Goal: Task Accomplishment & Management: Complete application form

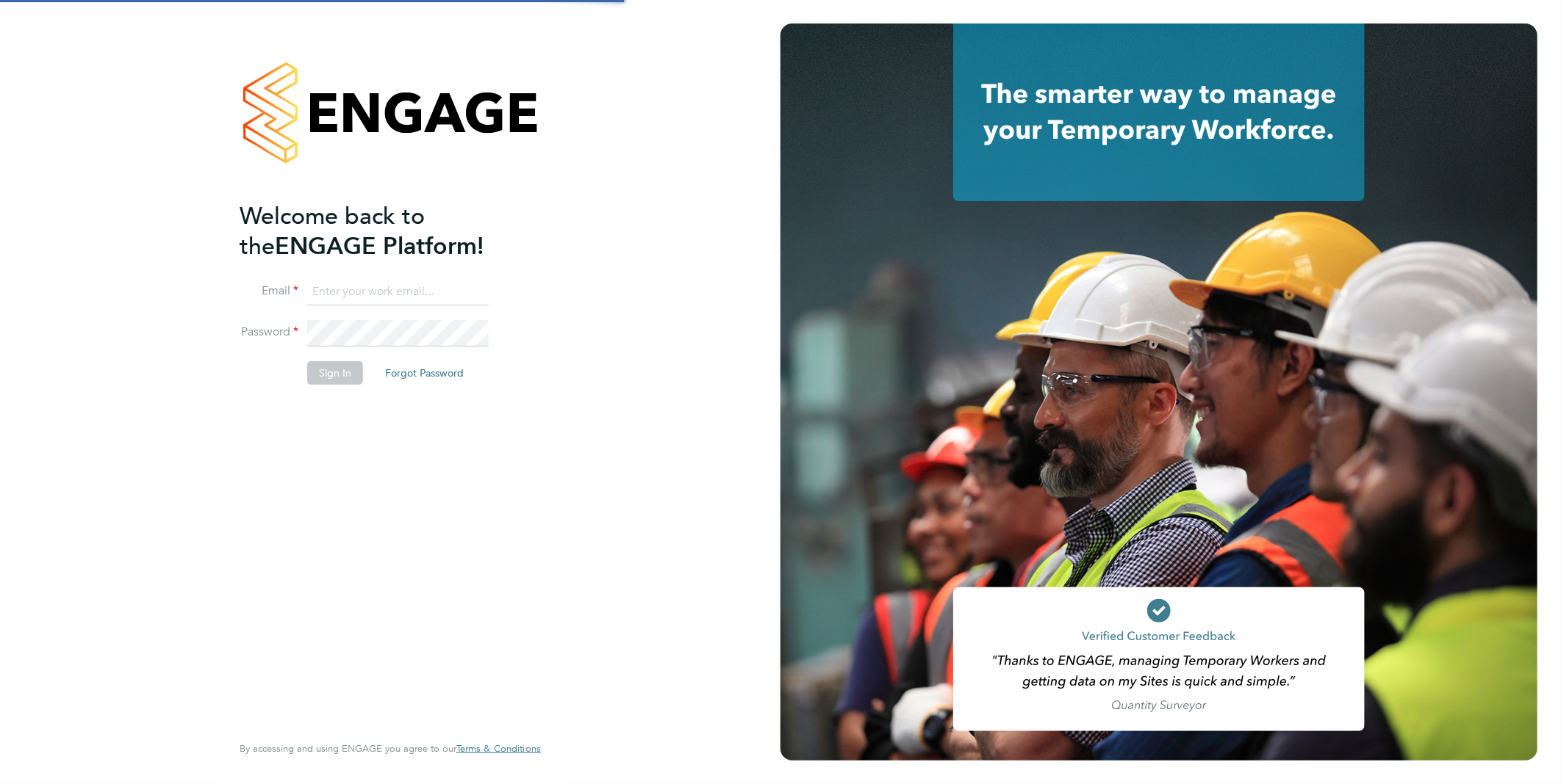
type input "rclarke@frlondon.co.uk"
click at [161, 354] on div "Welcome back to the ENGAGE Platform! Email rclarke@frlondon.co.uk Password Sign…" at bounding box center [390, 392] width 780 height 784
click at [332, 368] on button "Sign In" at bounding box center [335, 374] width 56 height 24
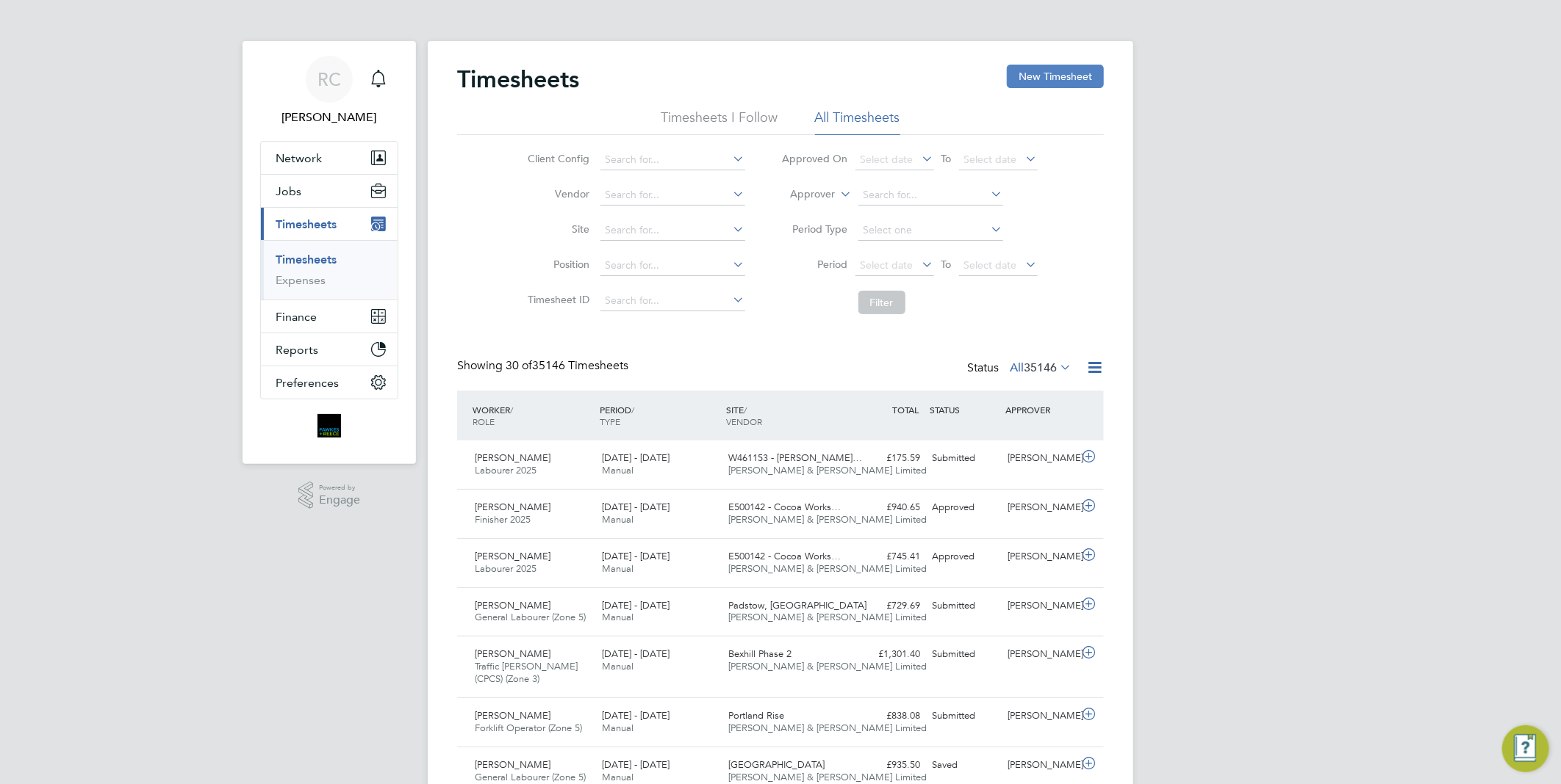
click at [1071, 77] on button "New Timesheet" at bounding box center [1055, 77] width 97 height 24
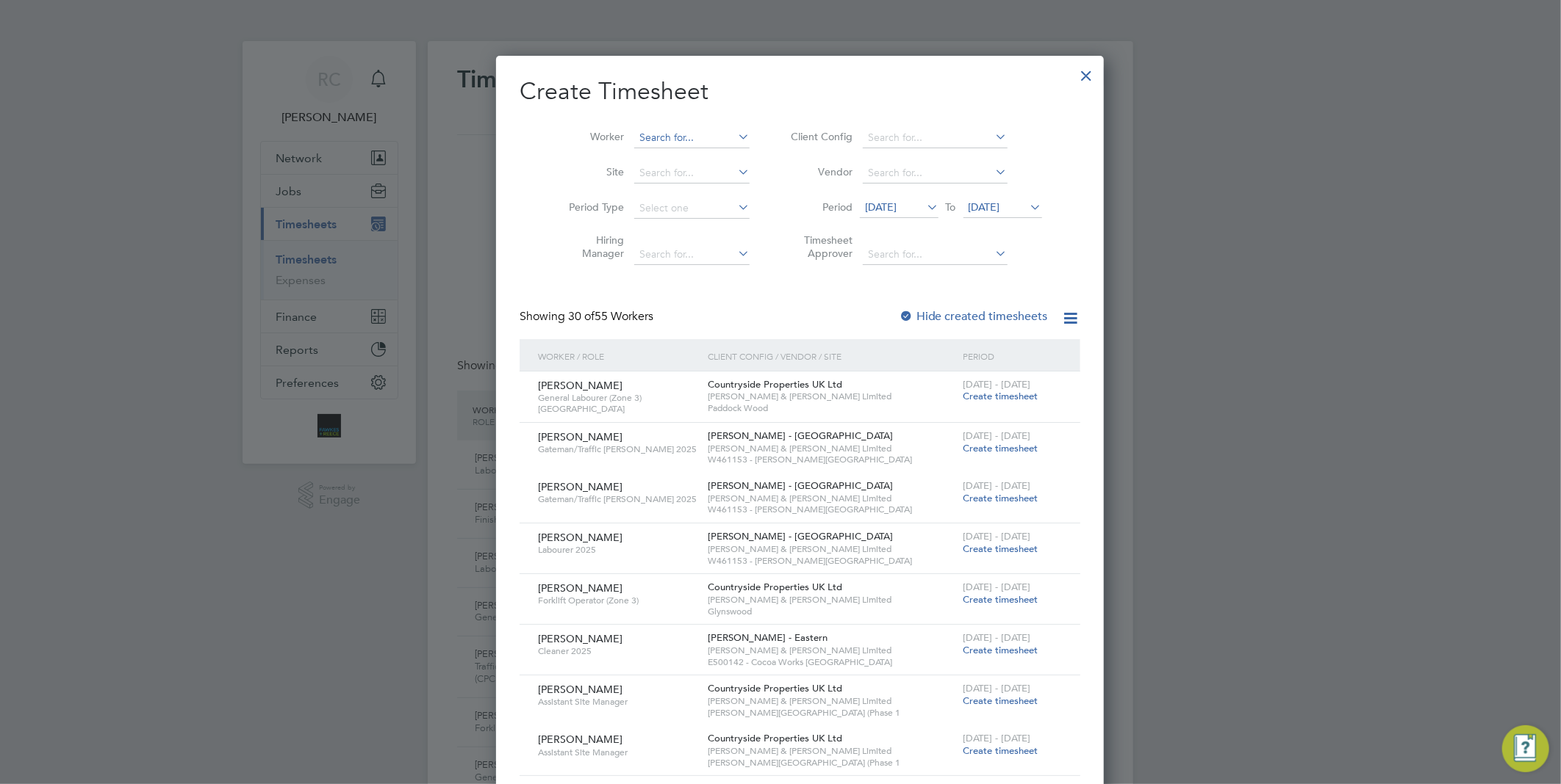
click at [634, 138] on input at bounding box center [692, 137] width 116 height 21
click at [694, 176] on li "[PERSON_NAME] - D an Raschitor" at bounding box center [725, 178] width 222 height 20
type input "[PERSON_NAME]"
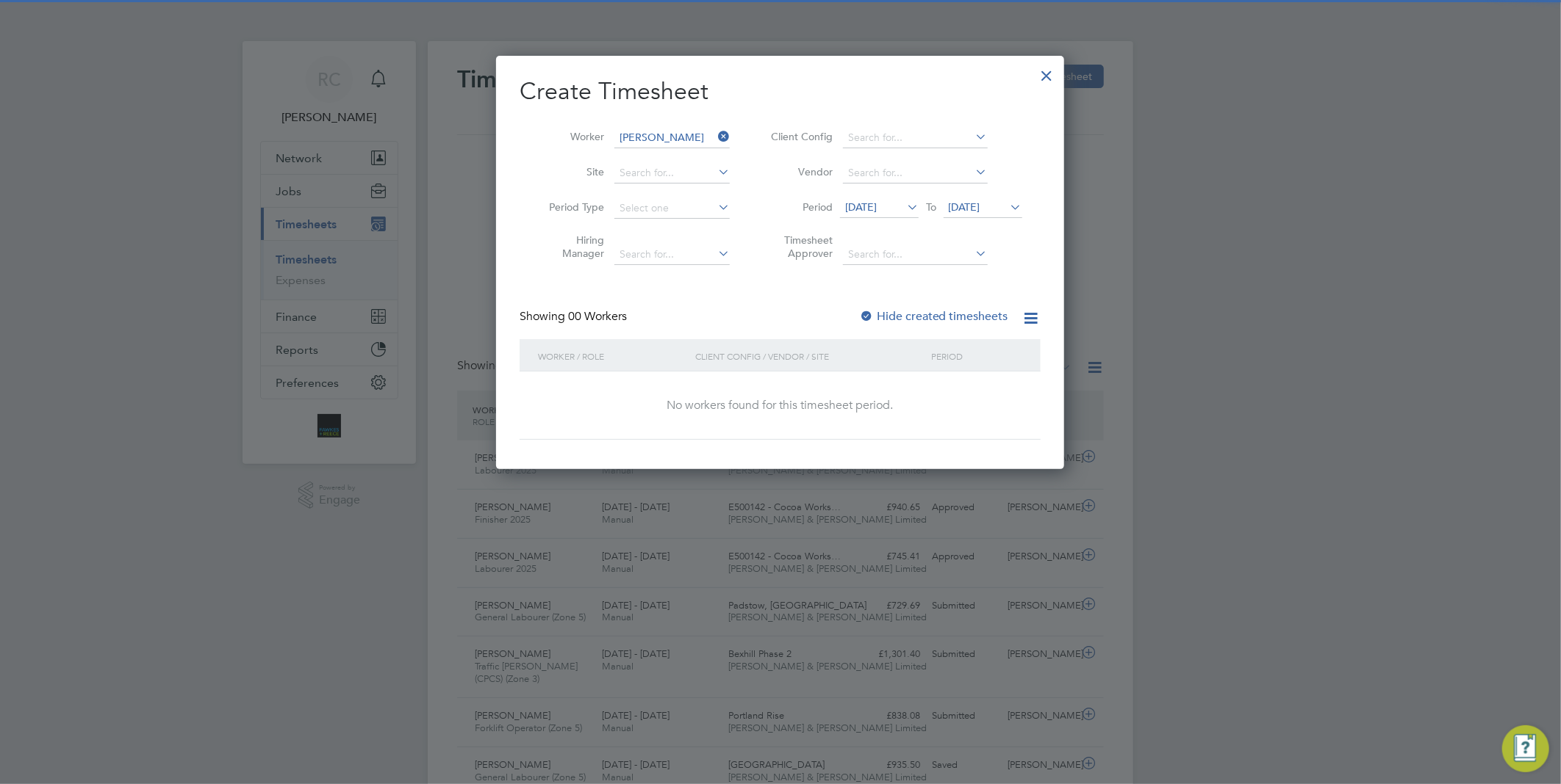
click at [891, 311] on label "Hide created timesheets" at bounding box center [934, 316] width 150 height 15
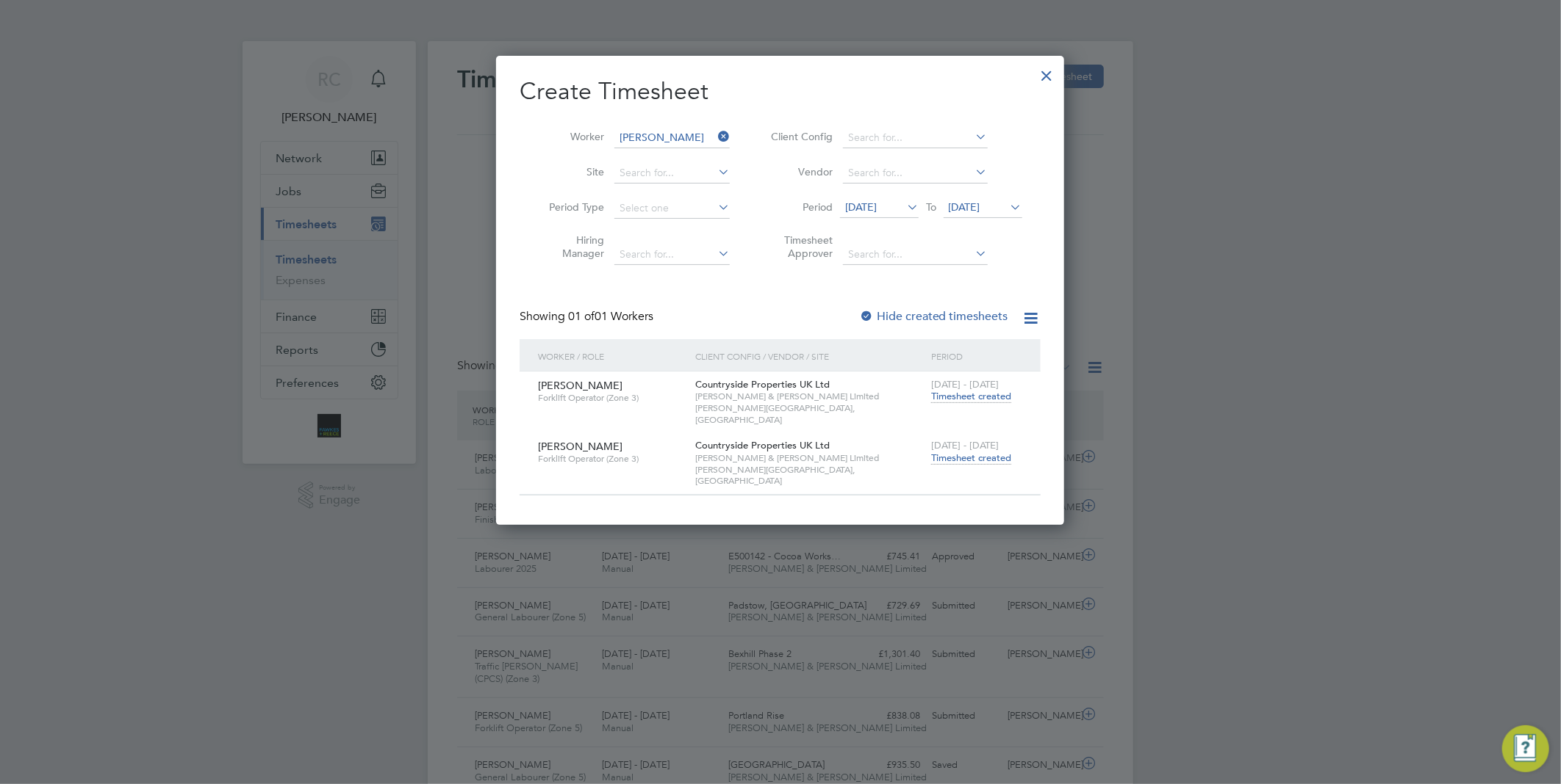
click at [961, 451] on span "Timesheet created" at bounding box center [971, 457] width 80 height 13
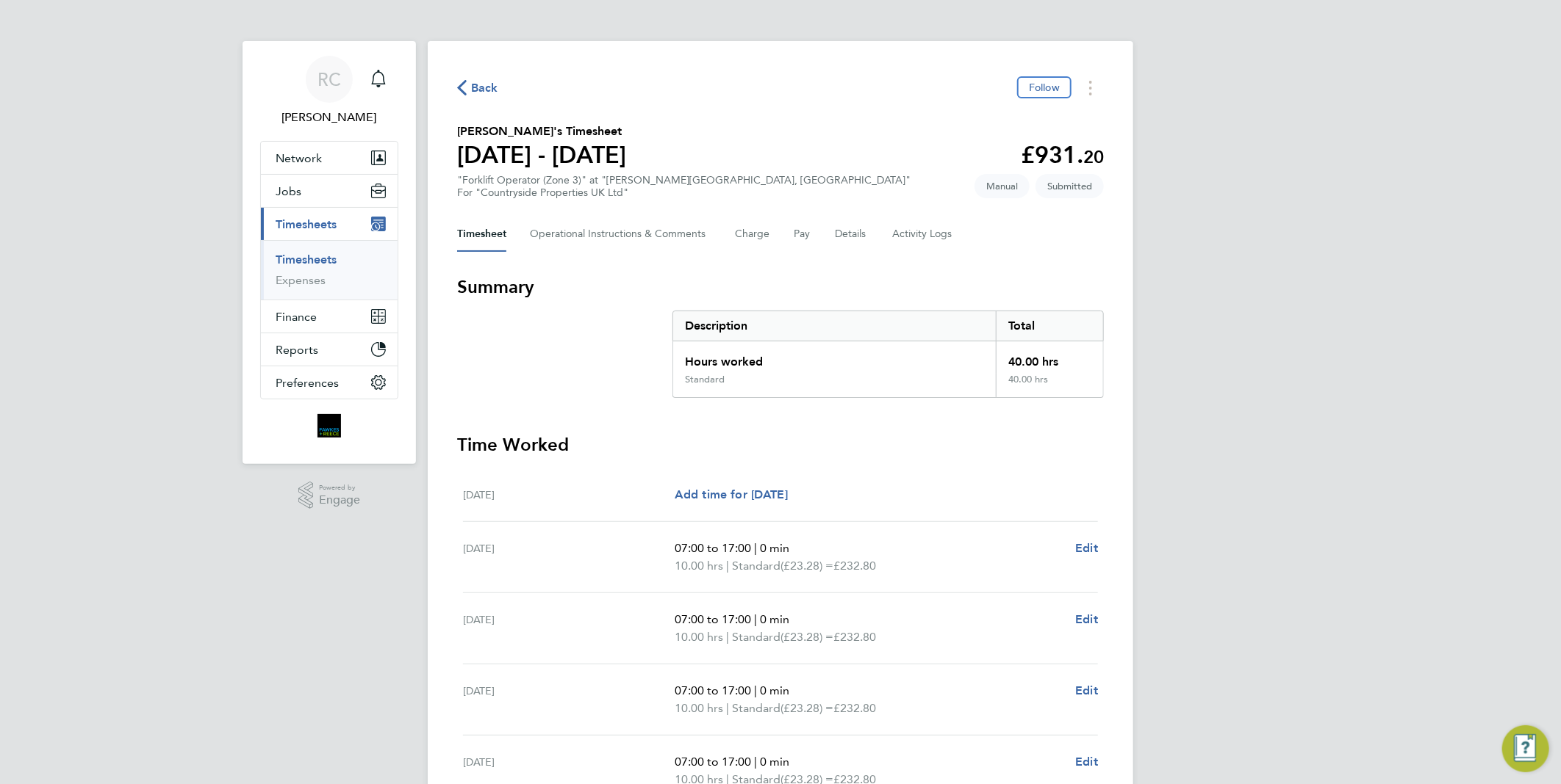
click at [464, 83] on icon "button" at bounding box center [463, 87] width 10 height 15
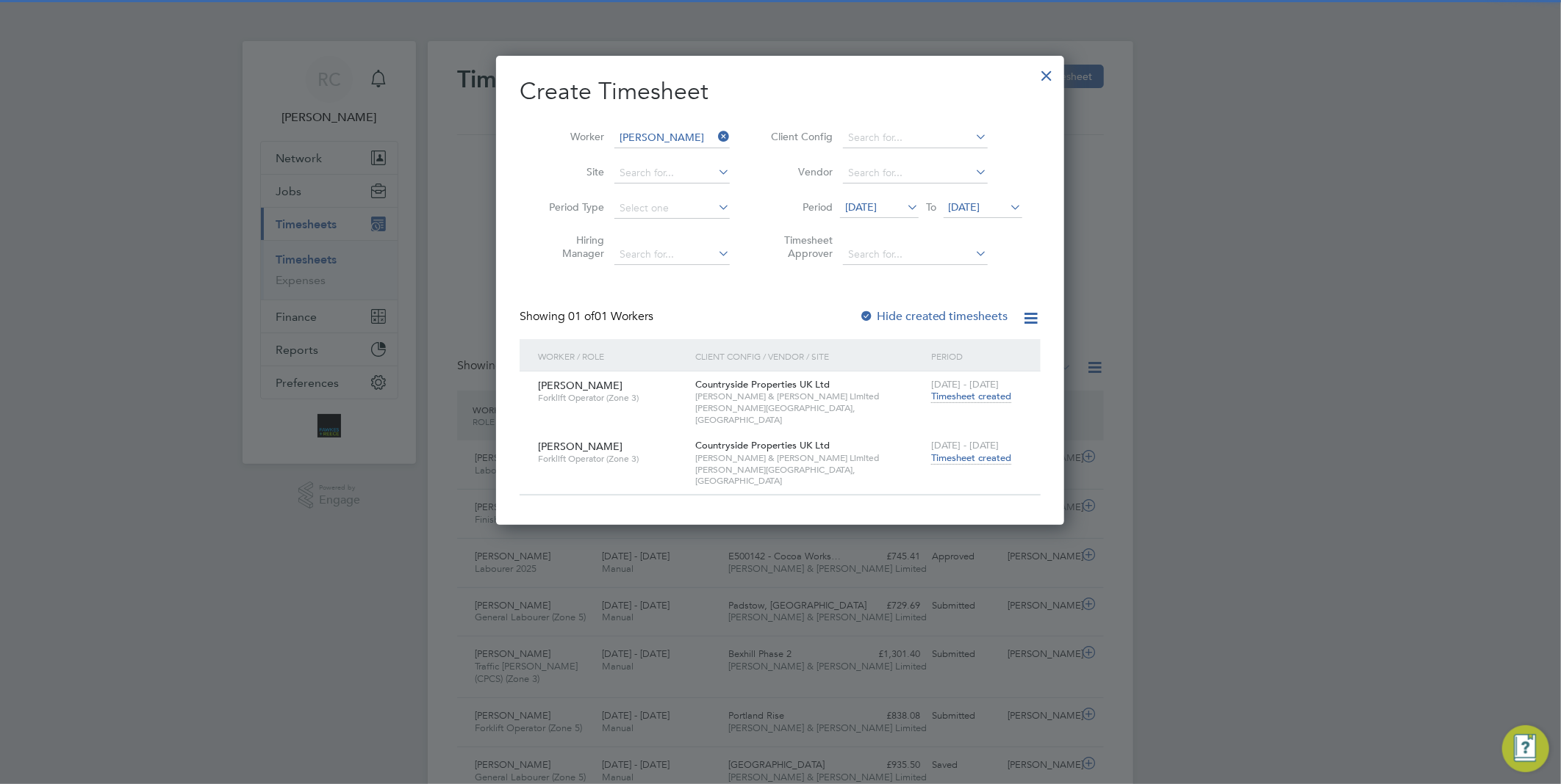
scroll to position [37, 128]
click at [715, 132] on icon at bounding box center [715, 136] width 0 height 21
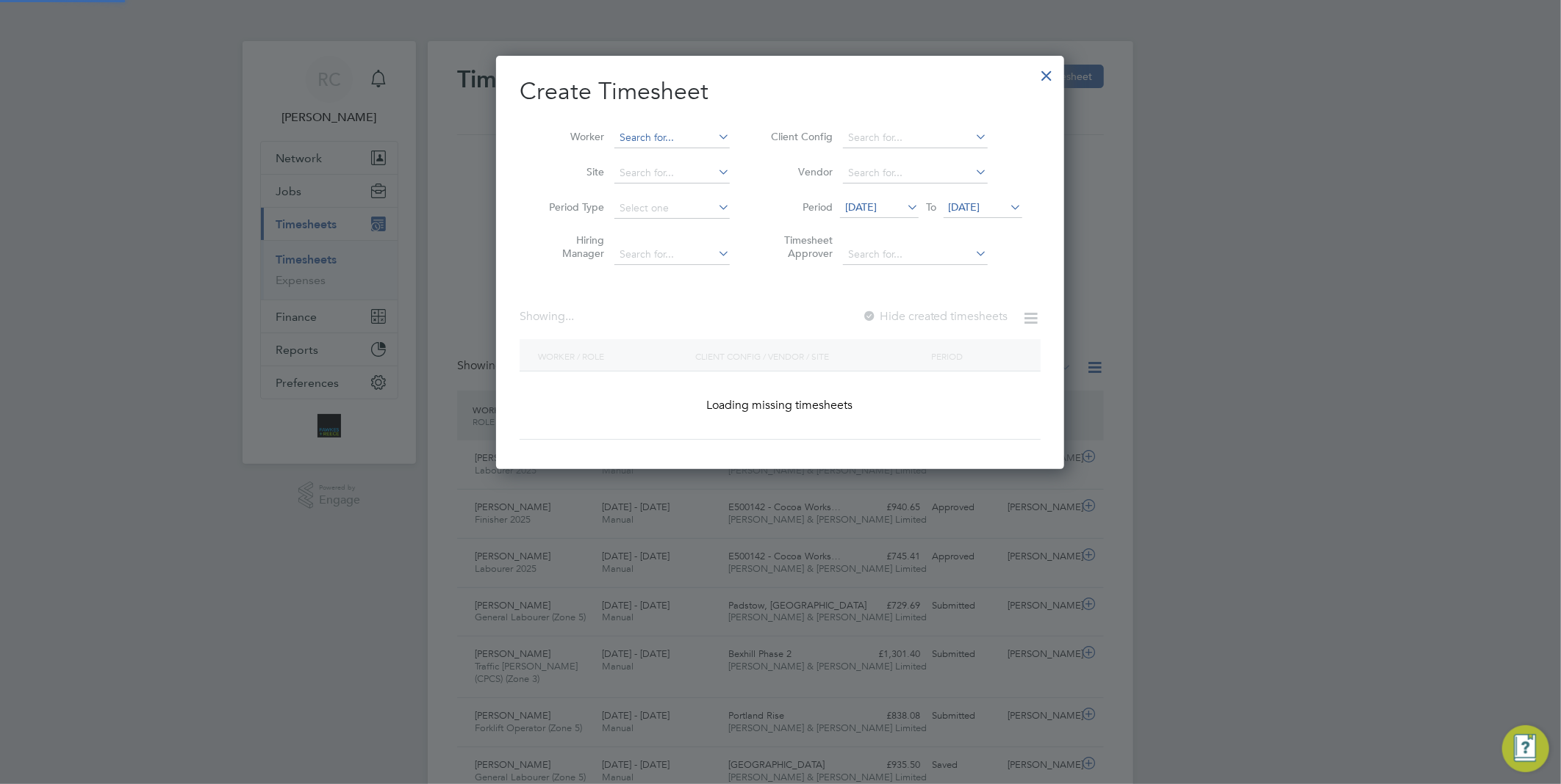
click at [679, 134] on input at bounding box center [672, 137] width 116 height 21
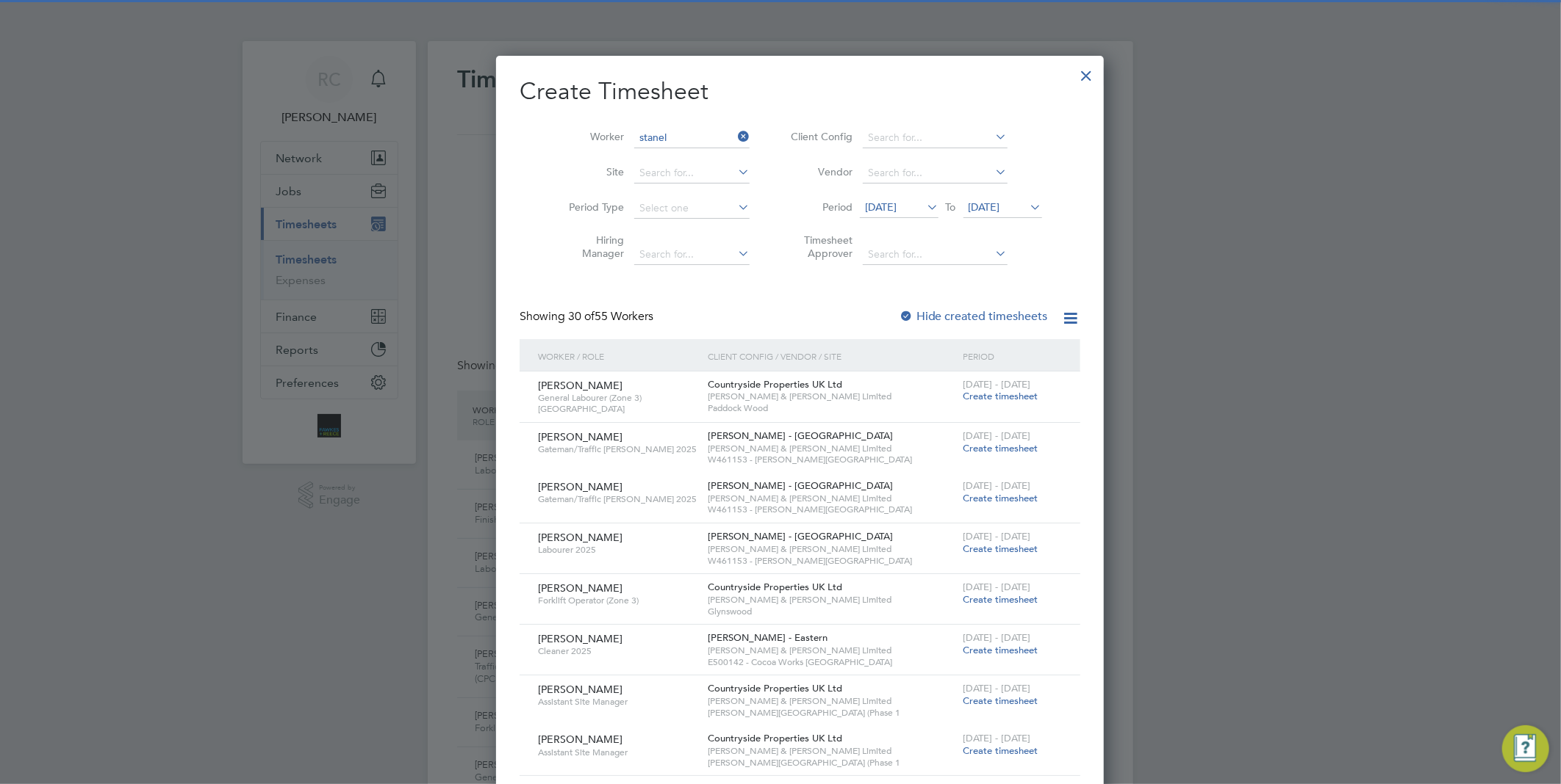
click at [680, 148] on li "[PERSON_NAME]" at bounding box center [677, 158] width 127 height 20
type input "[PERSON_NAME]"
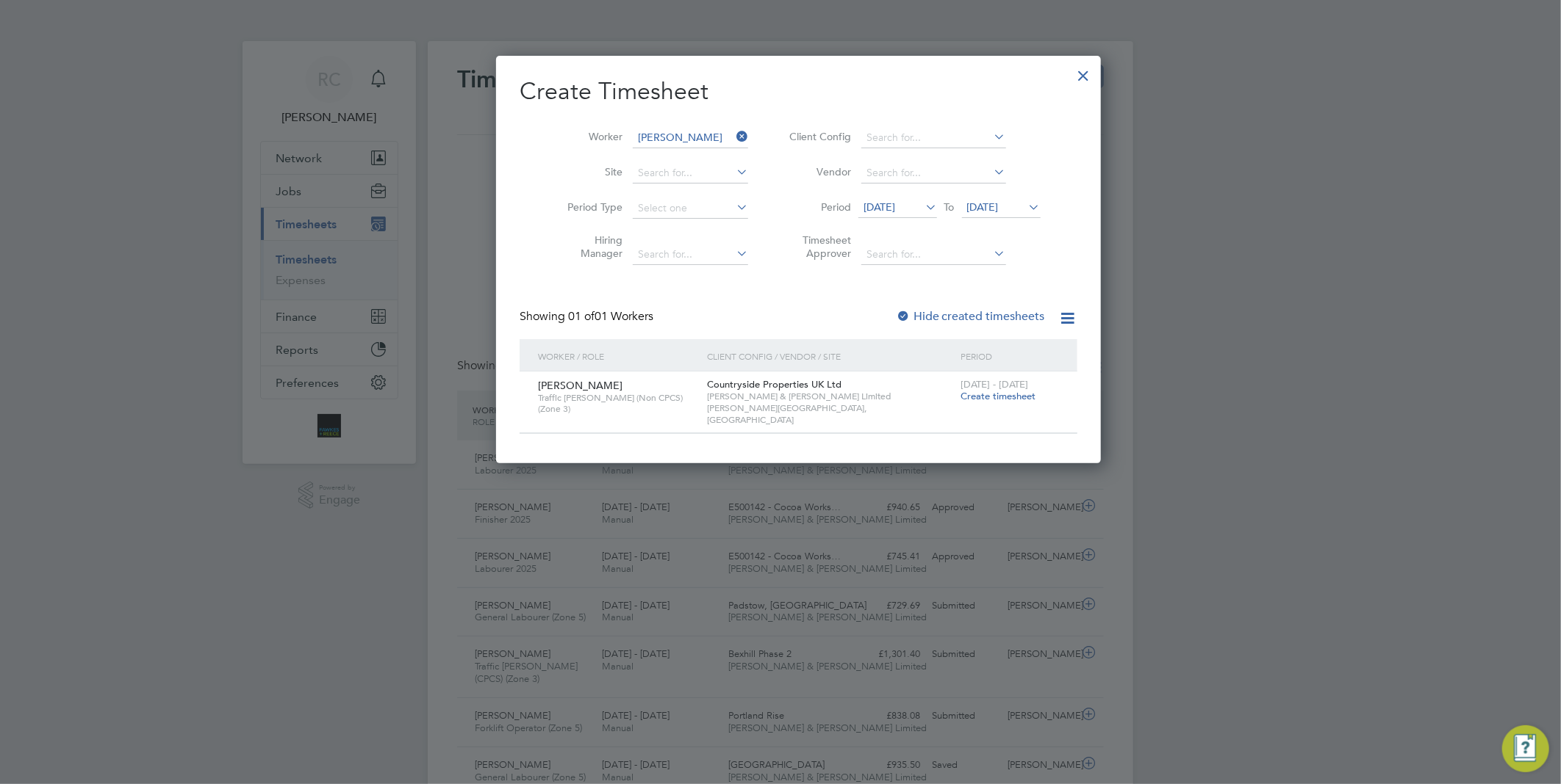
click at [961, 392] on span "Create timesheet" at bounding box center [998, 395] width 75 height 13
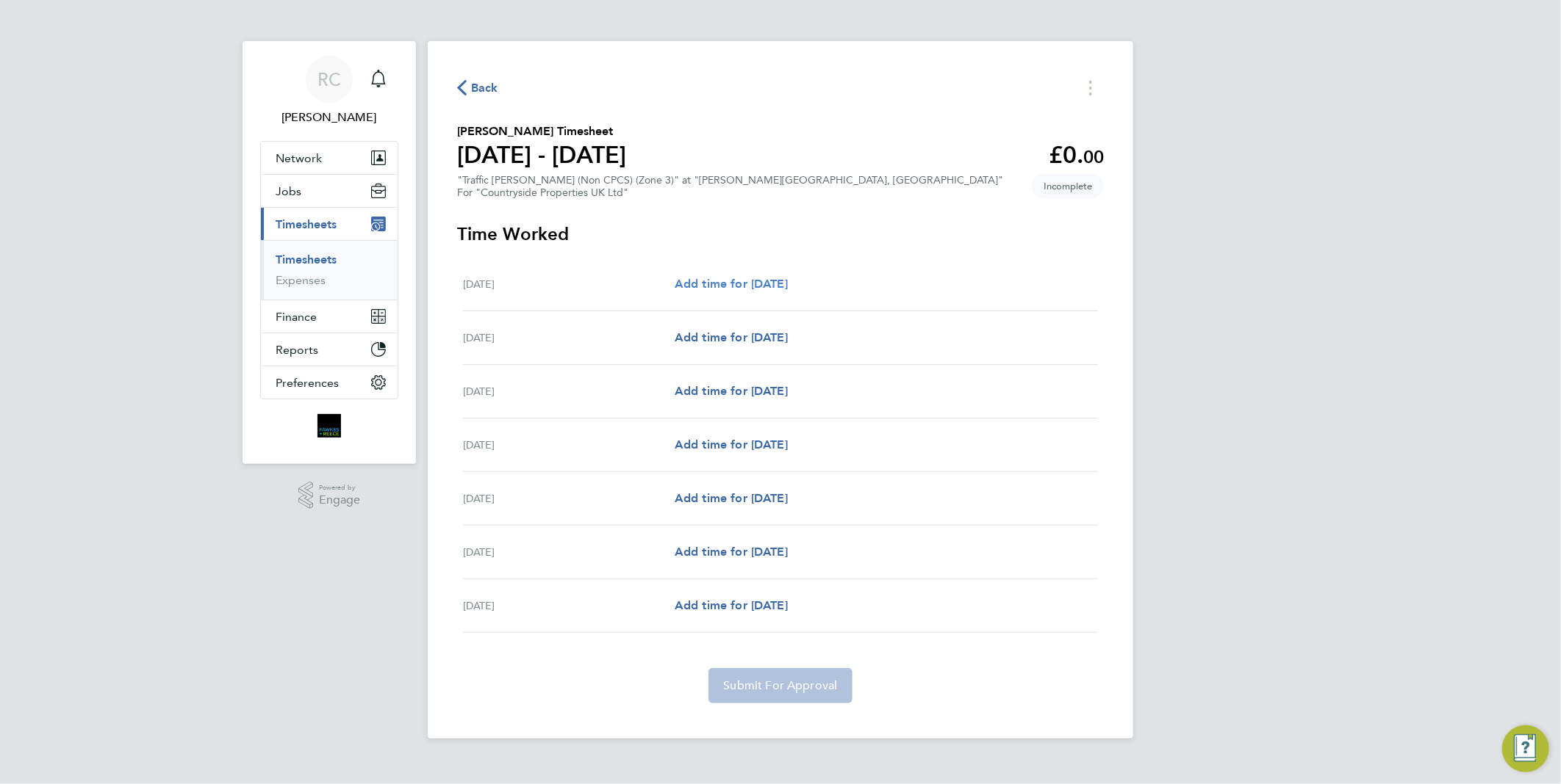
click at [772, 281] on span "Add time for [DATE]" at bounding box center [732, 284] width 114 height 14
select select "30"
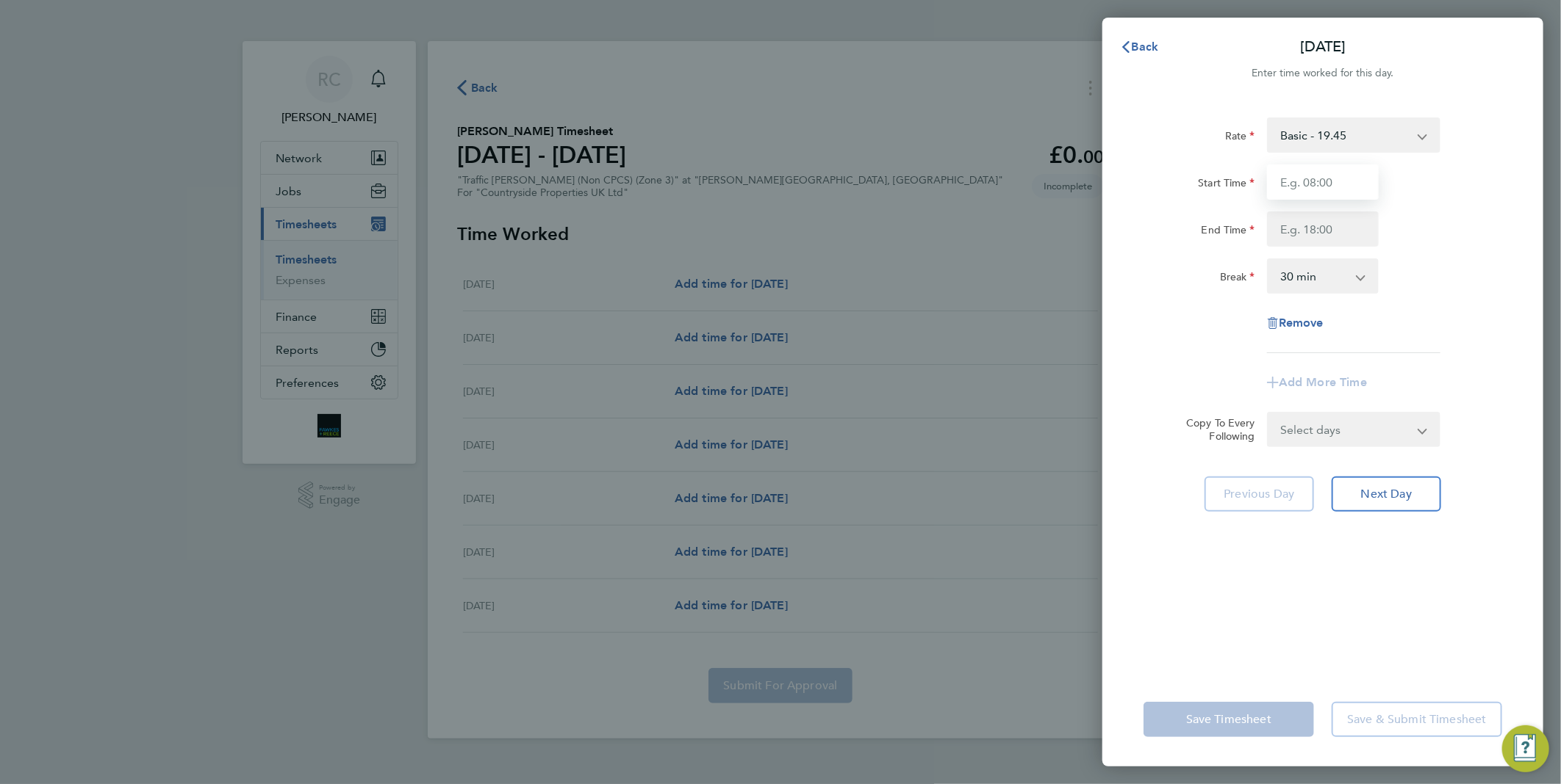
click at [1339, 181] on input "Start Time" at bounding box center [1323, 181] width 112 height 35
click at [1229, 253] on div "Rate Basic - 19.45 Start Time End Time Break 0 min 15 min 30 min 45 min 60 min …" at bounding box center [1323, 235] width 359 height 236
click at [1307, 183] on input "Start Time" at bounding box center [1323, 181] width 112 height 35
type input "07:30"
type input "18:00"
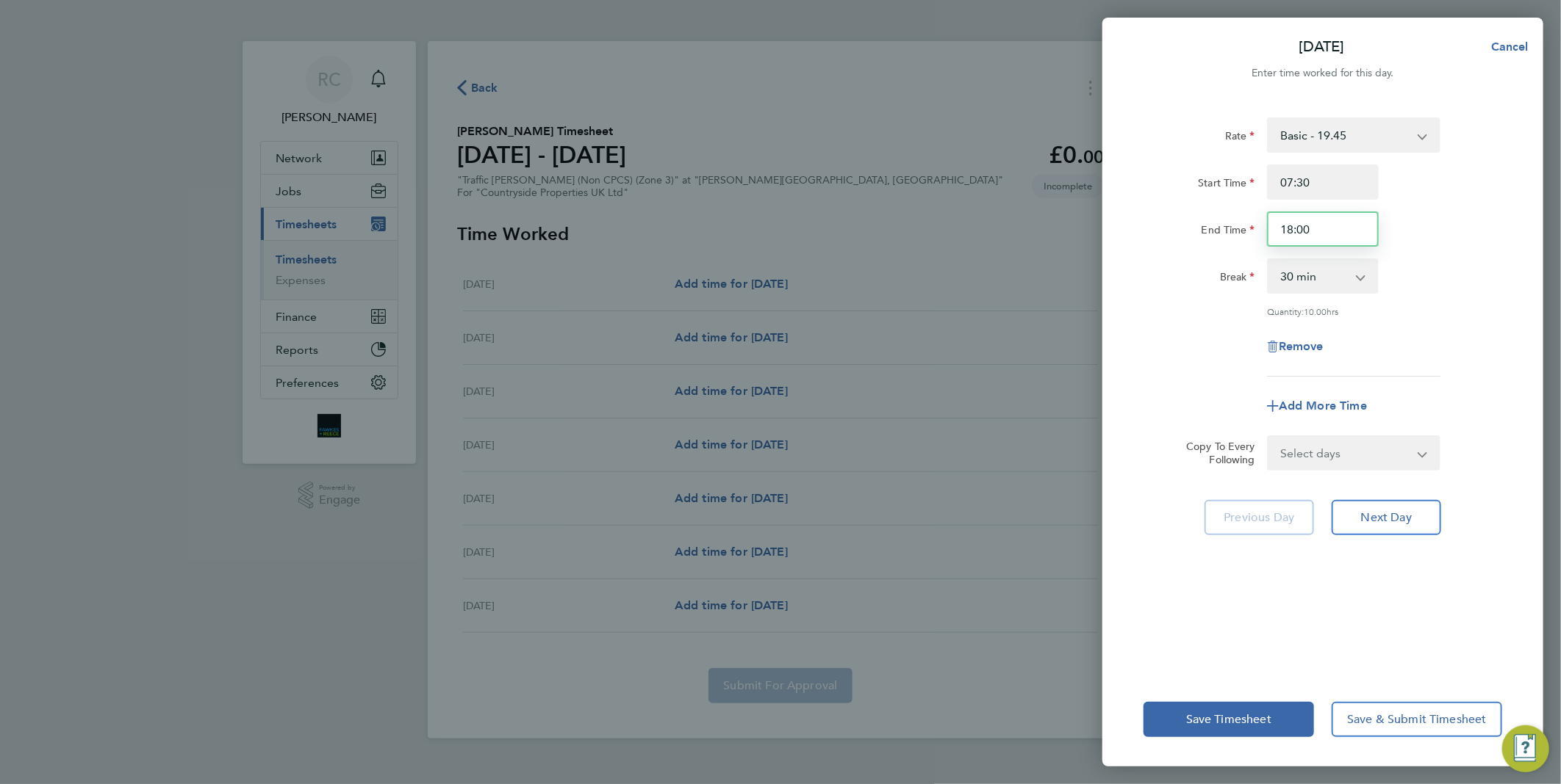
click at [1331, 235] on input "18:00" at bounding box center [1323, 228] width 112 height 35
click at [1436, 233] on div "End Time 18:00" at bounding box center [1323, 228] width 371 height 35
click at [1399, 512] on span "Next Day" at bounding box center [1386, 517] width 51 height 15
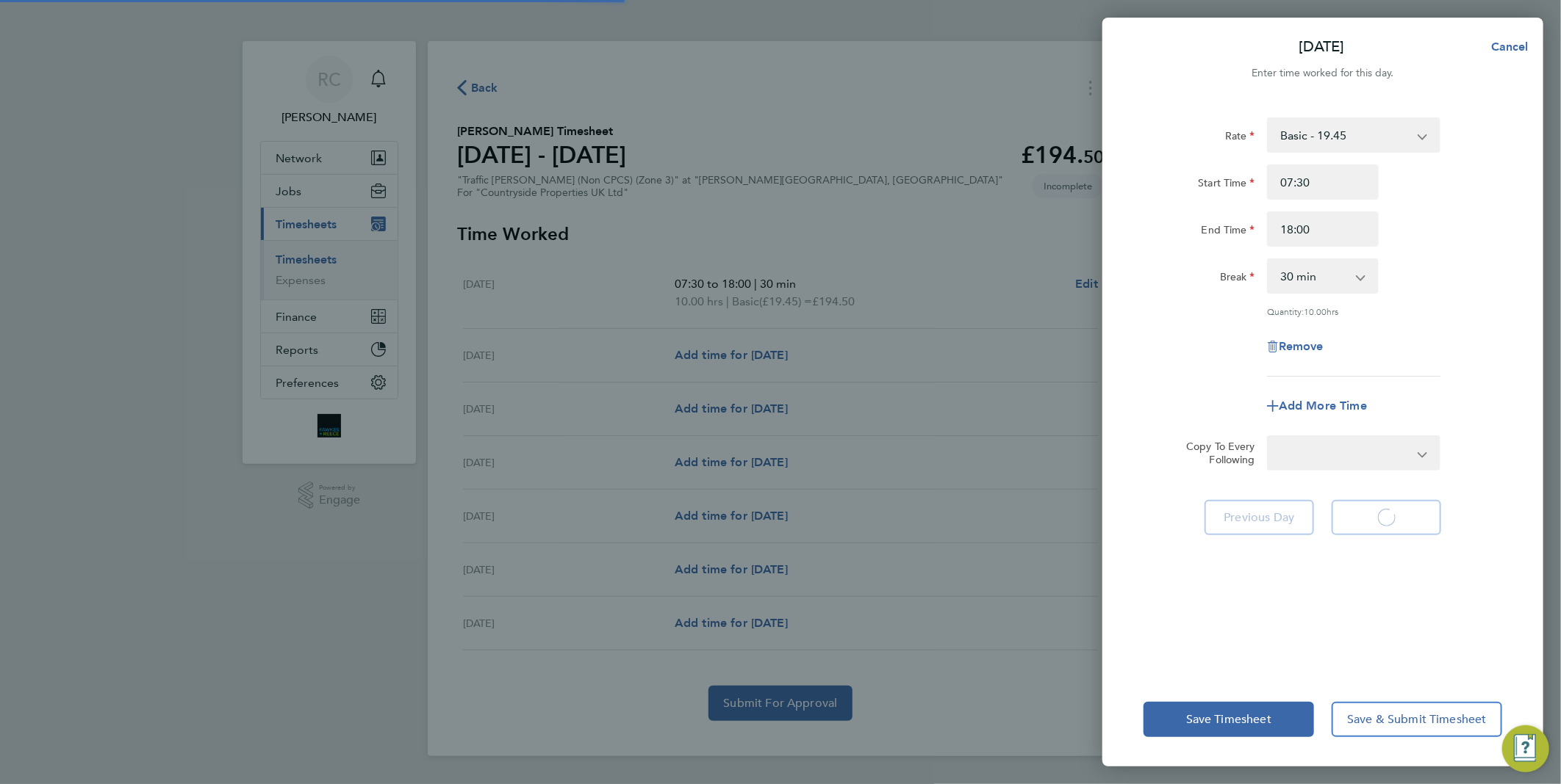
select select "30"
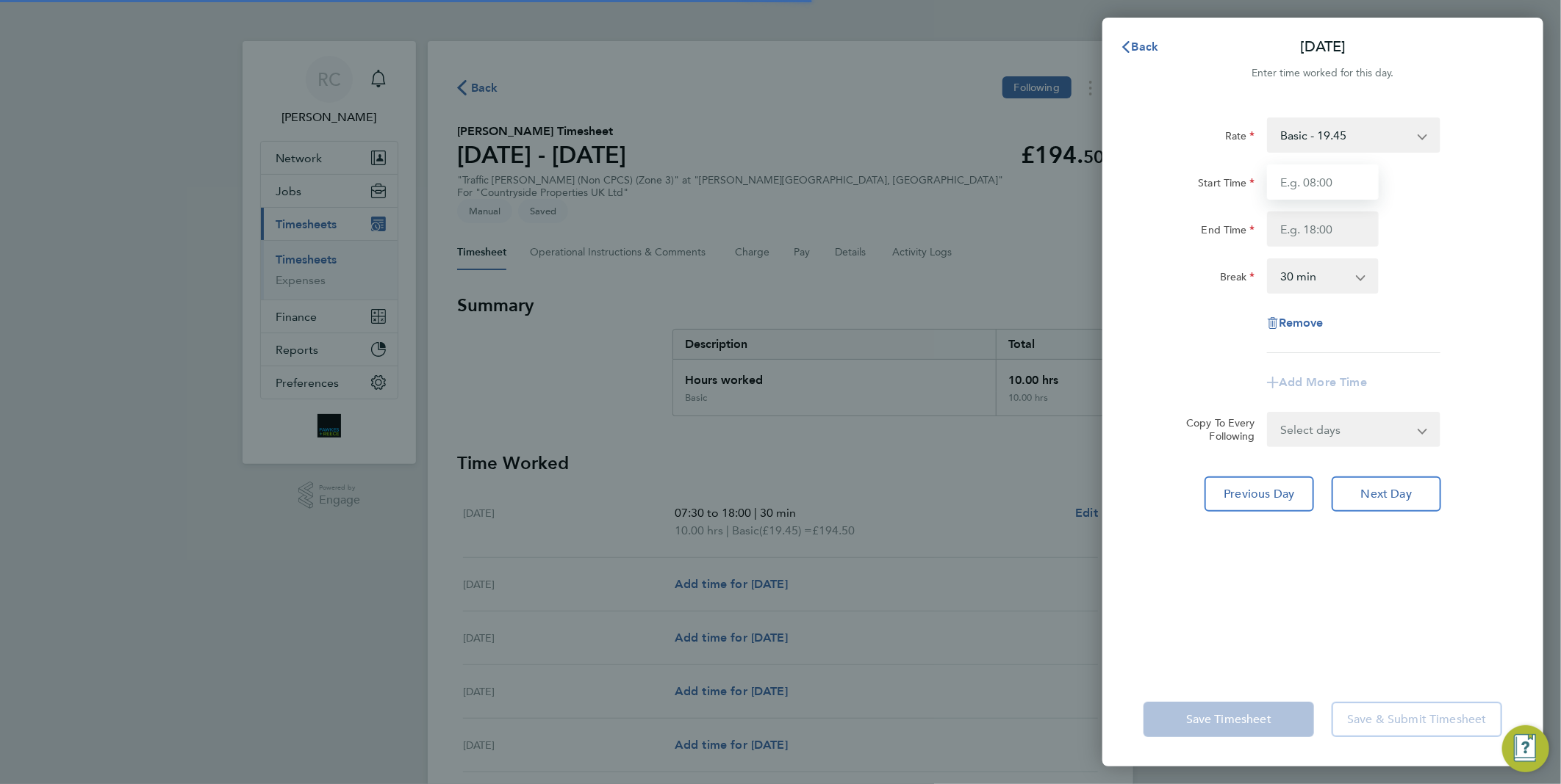
click at [1330, 177] on input "Start Time" at bounding box center [1323, 181] width 112 height 35
type input "07:30"
type input "18:00"
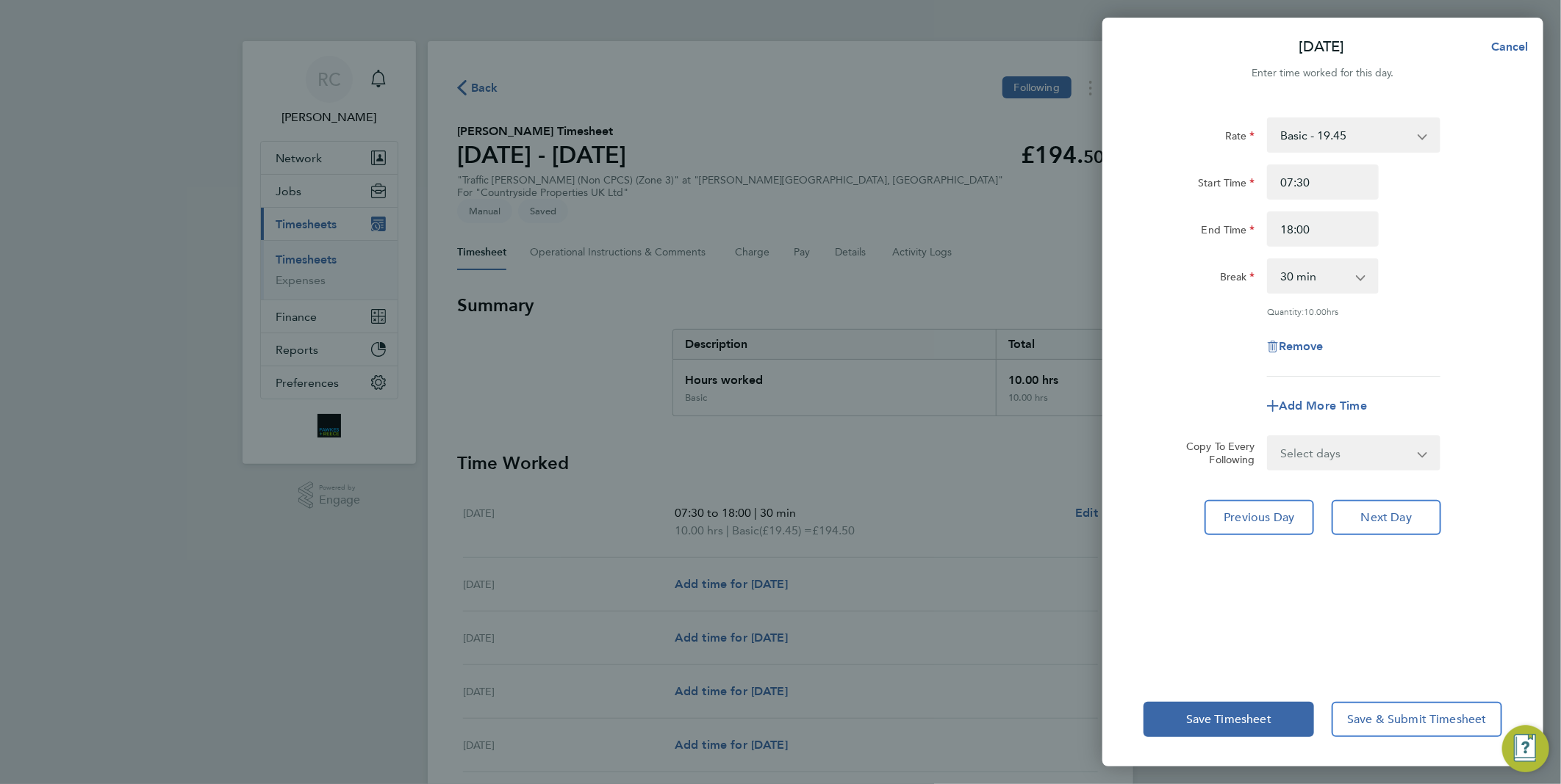
click at [1507, 255] on div "Rate Basic - 19.45 Start Time 07:30 End Time 18:00 Break 0 min 15 min 30 min 45…" at bounding box center [1323, 386] width 441 height 573
click at [1427, 505] on button "Next Day" at bounding box center [1387, 517] width 110 height 35
select select "30"
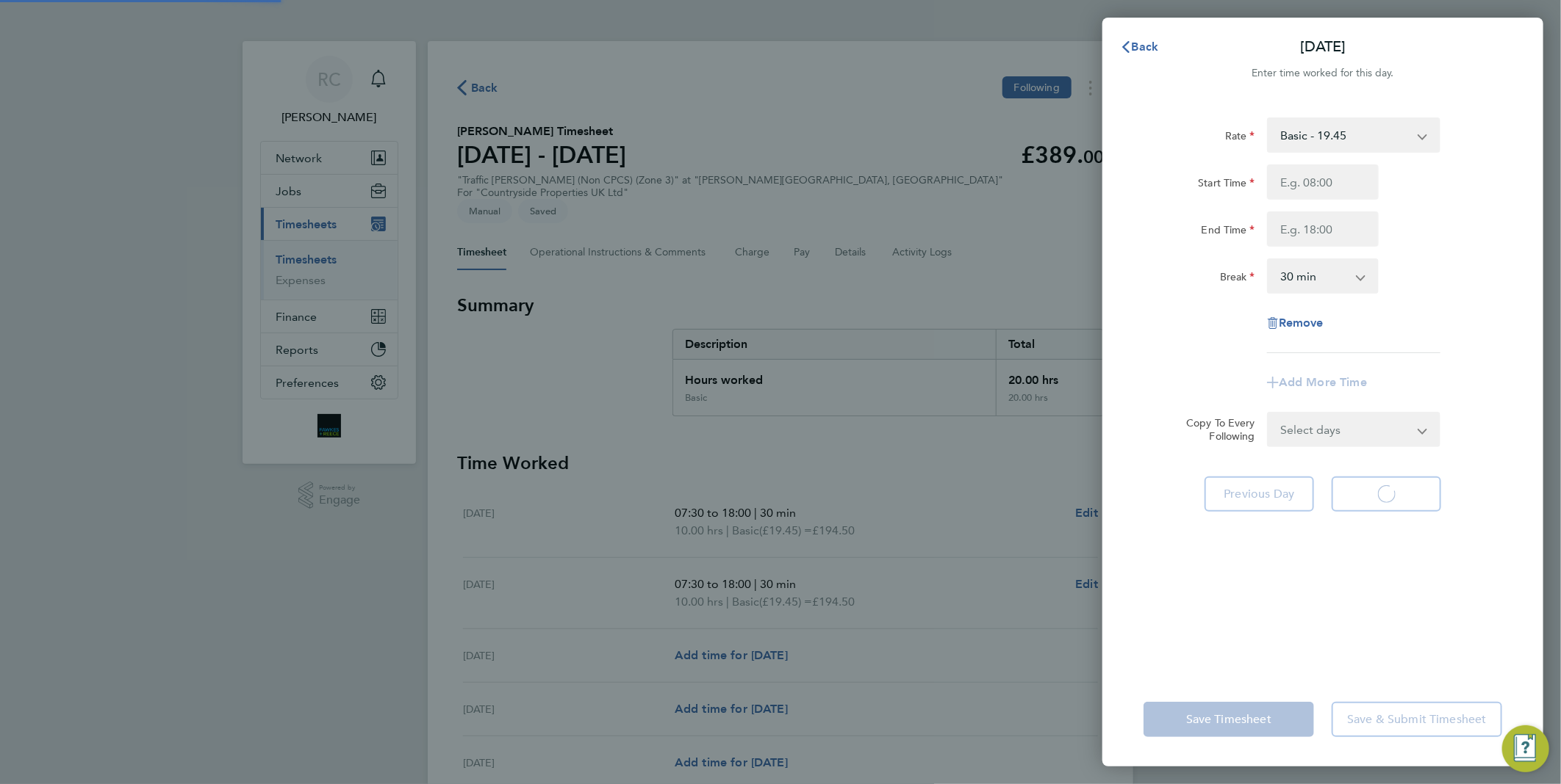
select select "30"
click at [1483, 298] on div "Rate Basic - 19.45 Start Time End Time Break 0 min 15 min 30 min 45 min 60 min …" at bounding box center [1323, 235] width 359 height 236
click at [1322, 178] on input "Start Time" at bounding box center [1323, 181] width 112 height 35
type input "07:30"
type input "18:00"
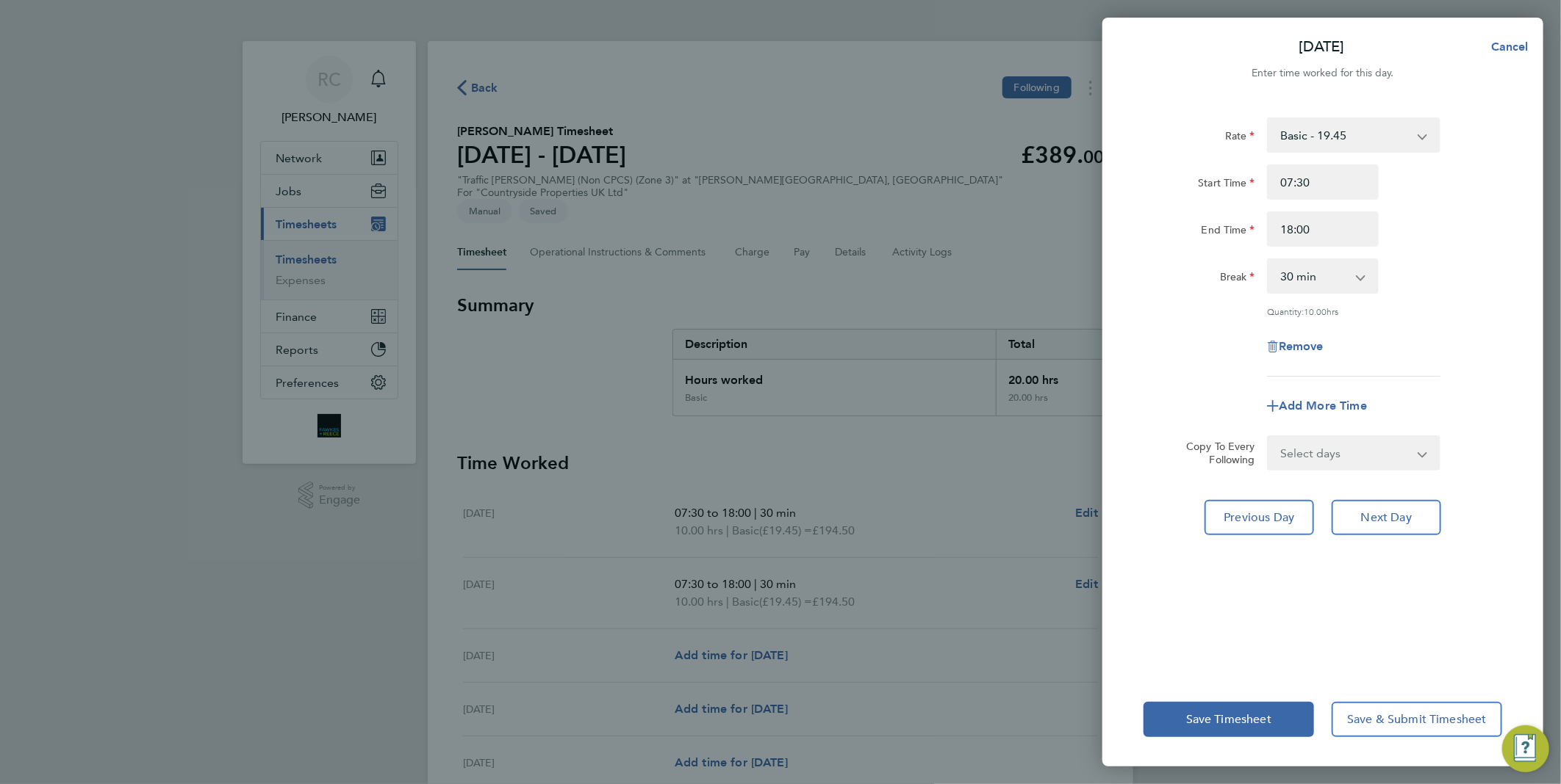
click at [1416, 255] on div "Rate Basic - 19.45 Start Time 07:30 End Time 18:00 Break 0 min 15 min 30 min 45…" at bounding box center [1323, 247] width 359 height 259
click at [1369, 505] on button "Next Day" at bounding box center [1387, 517] width 110 height 35
select select "30"
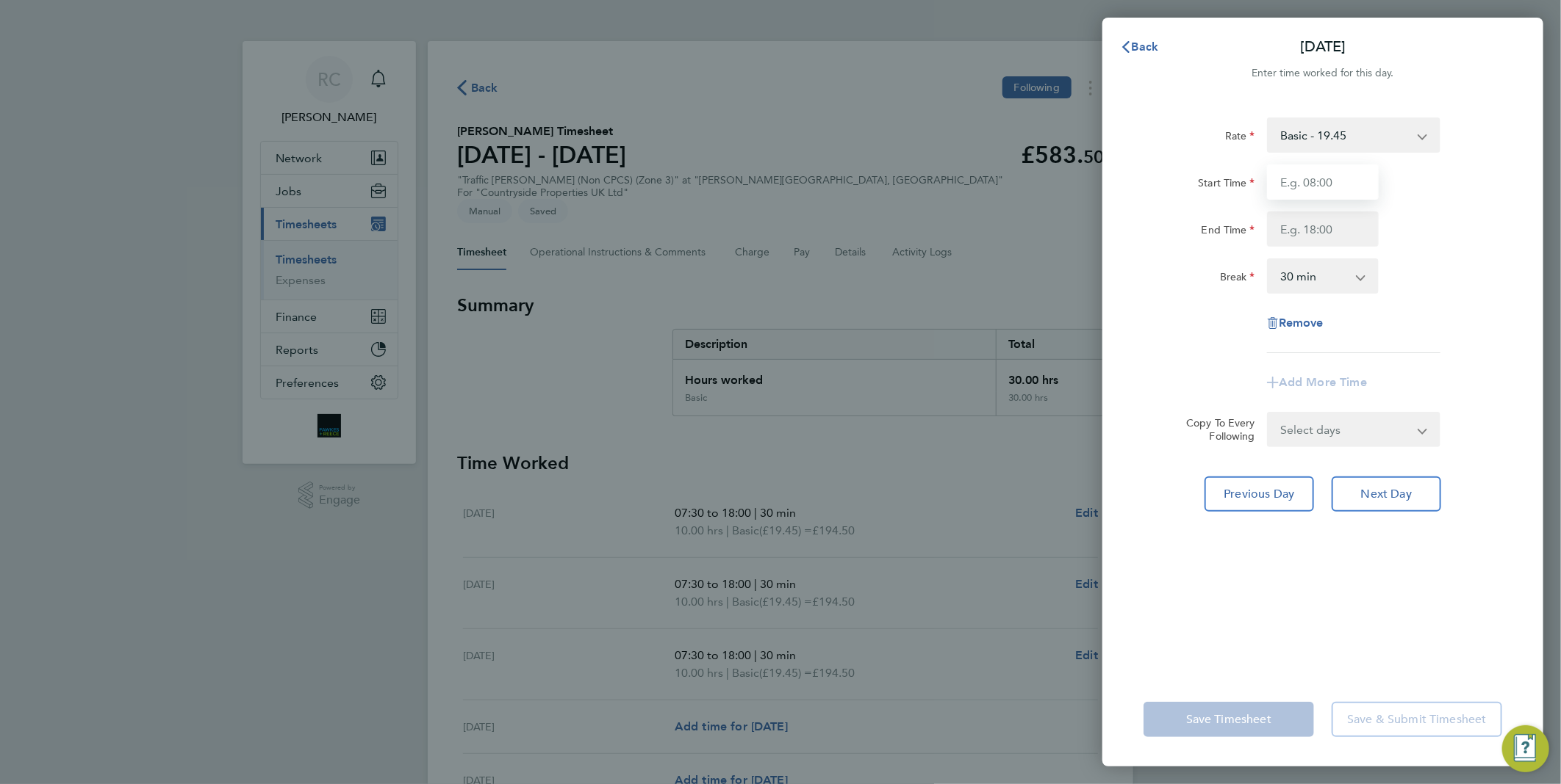
click at [1313, 187] on input "Start Time" at bounding box center [1323, 181] width 112 height 35
type input "07:30"
type input "18:00"
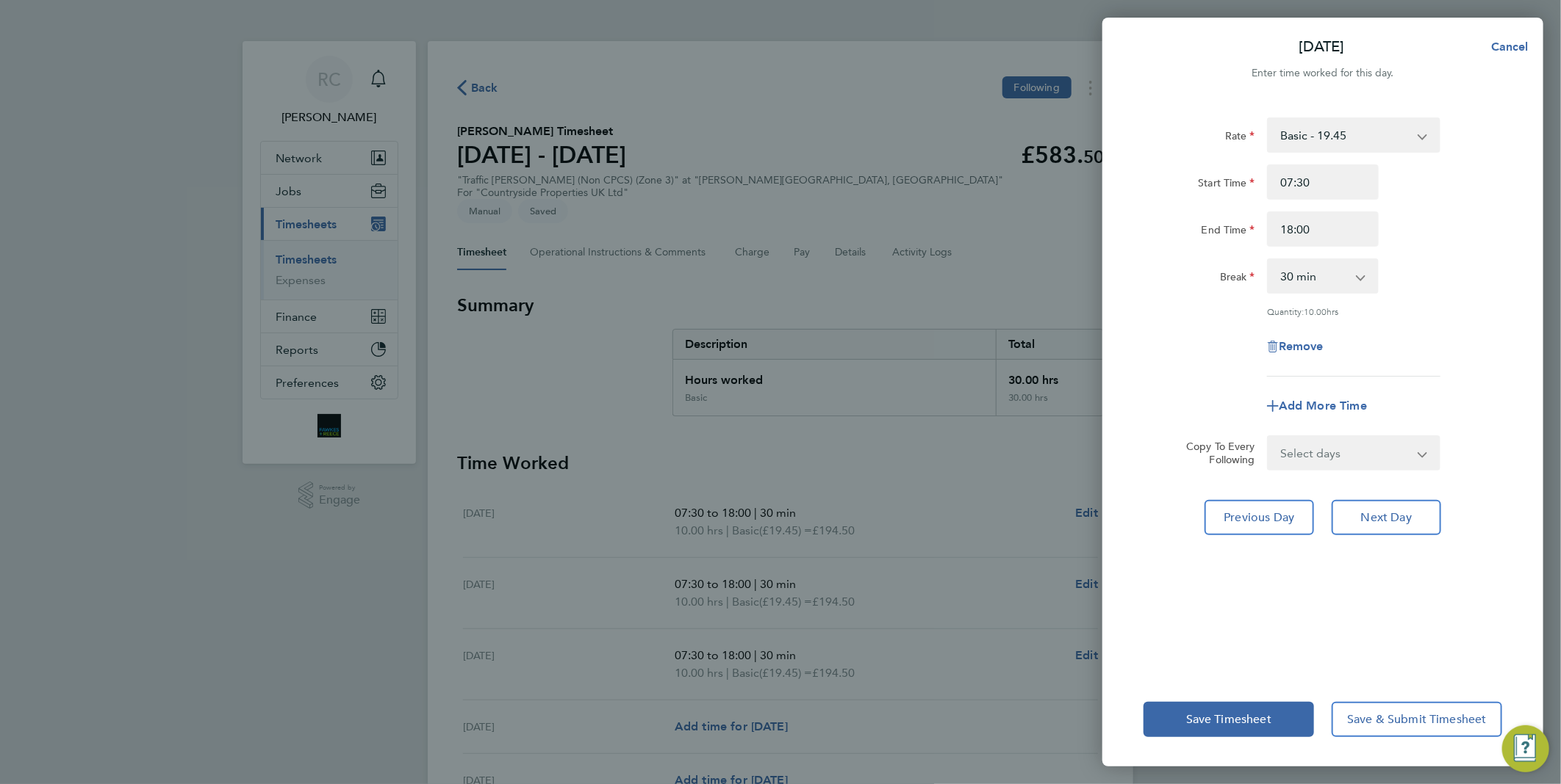
click at [1475, 263] on div "Break 0 min 15 min 30 min 45 min 60 min 75 min 90 min" at bounding box center [1323, 276] width 371 height 35
click at [1369, 522] on span "Next Day" at bounding box center [1386, 517] width 51 height 15
select select "30"
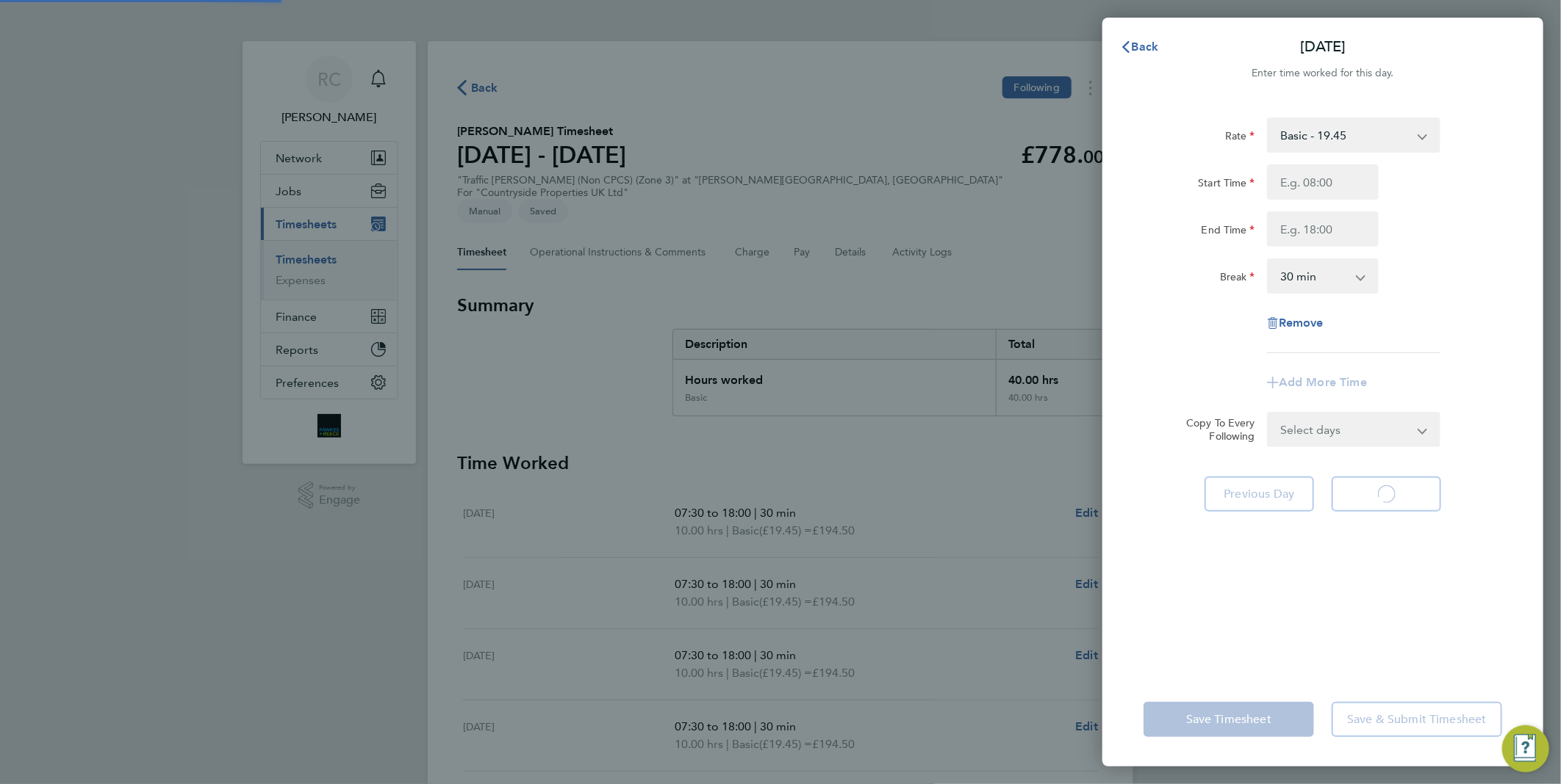
select select "30"
click at [1139, 49] on span "Back" at bounding box center [1144, 47] width 27 height 14
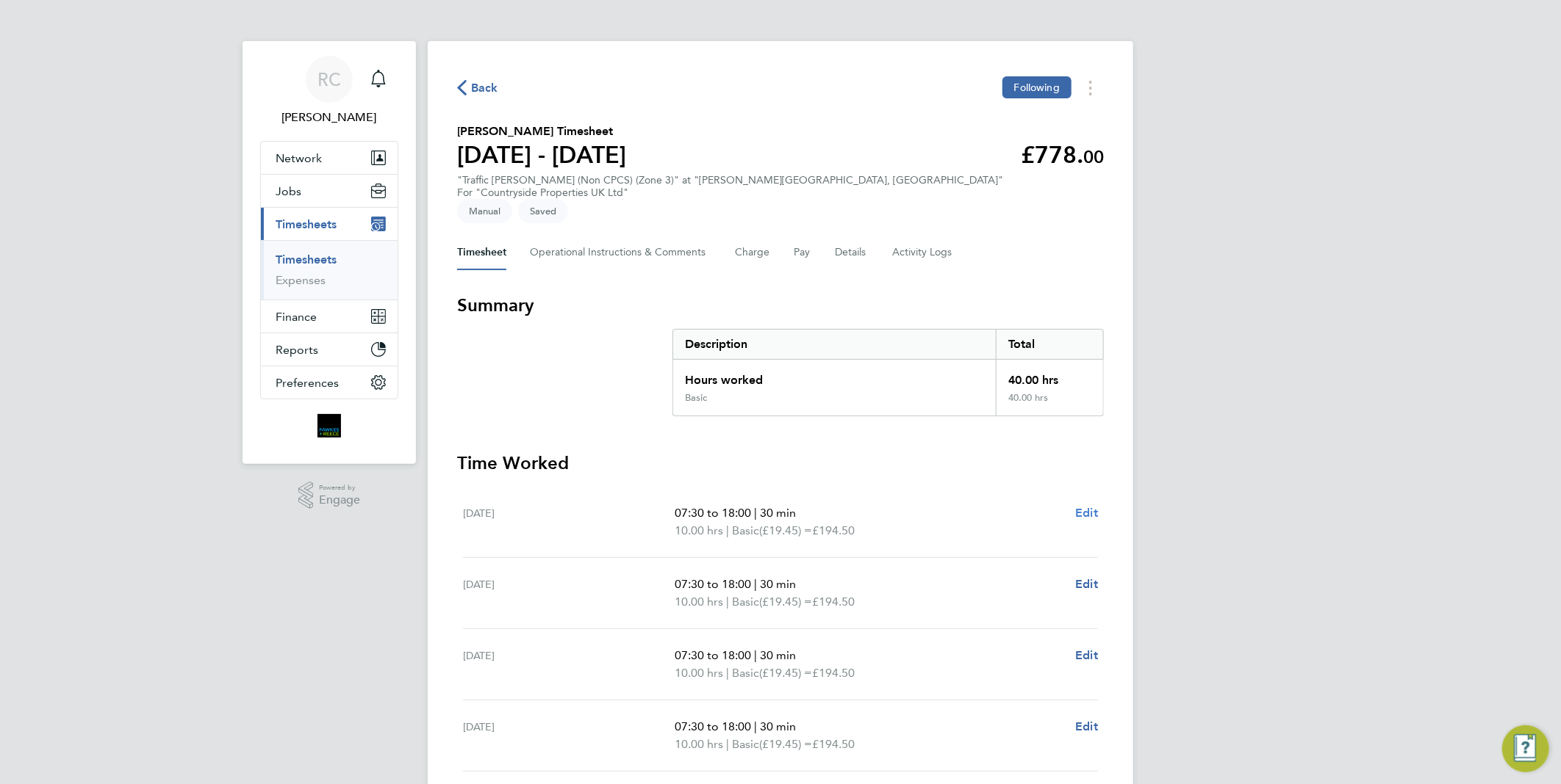
click at [1094, 506] on span "Edit" at bounding box center [1087, 513] width 23 height 14
select select "30"
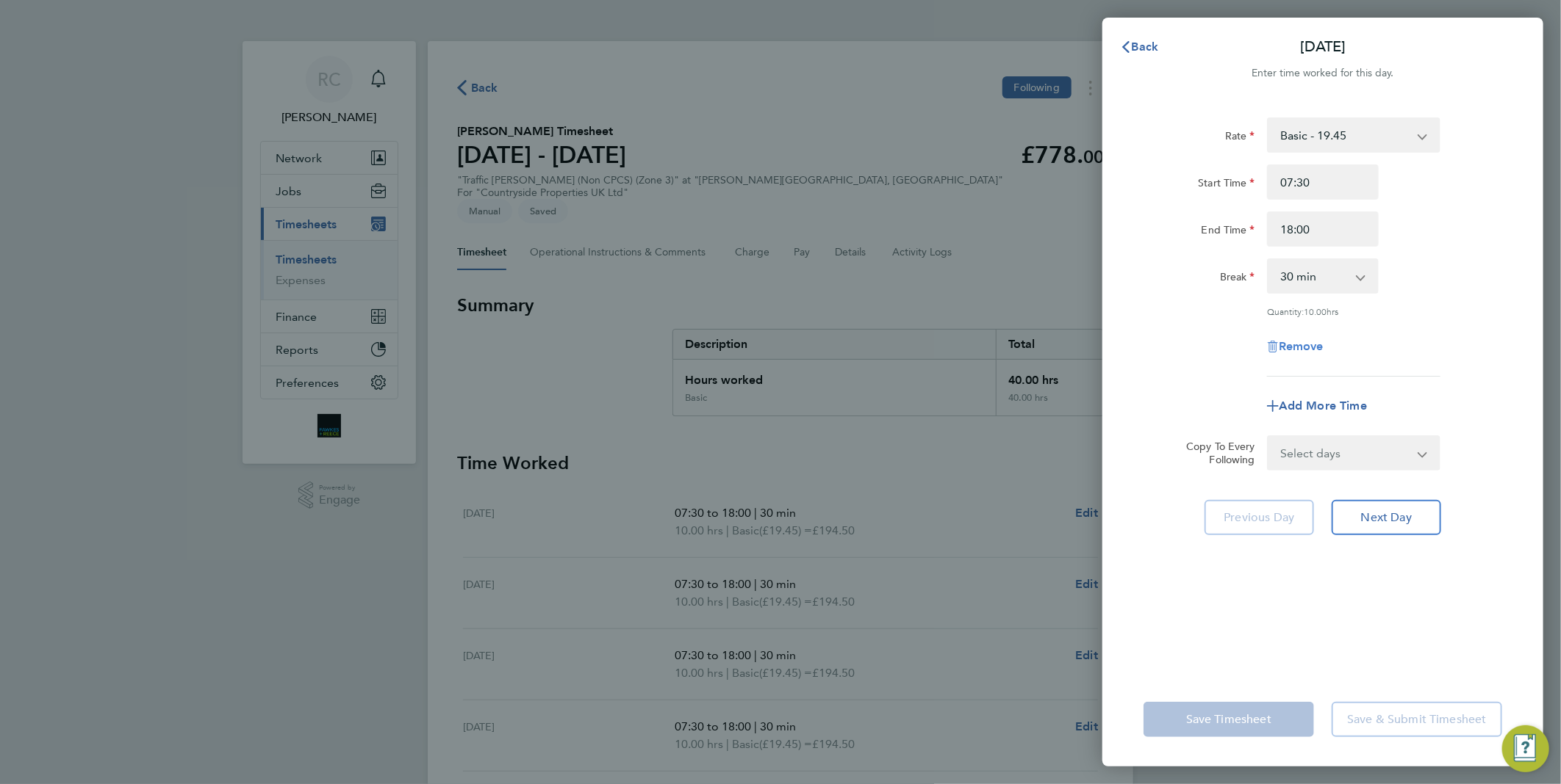
click at [1305, 351] on span "Remove" at bounding box center [1301, 347] width 45 height 14
select select "null"
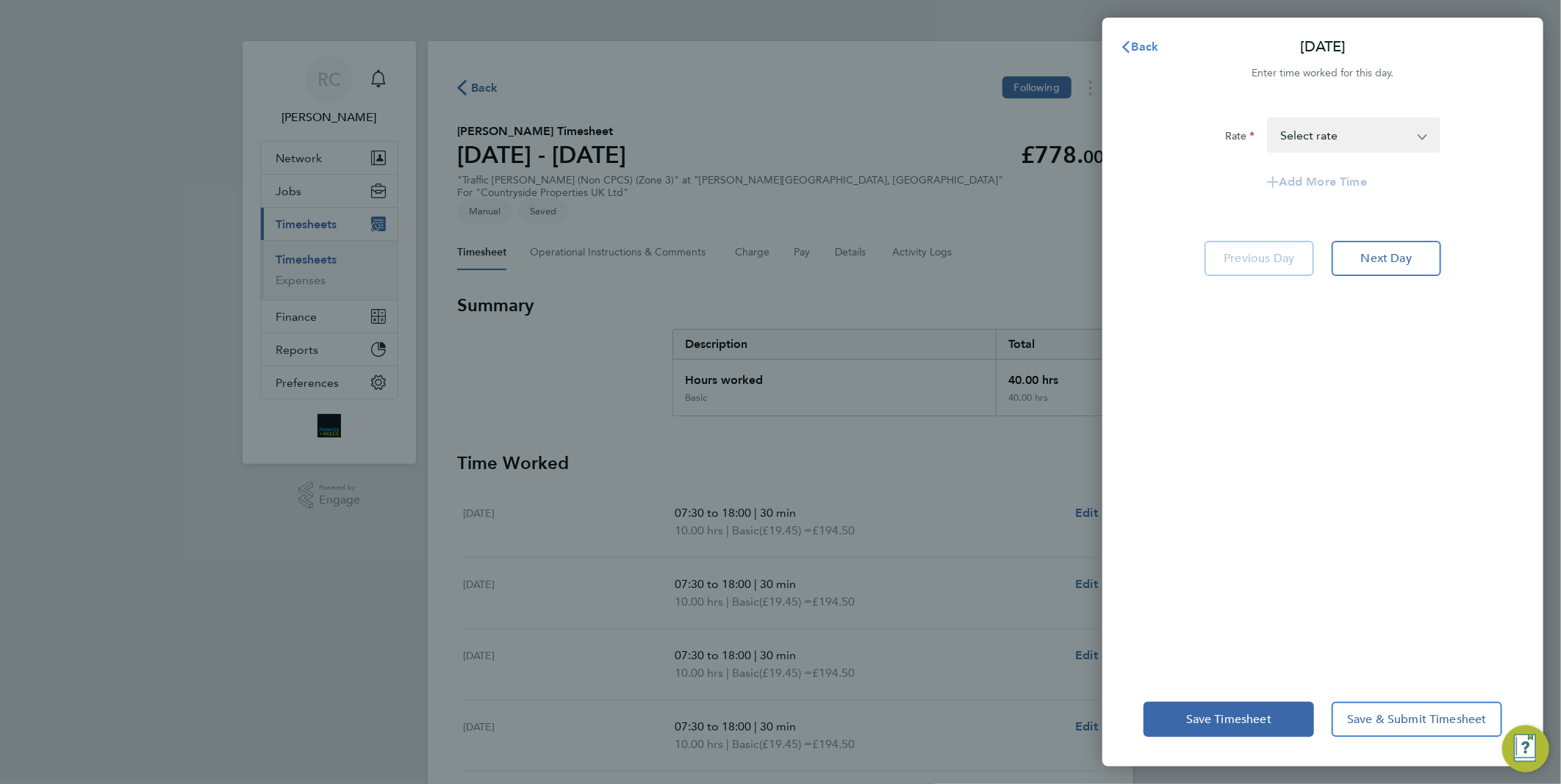
click at [1145, 49] on span "Back" at bounding box center [1144, 47] width 27 height 14
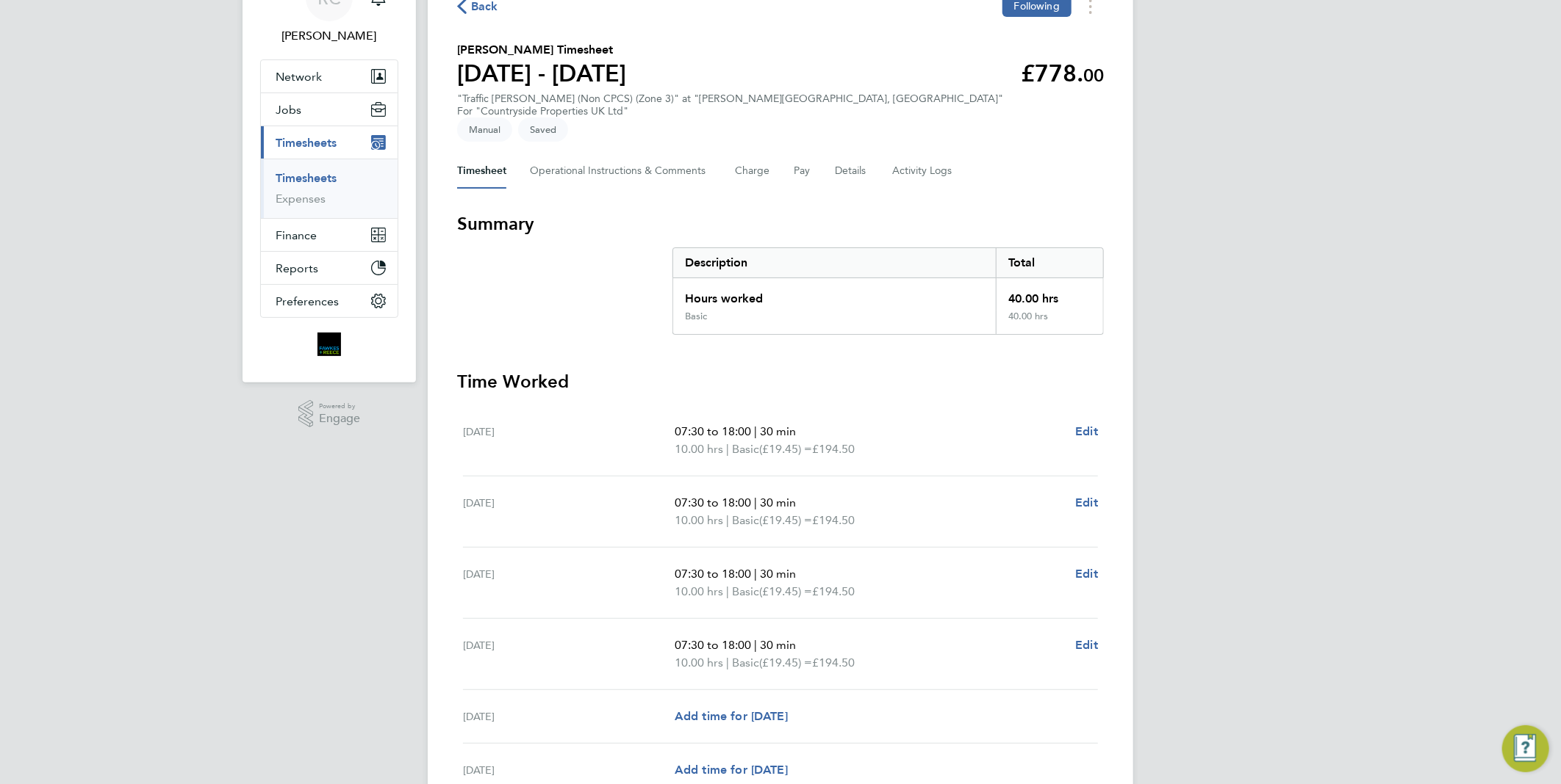
scroll to position [163, 0]
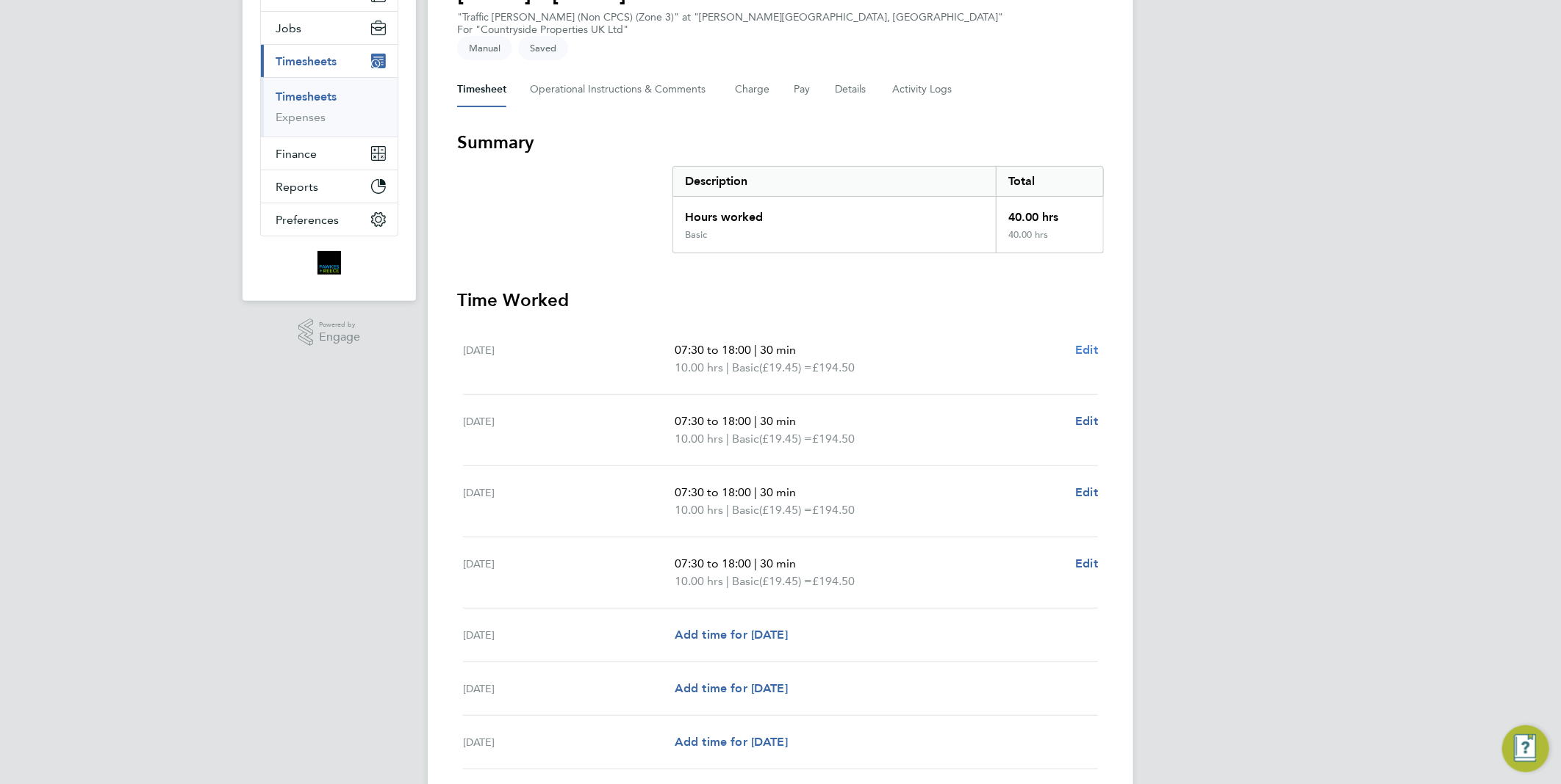
click at [1079, 343] on span "Edit" at bounding box center [1087, 350] width 23 height 14
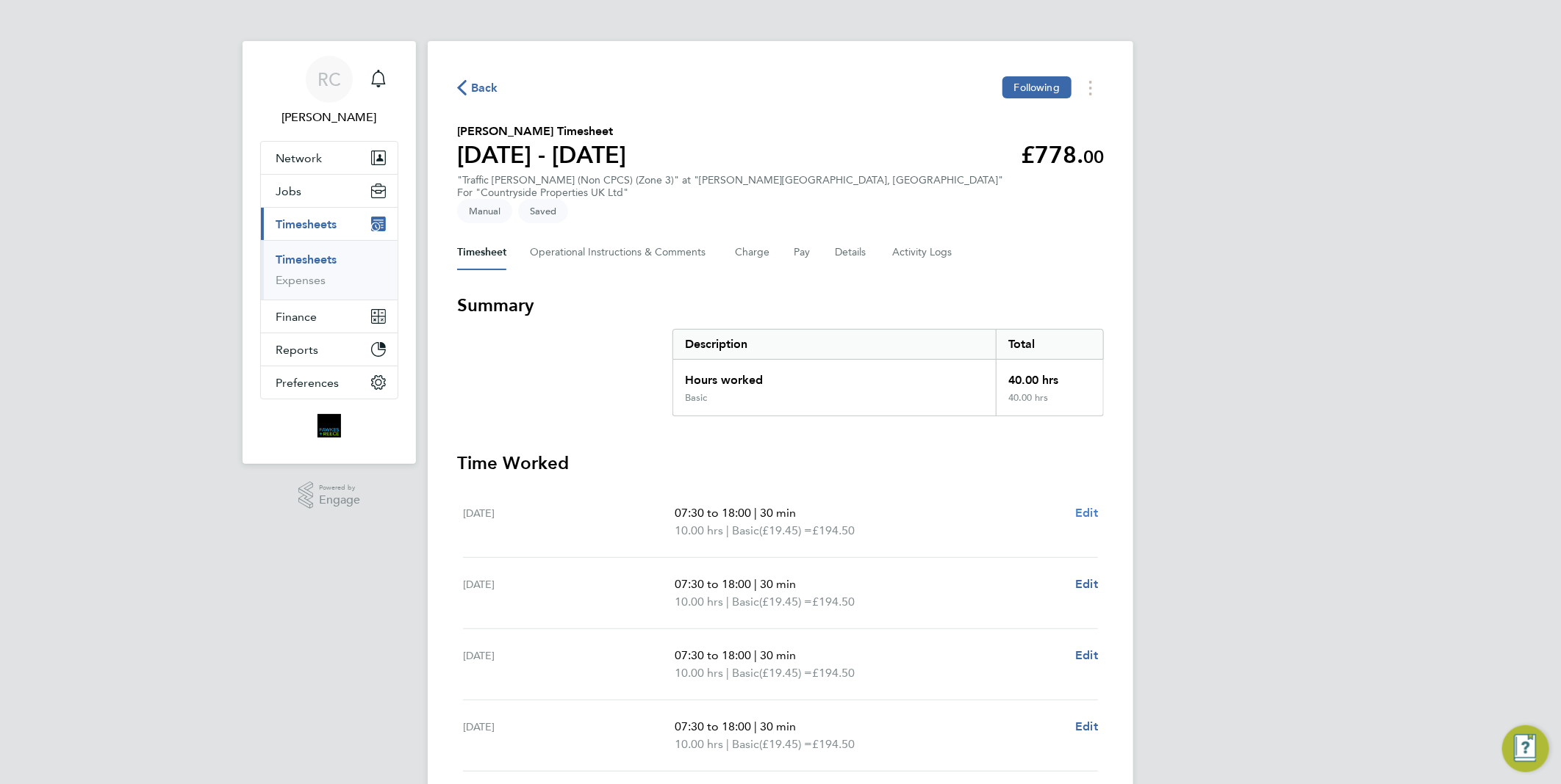
select select "30"
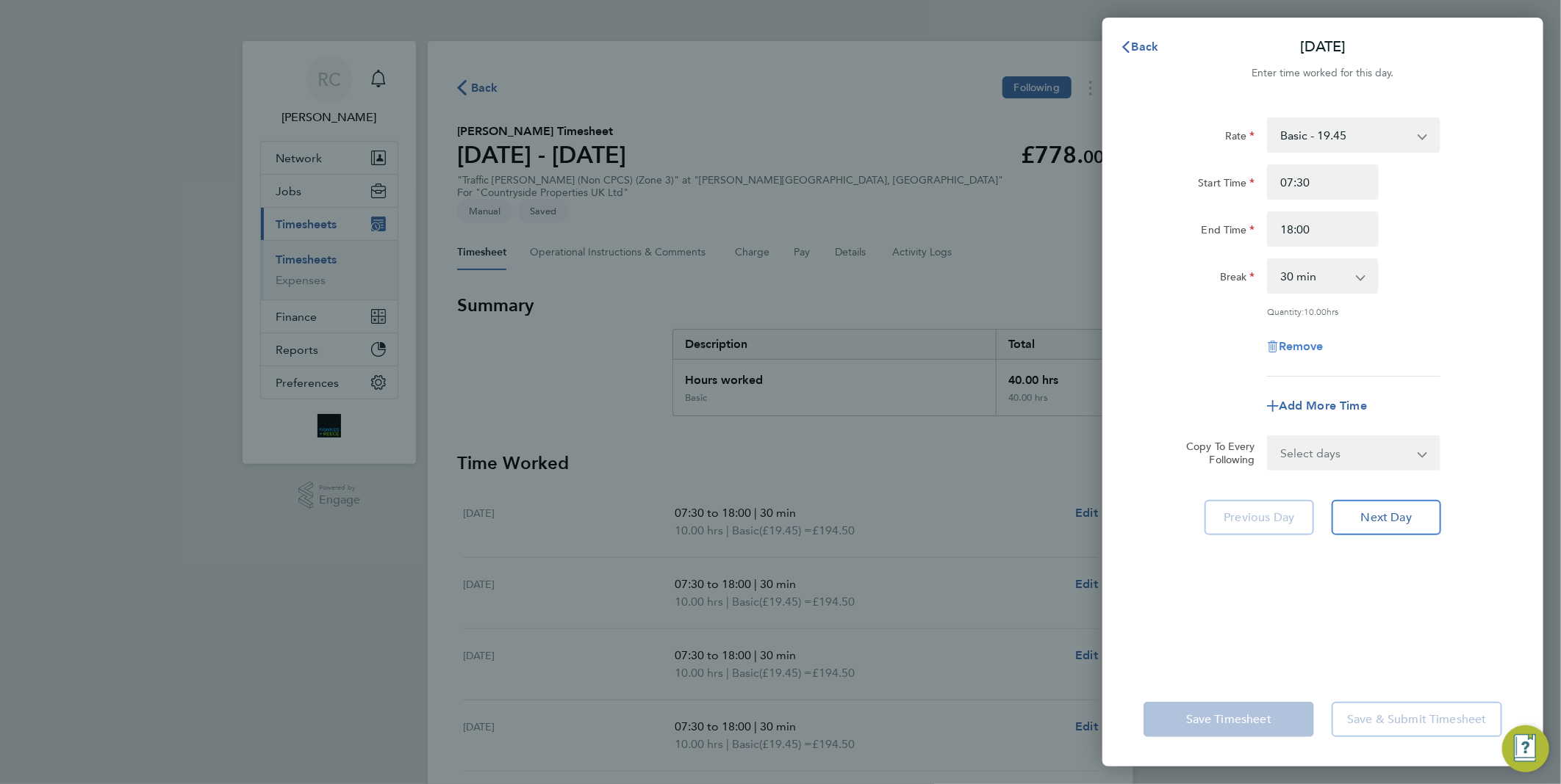
click at [1309, 343] on span "Remove" at bounding box center [1301, 347] width 45 height 14
select select "null"
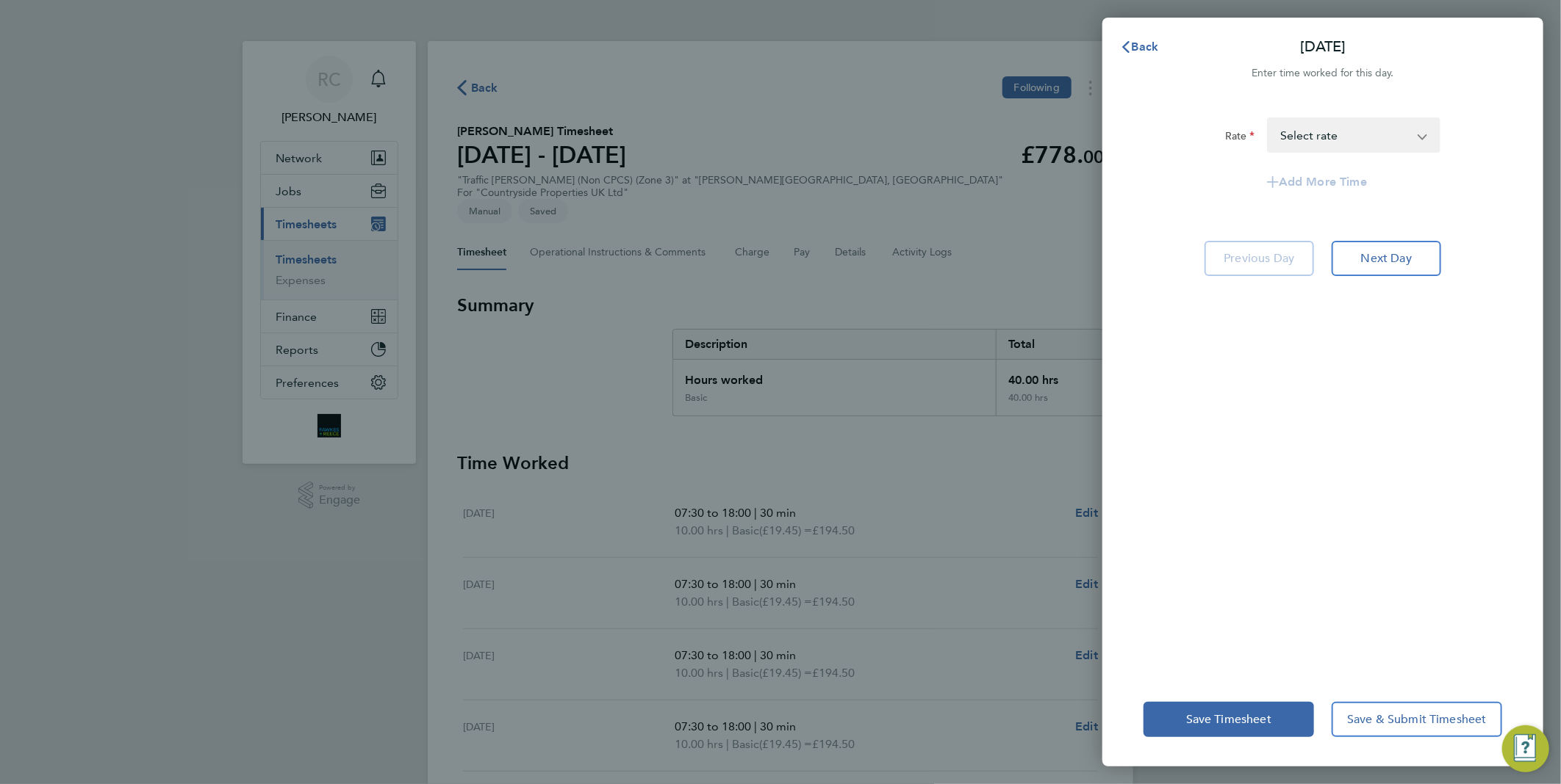
click at [948, 176] on div "Back [DATE] Enter time worked for this day. Rate Basic - 19.45 Select rate Add …" at bounding box center [780, 392] width 1561 height 784
click at [1132, 44] on span "Back" at bounding box center [1144, 47] width 27 height 14
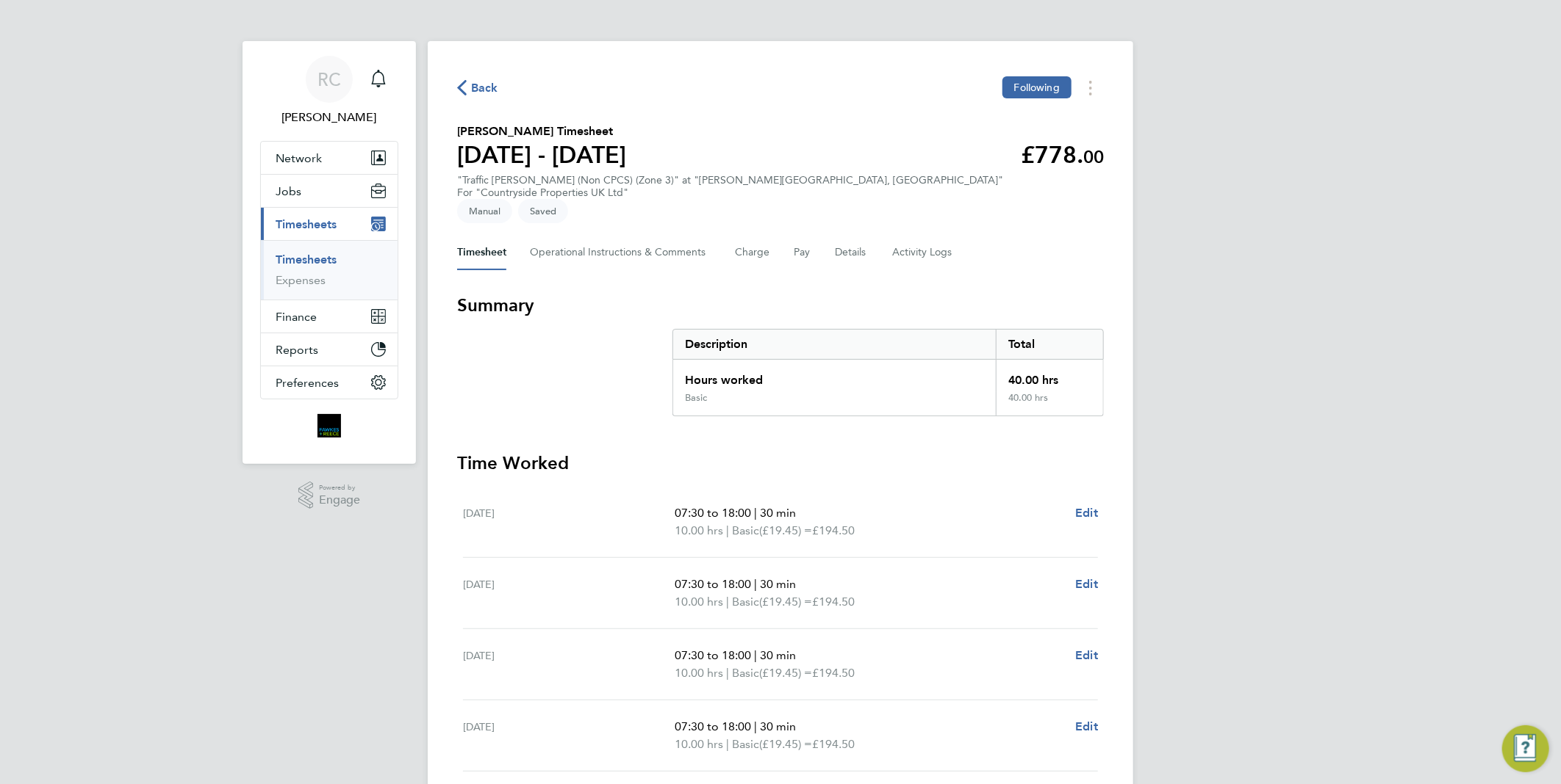
scroll to position [82, 0]
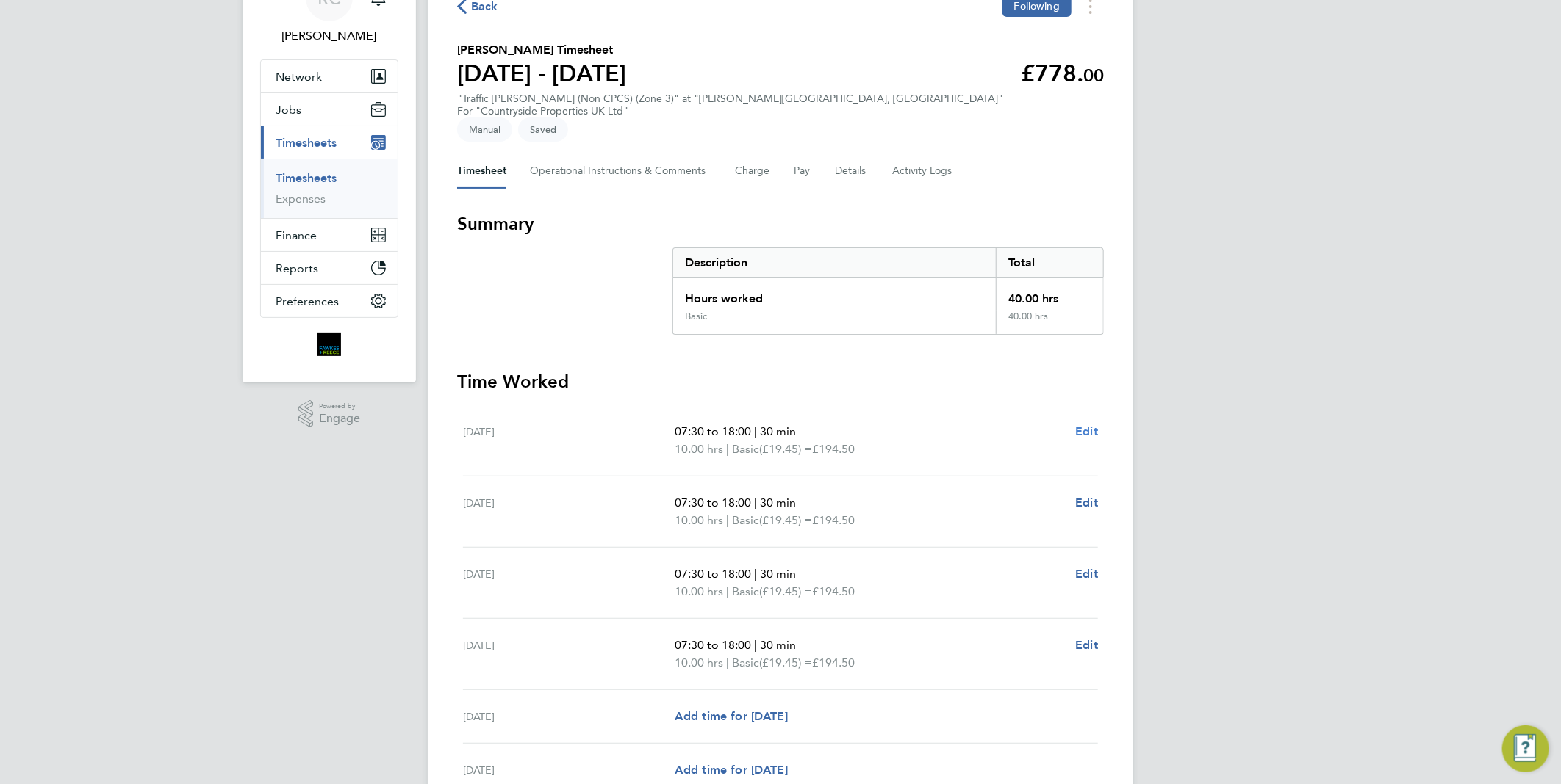
click at [1081, 424] on span "Edit" at bounding box center [1087, 431] width 23 height 14
select select "30"
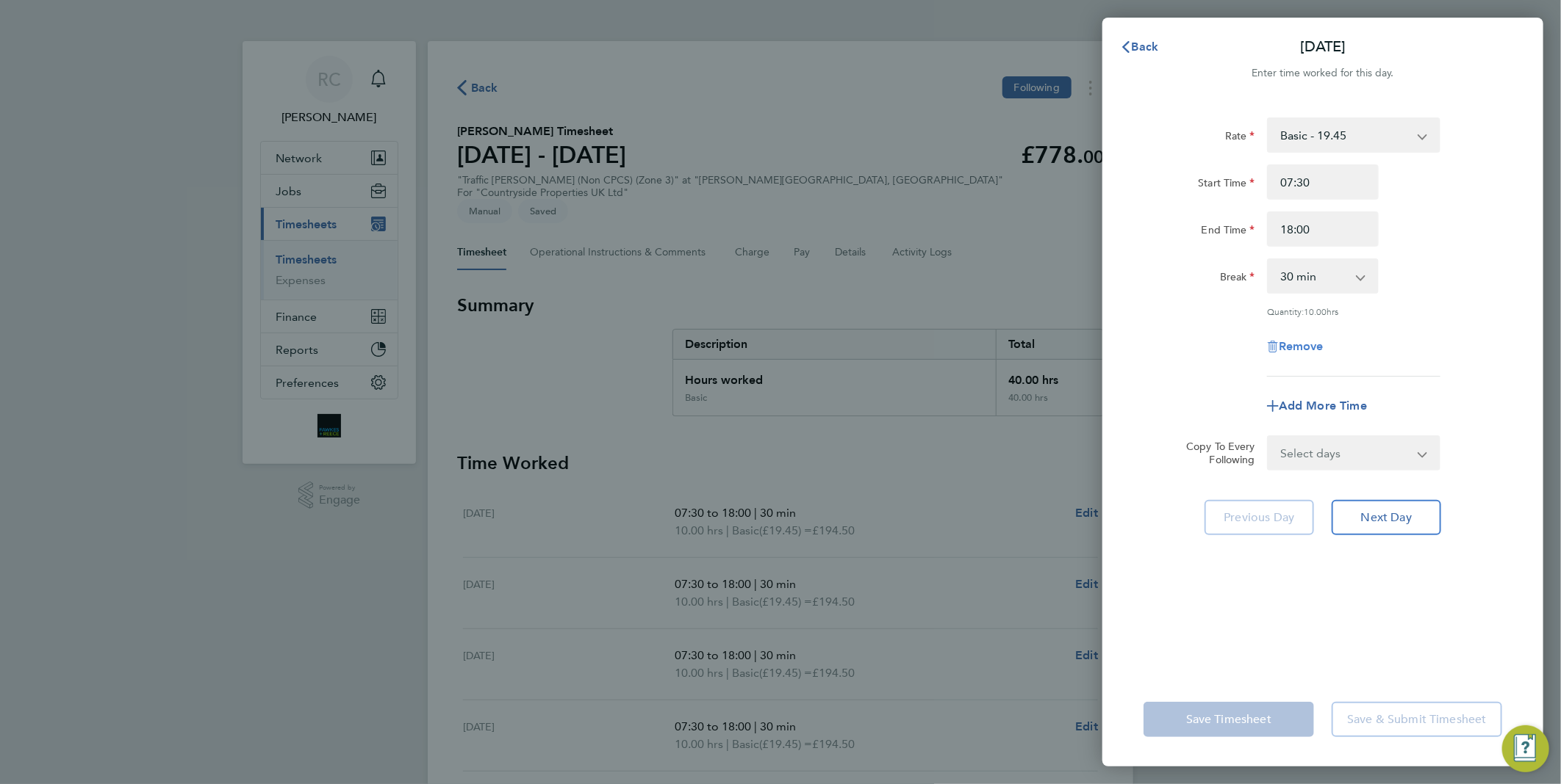
click at [1298, 341] on span "Remove" at bounding box center [1301, 347] width 45 height 14
select select "null"
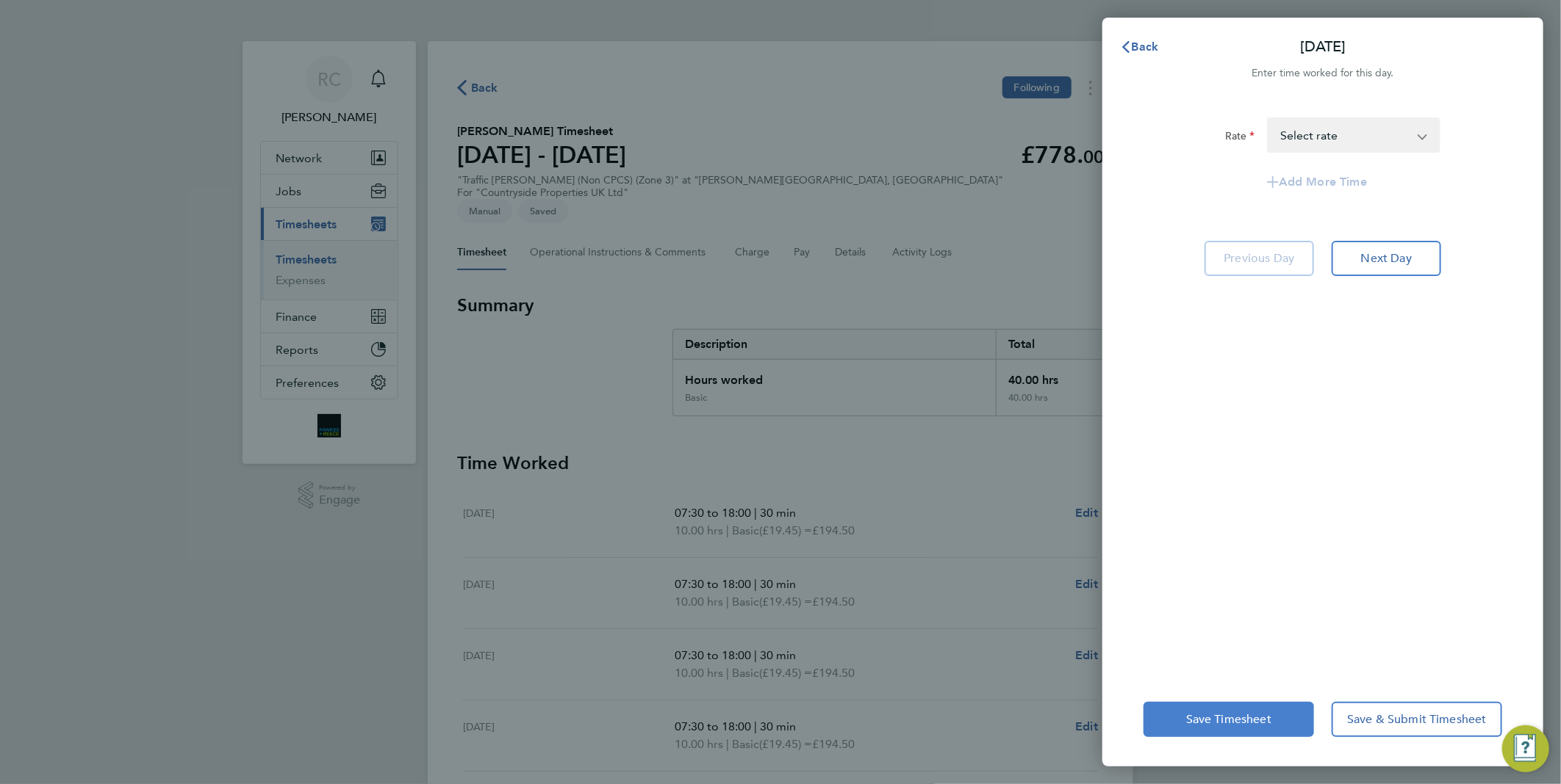
click at [1223, 714] on span "Save Timesheet" at bounding box center [1229, 719] width 86 height 15
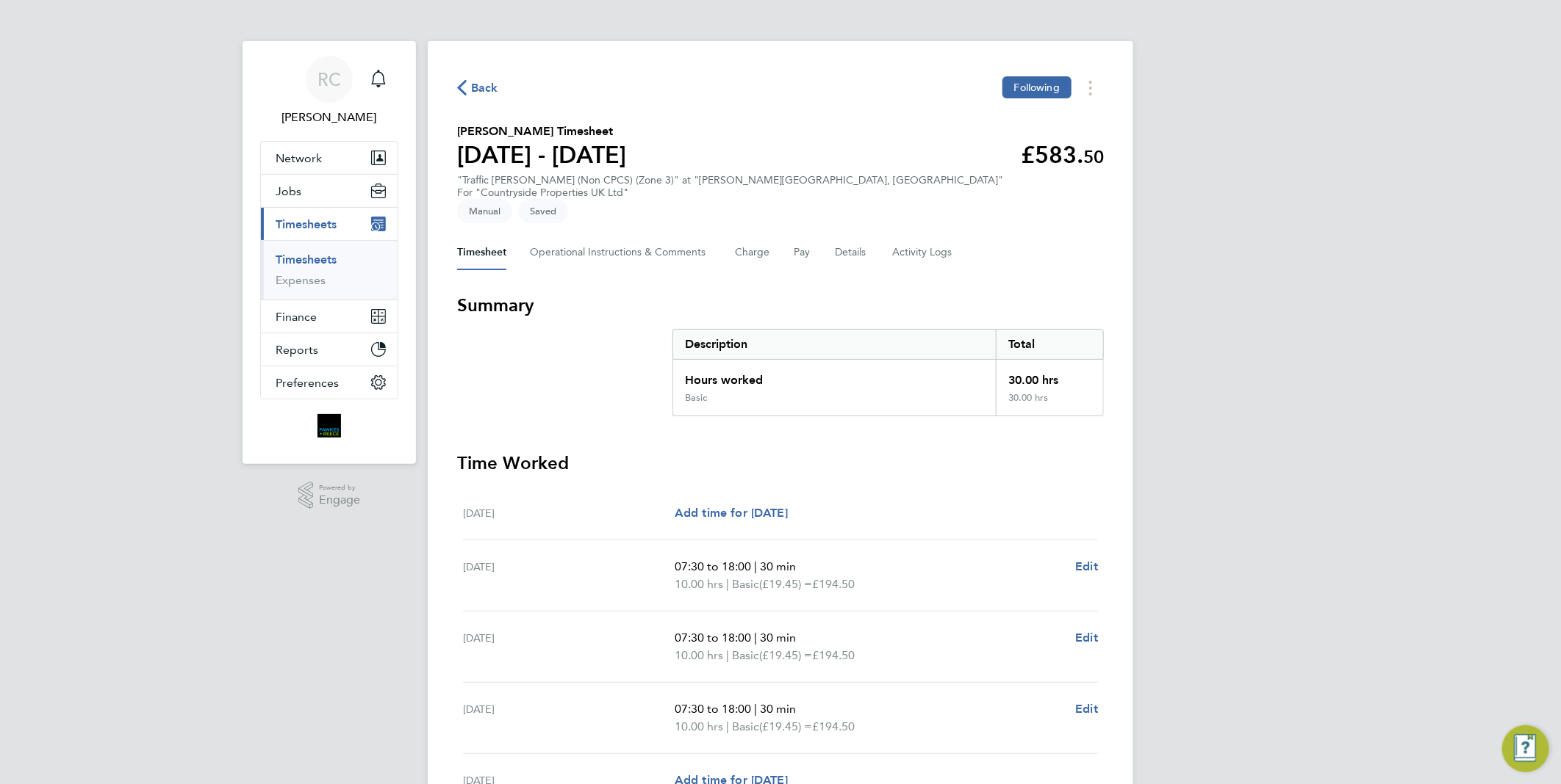
scroll to position [163, 0]
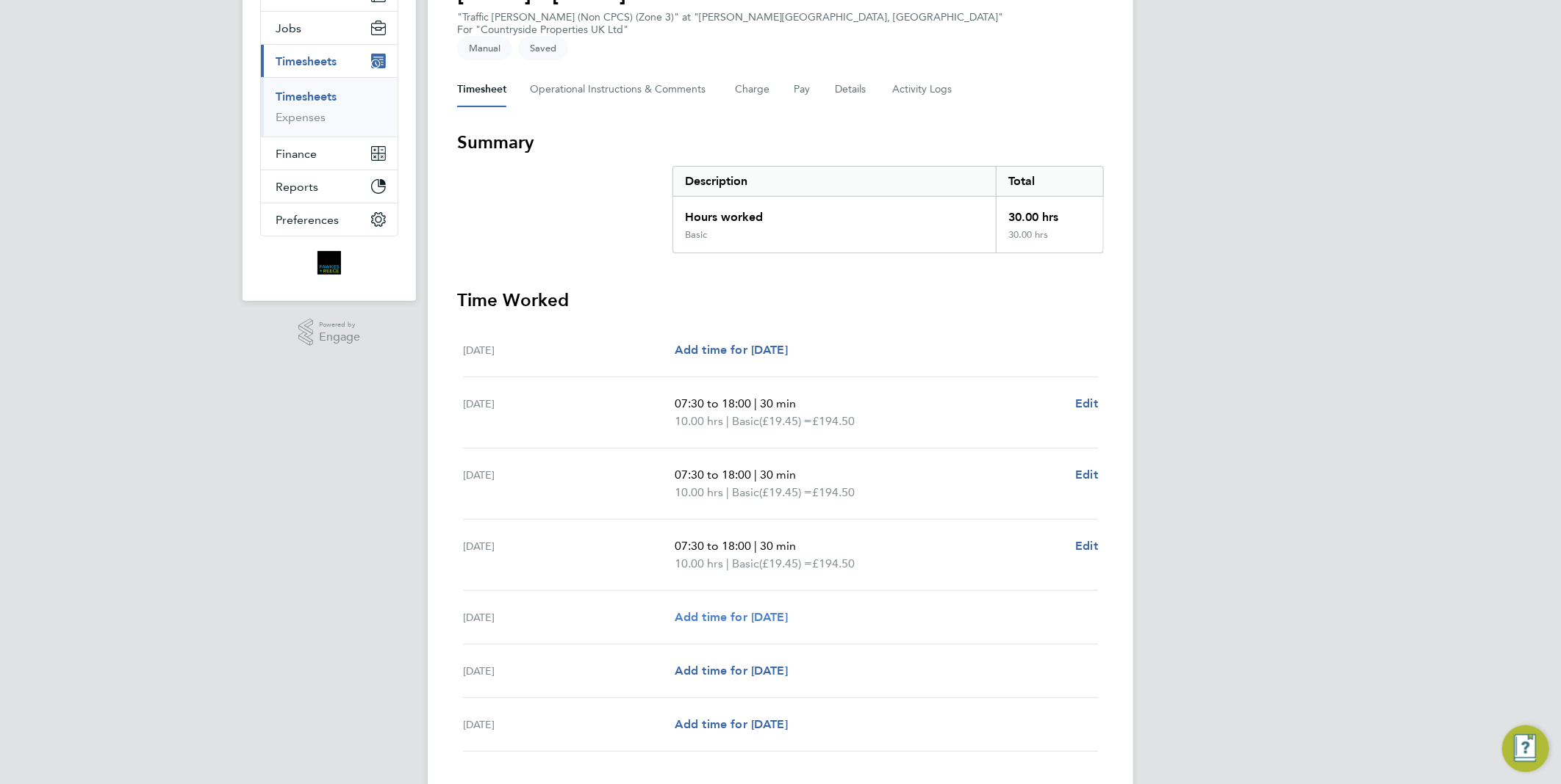
click at [746, 611] on span "Add time for [DATE]" at bounding box center [732, 618] width 114 height 14
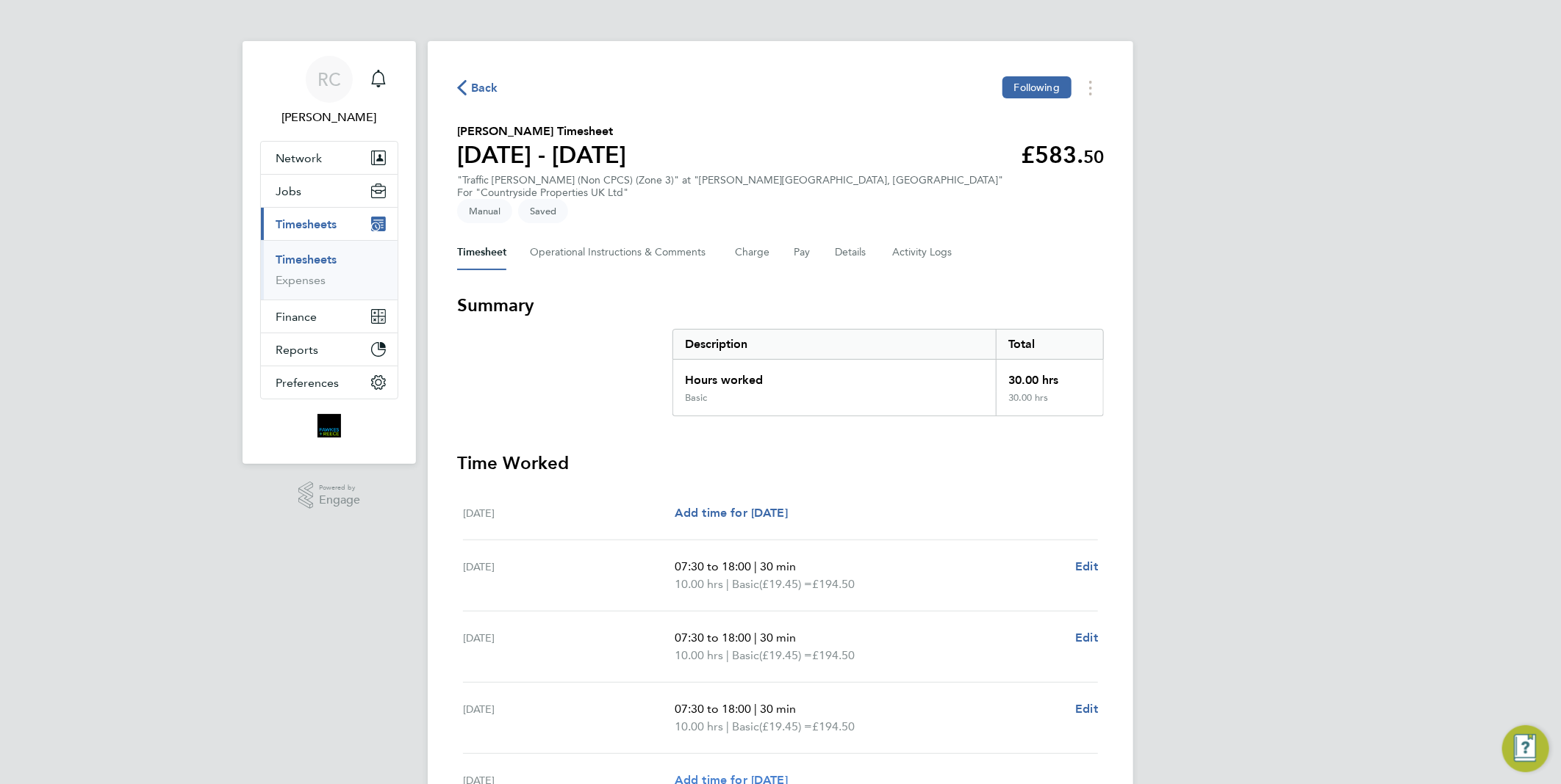
select select "30"
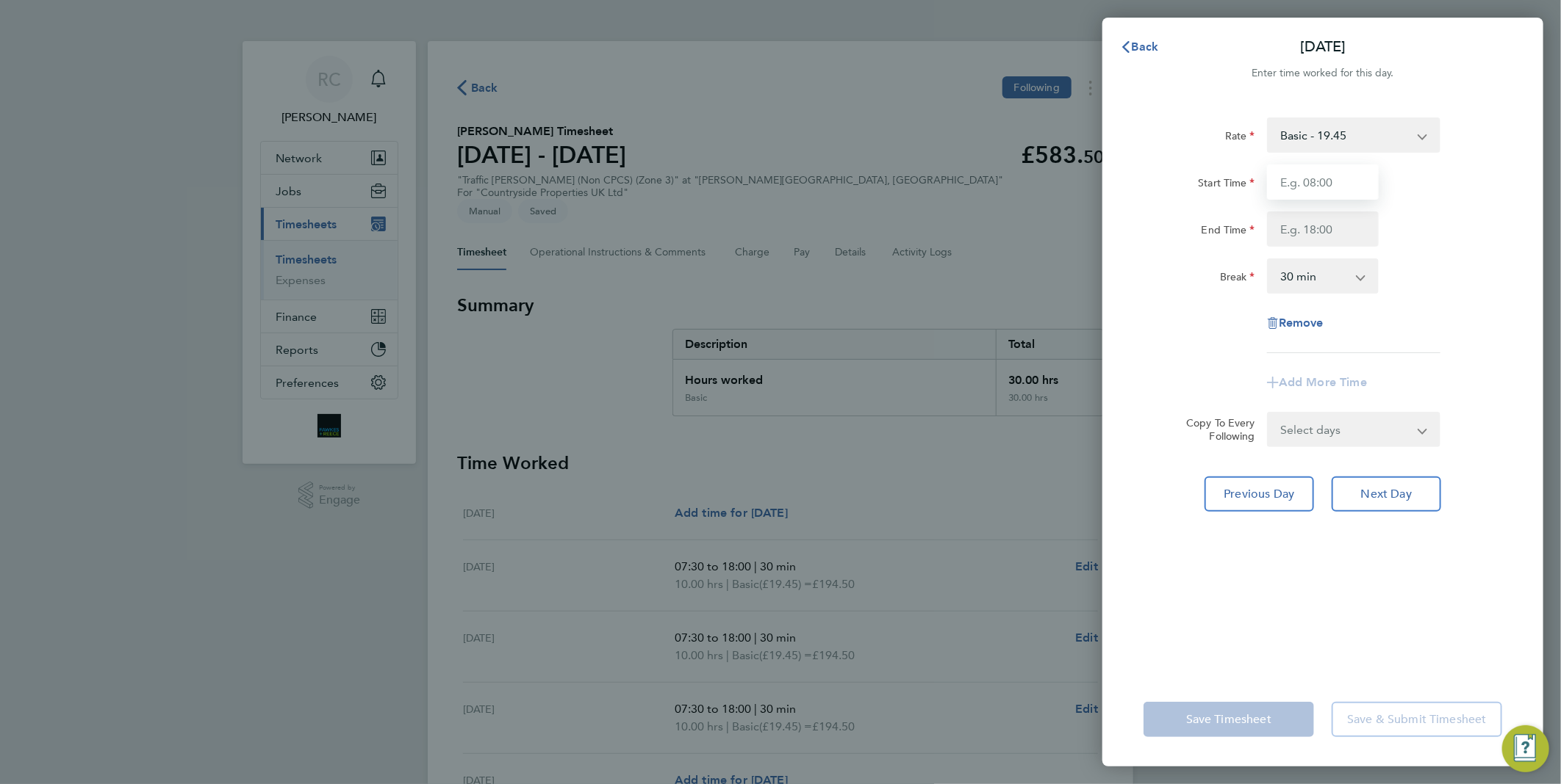
click at [1311, 182] on input "Start Time" at bounding box center [1323, 181] width 112 height 35
type input "07:30"
click at [1397, 232] on div "End Time" at bounding box center [1323, 228] width 371 height 35
click at [1355, 225] on input "End Time" at bounding box center [1323, 228] width 112 height 35
type input "18:00"
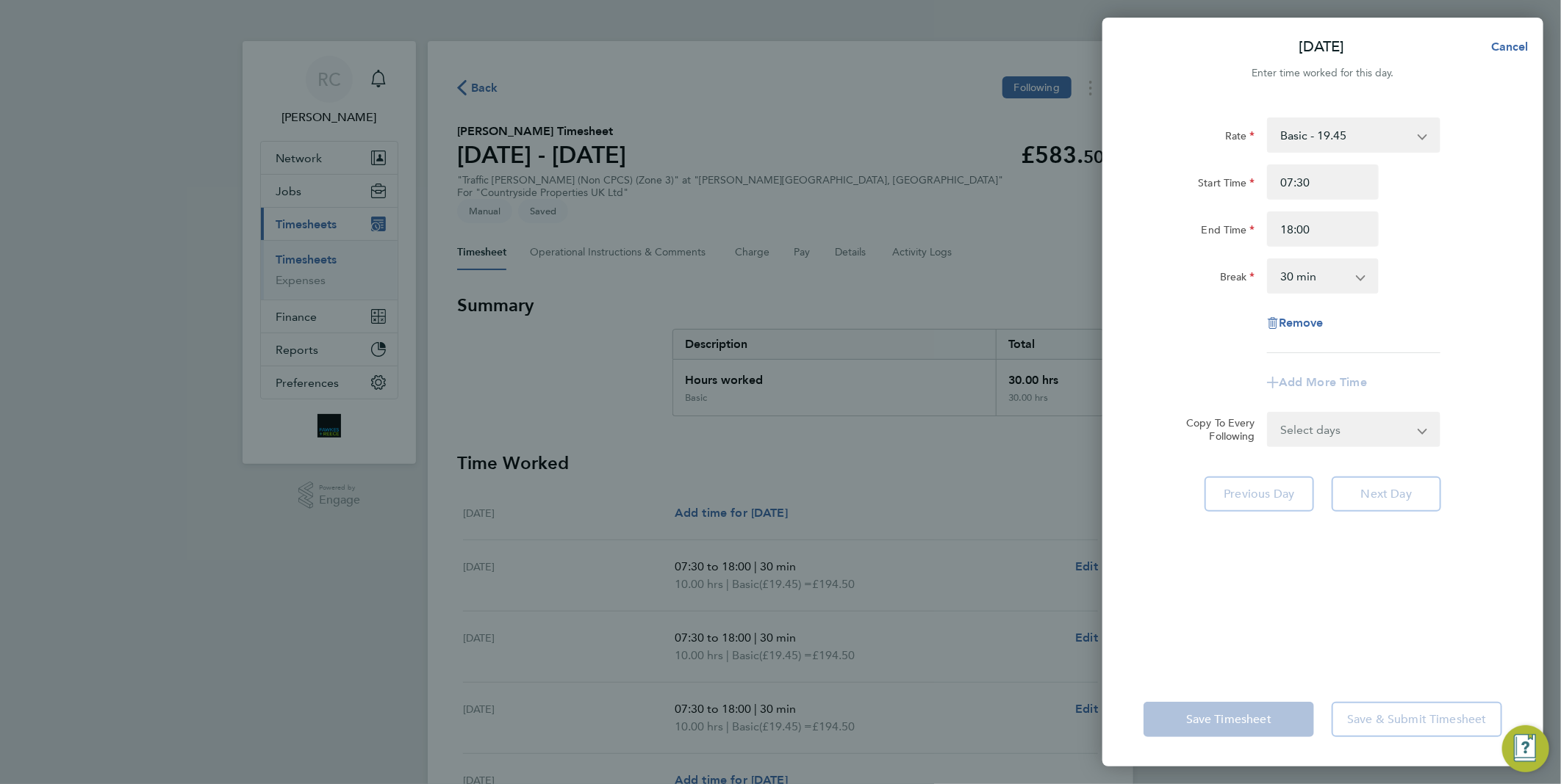
click at [1537, 237] on div "Rate Basic - 19.45 Start Time 07:30 End Time 18:00 Break 0 min 15 min 30 min 45…" at bounding box center [1323, 386] width 441 height 573
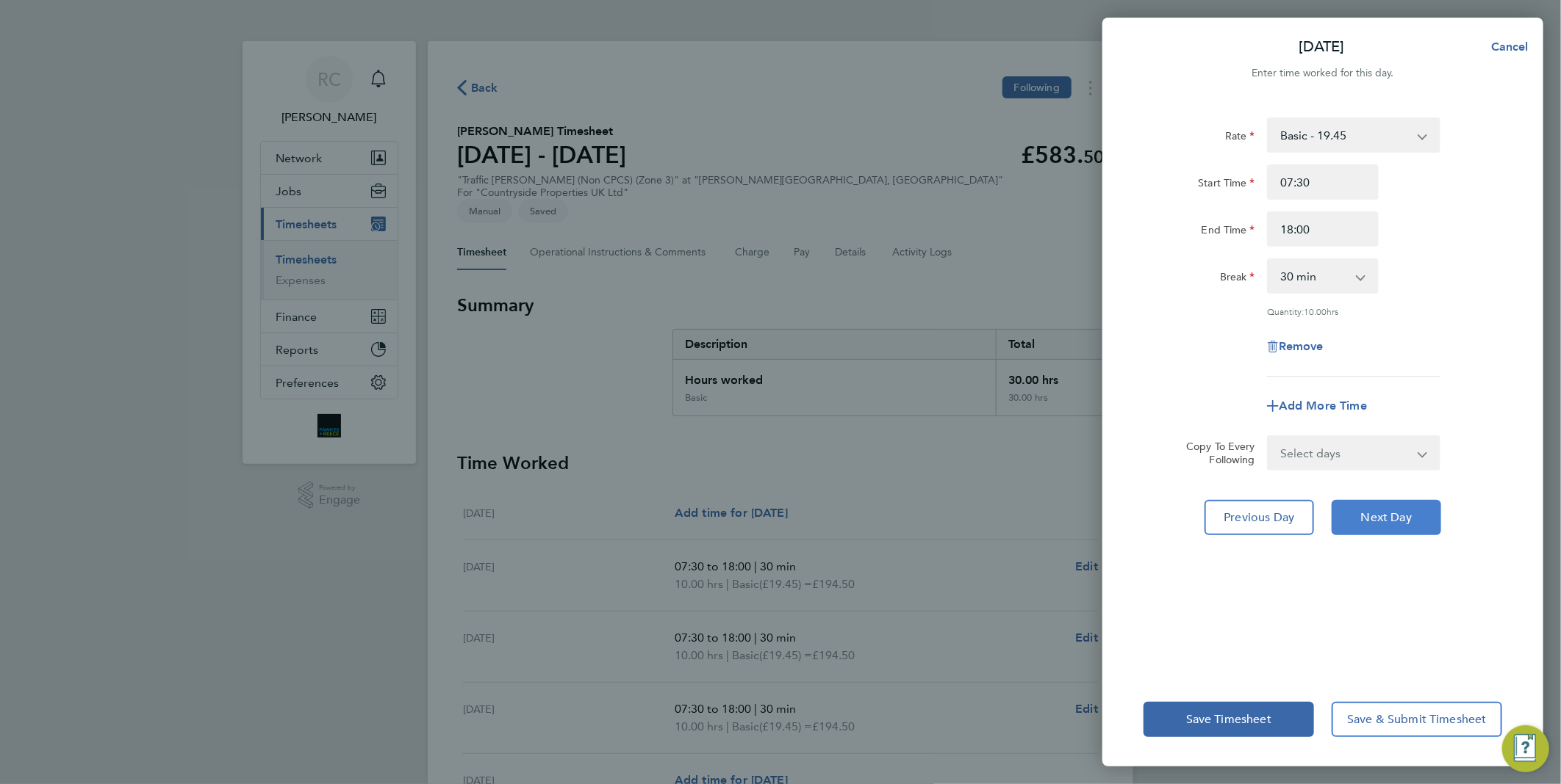
click at [1389, 504] on button "Next Day" at bounding box center [1387, 517] width 110 height 35
select select "30"
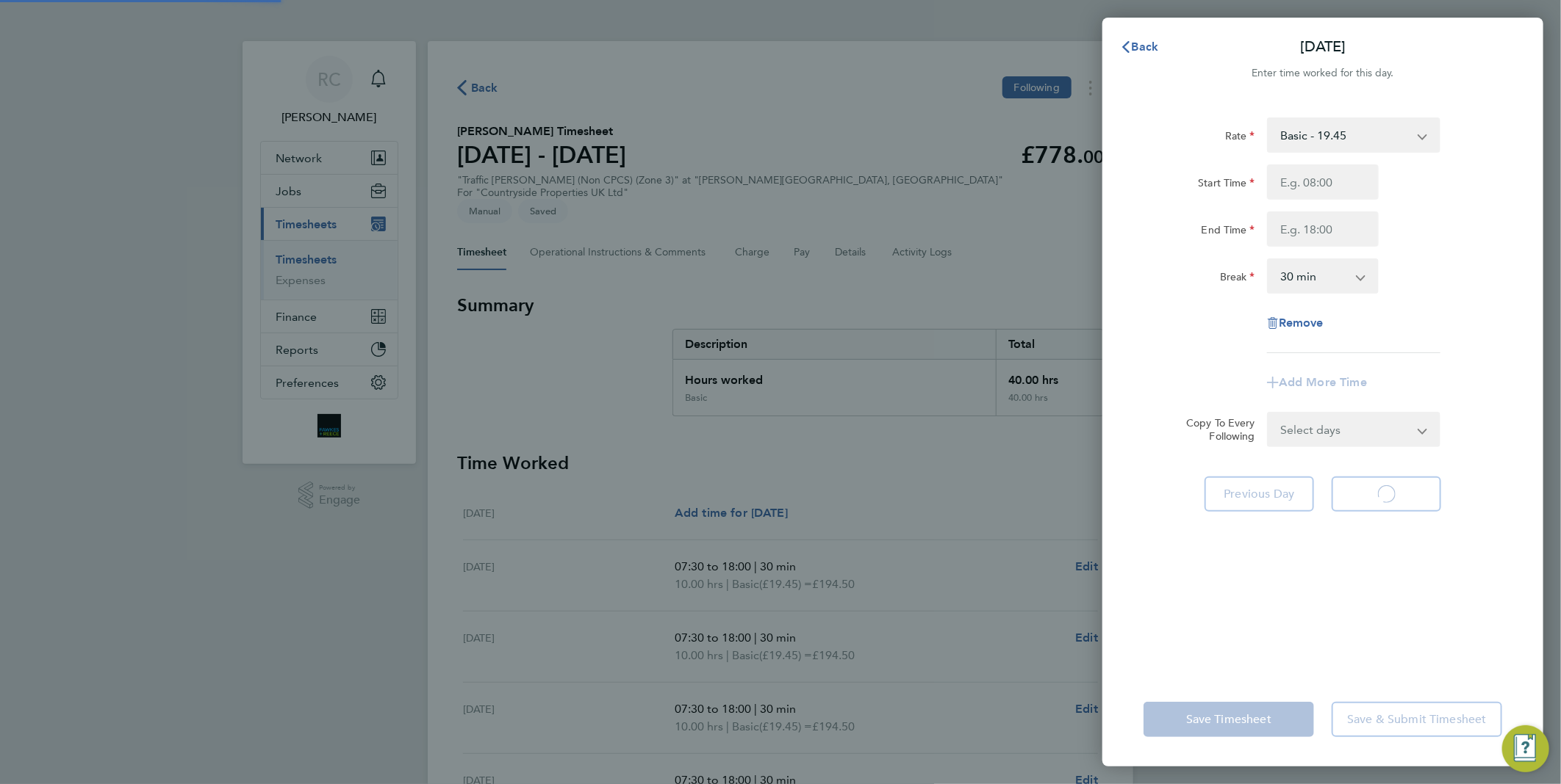
select select "30"
click at [1159, 50] on button "Back" at bounding box center [1139, 46] width 69 height 29
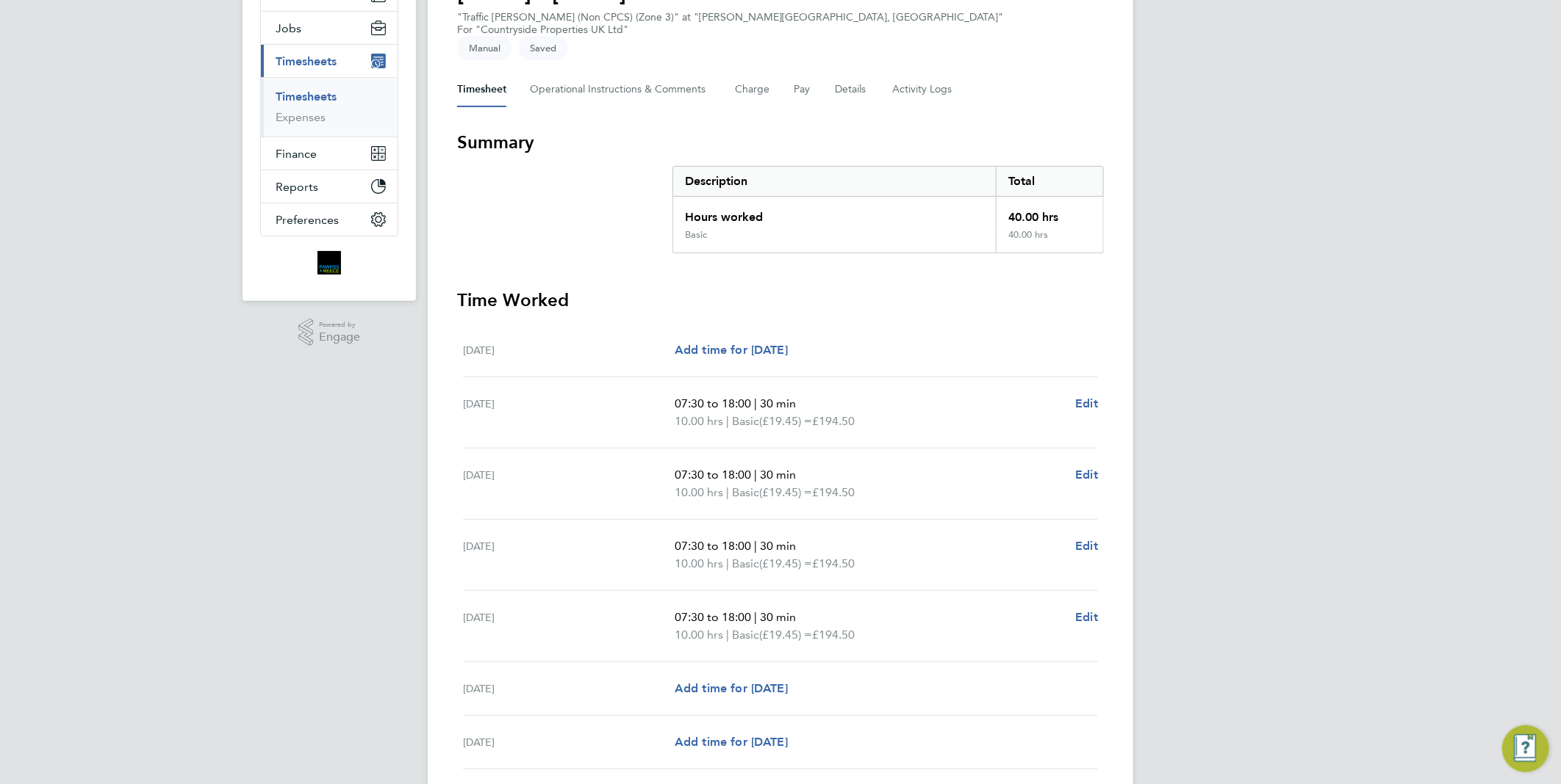
scroll to position [257, 0]
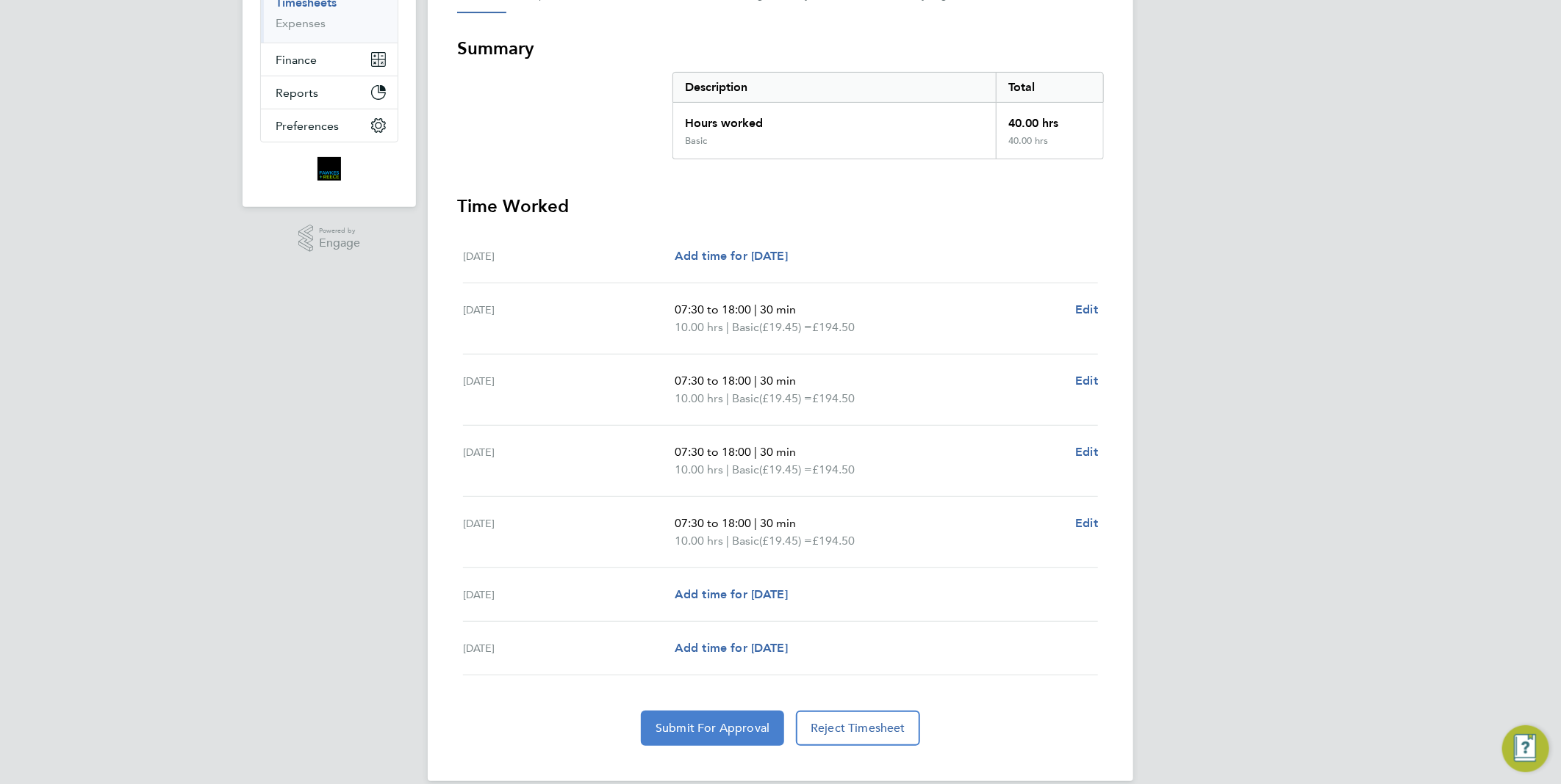
click at [724, 721] on span "Submit For Approval" at bounding box center [713, 728] width 114 height 15
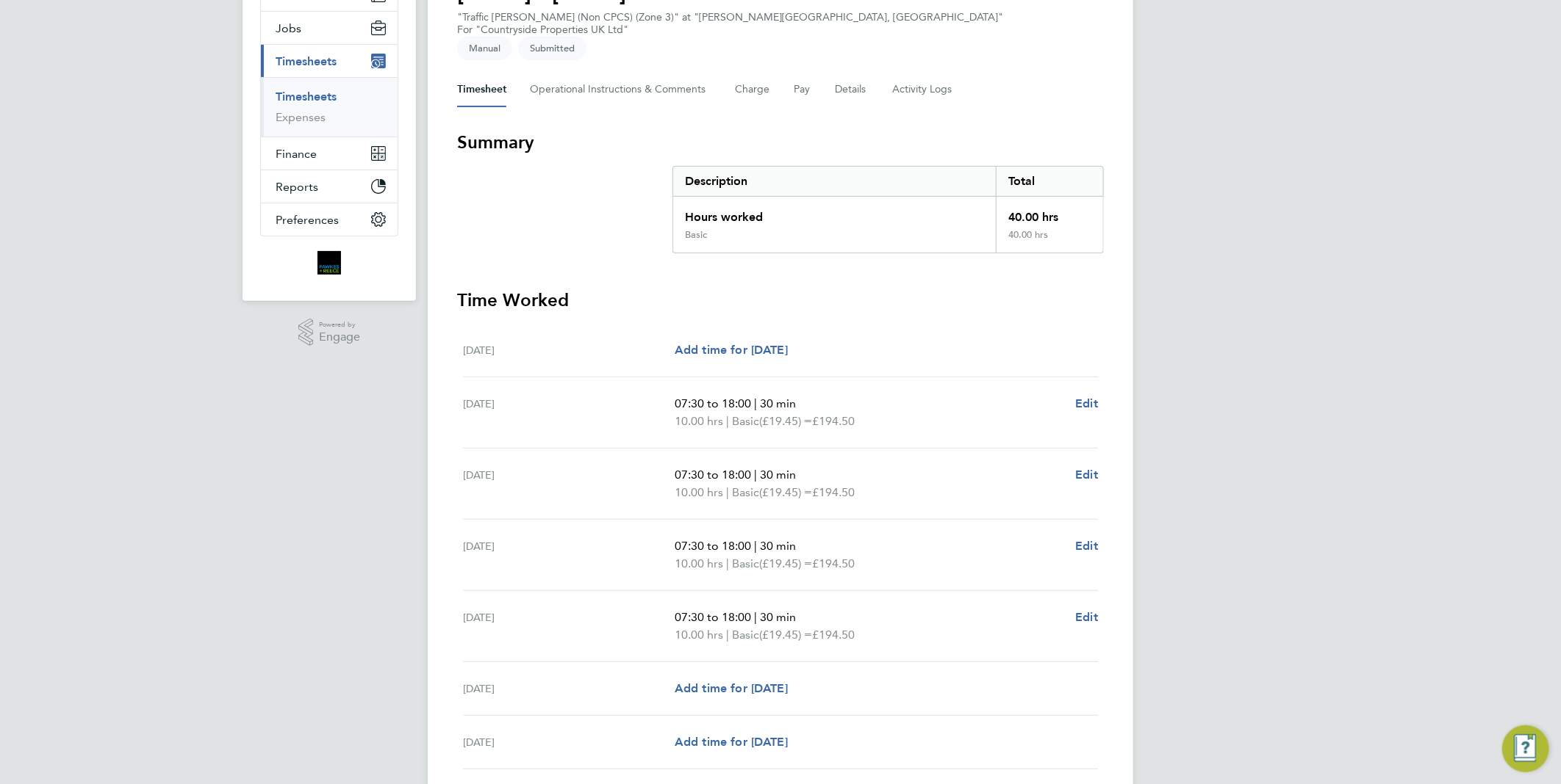
scroll to position [0, 0]
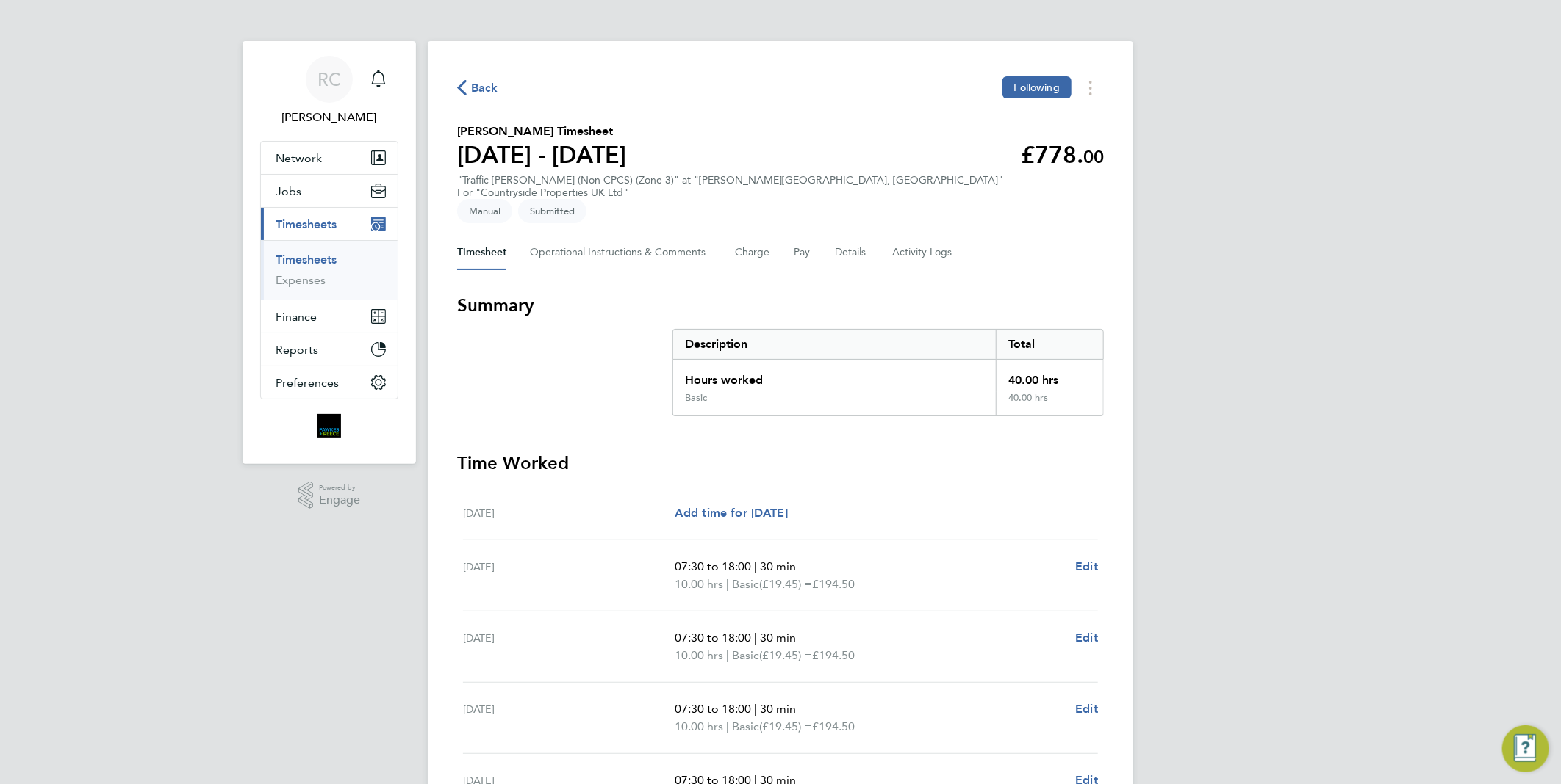
click at [482, 88] on span "Back" at bounding box center [484, 89] width 27 height 18
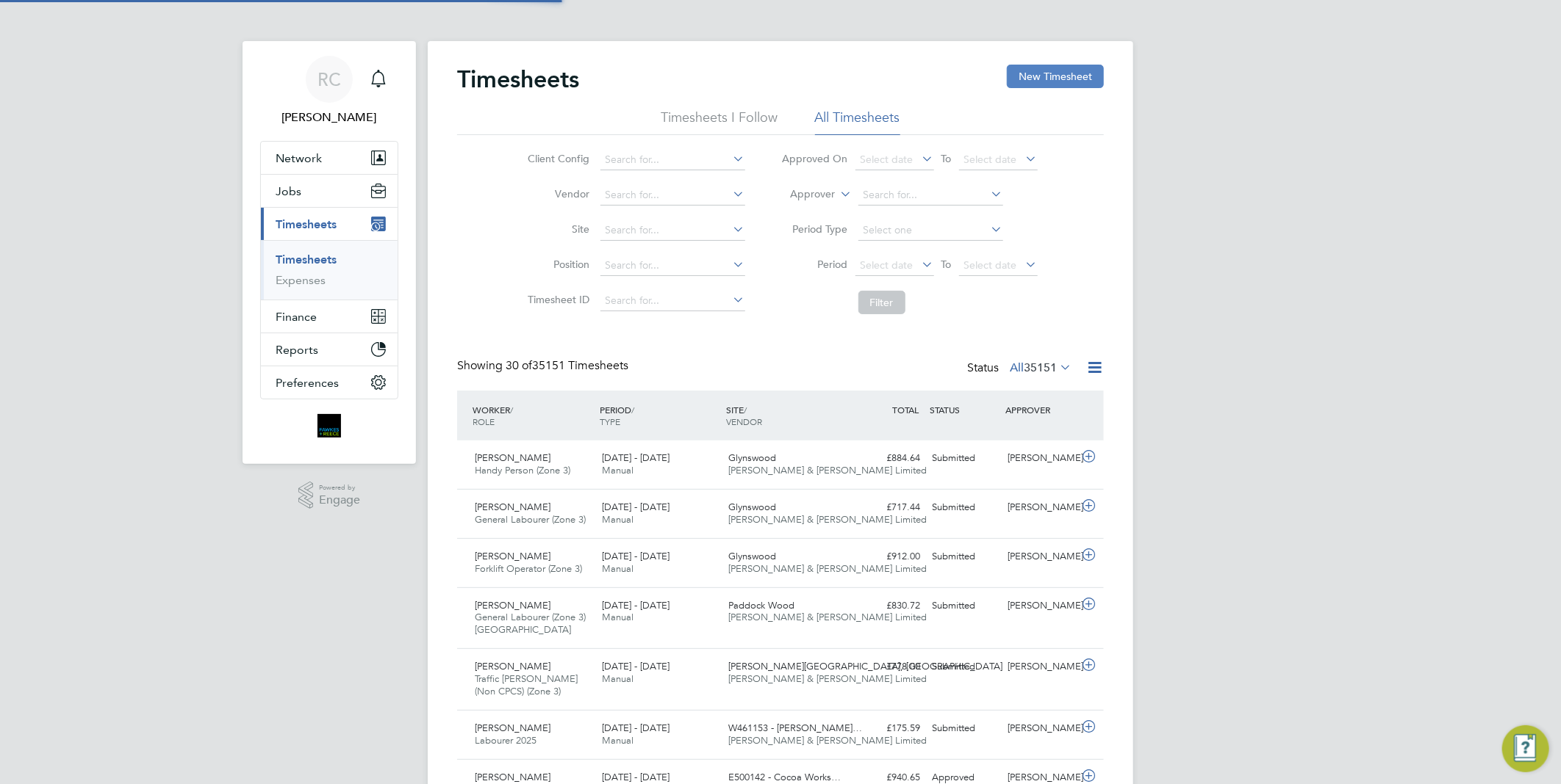
scroll to position [37, 128]
click at [1037, 77] on button "New Timesheet" at bounding box center [1055, 77] width 97 height 24
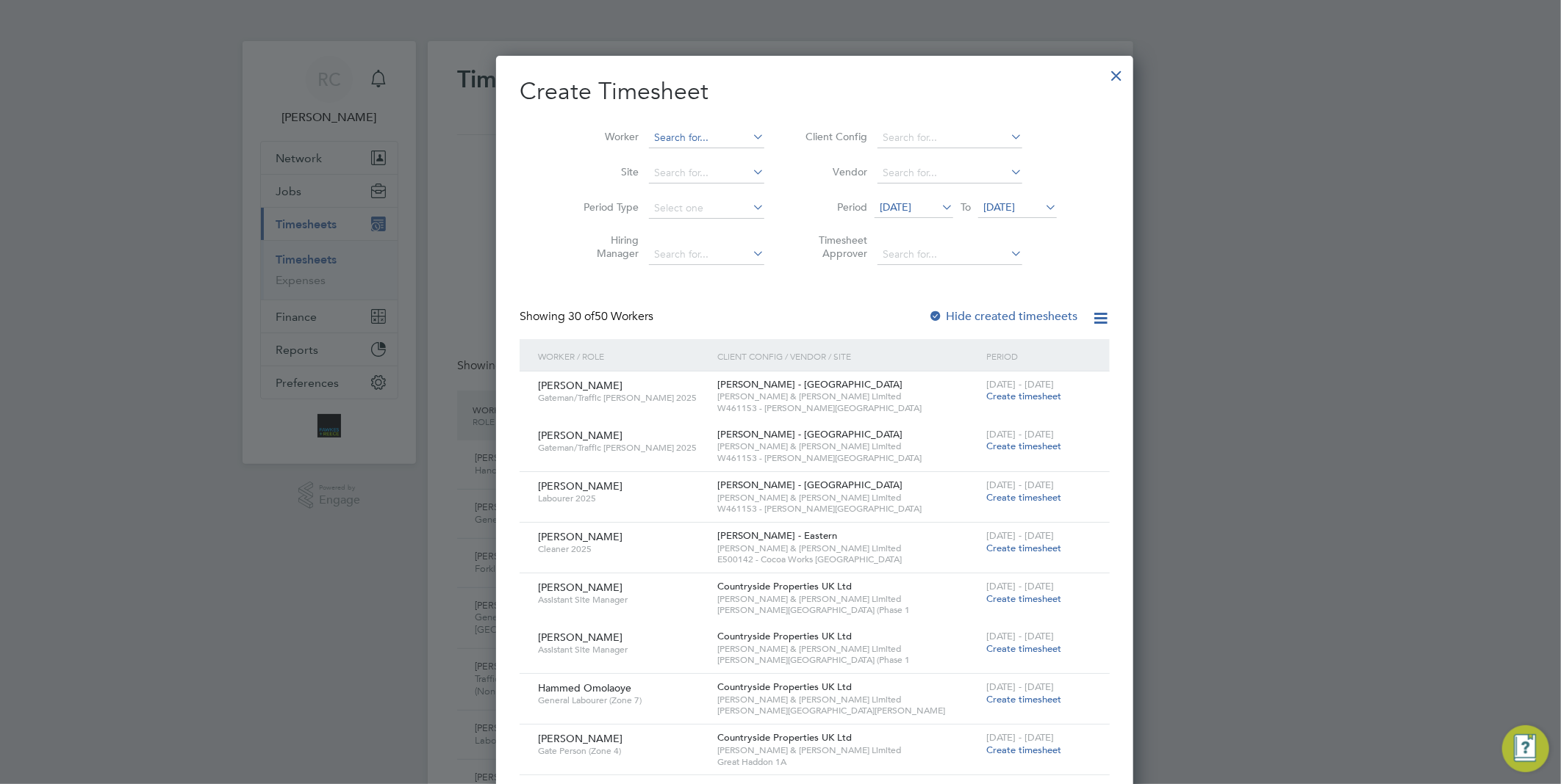
click at [657, 137] on input at bounding box center [707, 137] width 116 height 21
click at [687, 191] on li "[PERSON_NAME] rris" at bounding box center [715, 198] width 202 height 20
type input "[PERSON_NAME]"
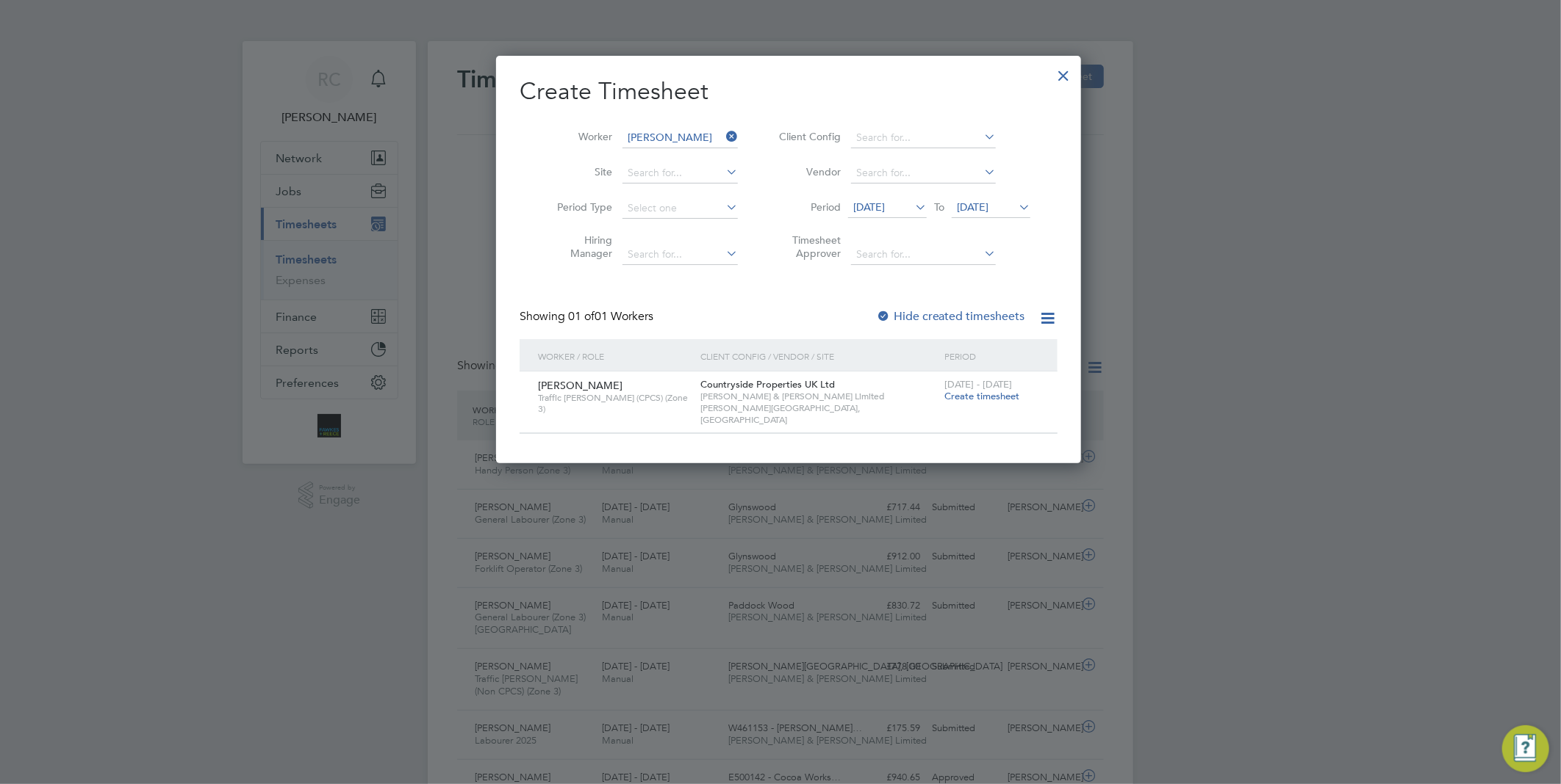
click at [982, 399] on span "Create timesheet" at bounding box center [981, 395] width 75 height 13
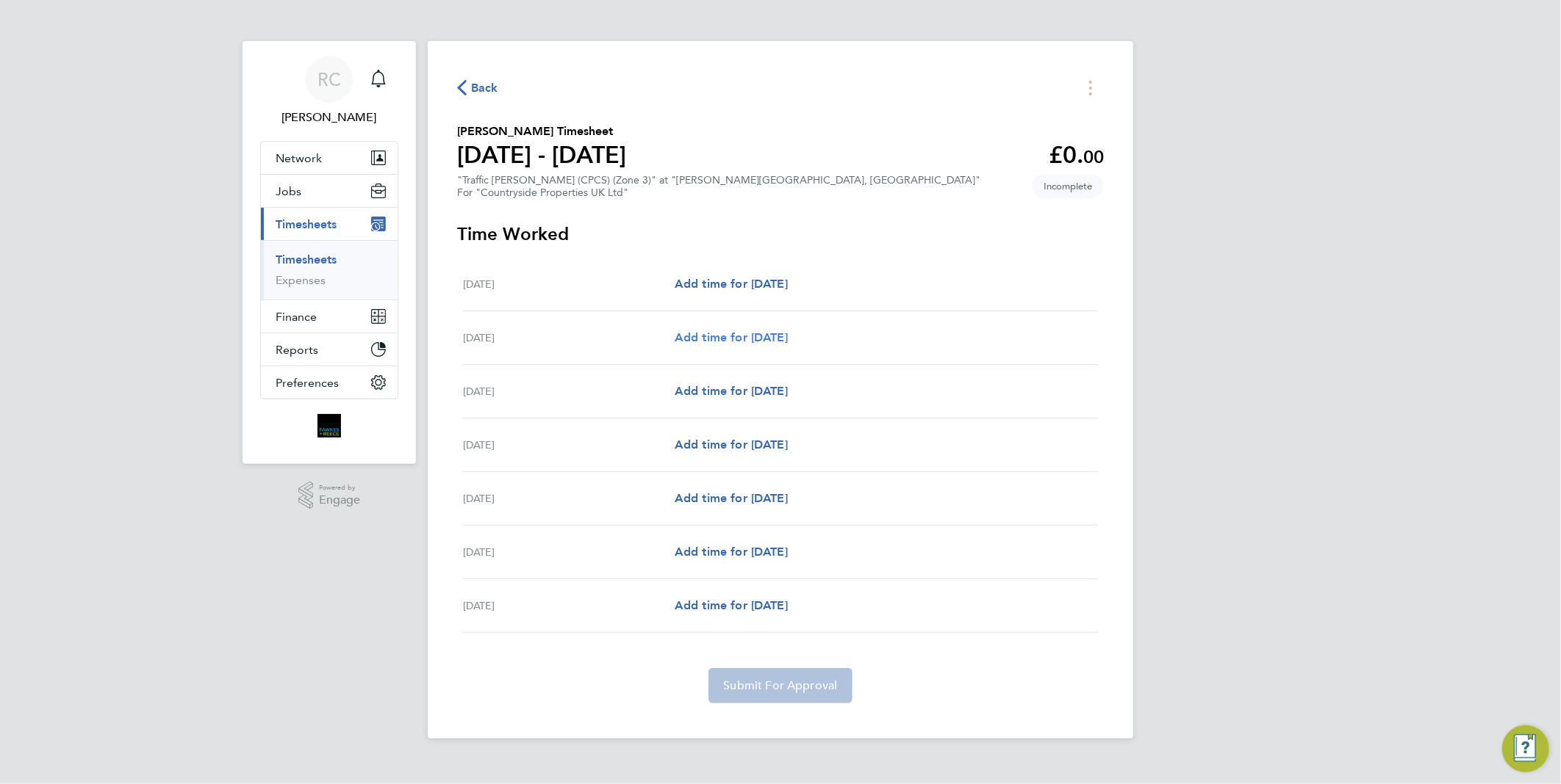
click at [751, 346] on link "Add time for [DATE]" at bounding box center [732, 338] width 114 height 18
select select "30"
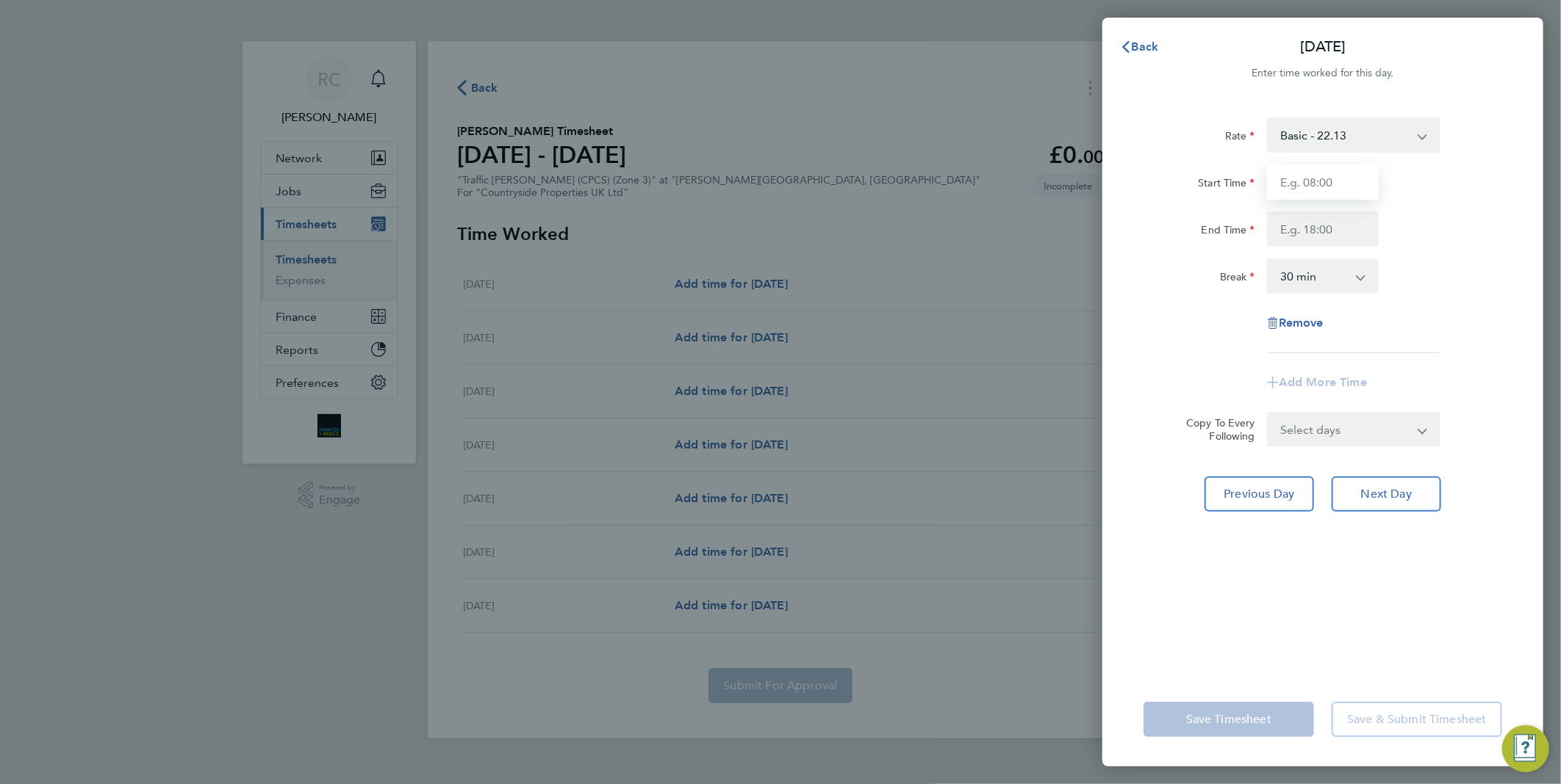
click at [1347, 180] on input "Start Time" at bounding box center [1323, 181] width 112 height 35
click at [1439, 259] on div "Break 0 min 15 min 30 min 45 min 60 min 75 min 90 min" at bounding box center [1323, 276] width 371 height 35
click at [1336, 182] on input "07:30" at bounding box center [1323, 181] width 112 height 35
type input "0"
type input "1"
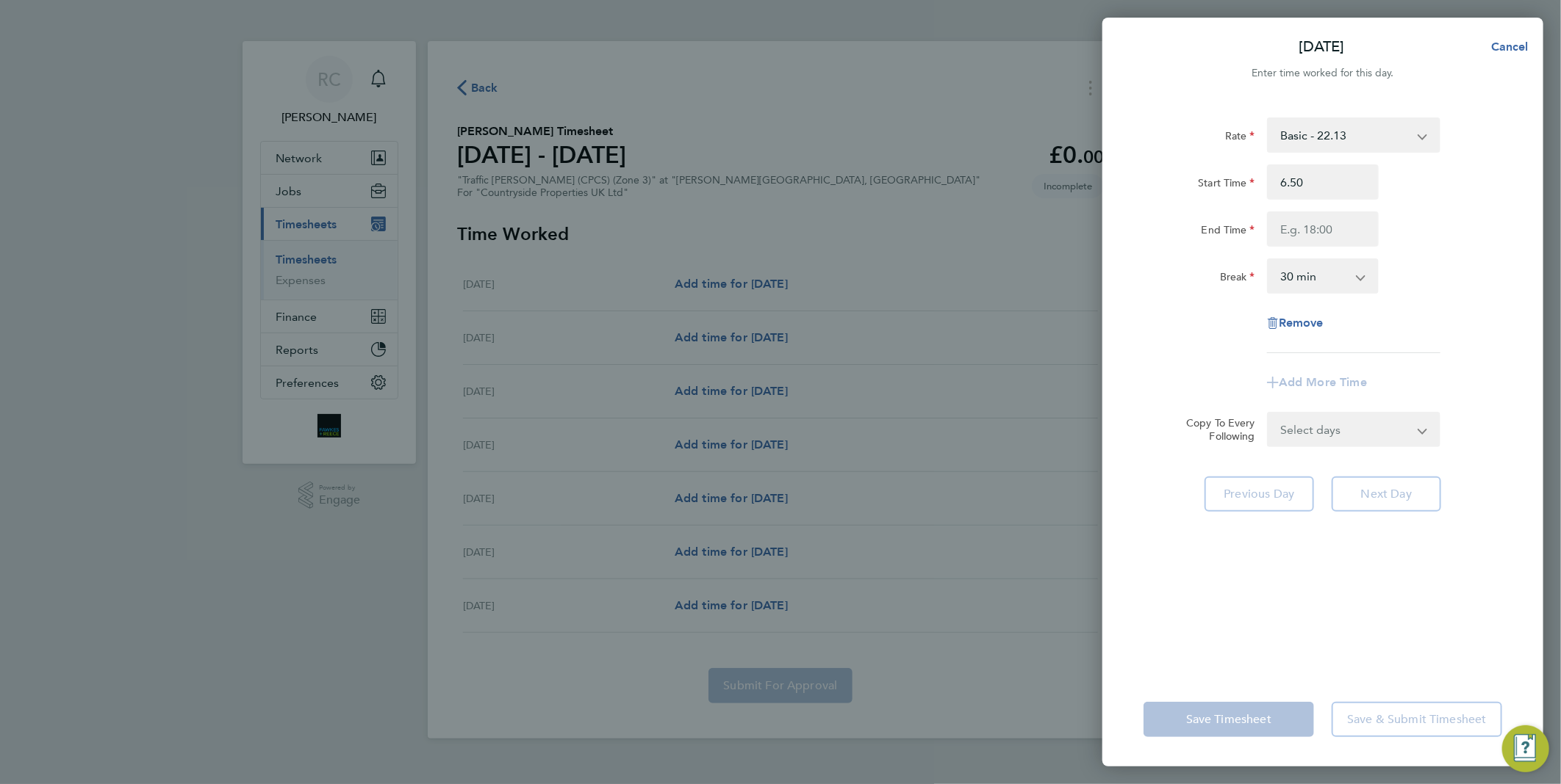
type input "06:50"
click at [983, 254] on div "[DATE] Cancel Enter time worked for this day. Rate Basic - 22.13 Start Time 06:…" at bounding box center [780, 392] width 1561 height 784
click at [1502, 46] on span "Cancel" at bounding box center [1507, 47] width 42 height 14
select select "30"
click at [1309, 194] on input "Start Time" at bounding box center [1323, 181] width 112 height 35
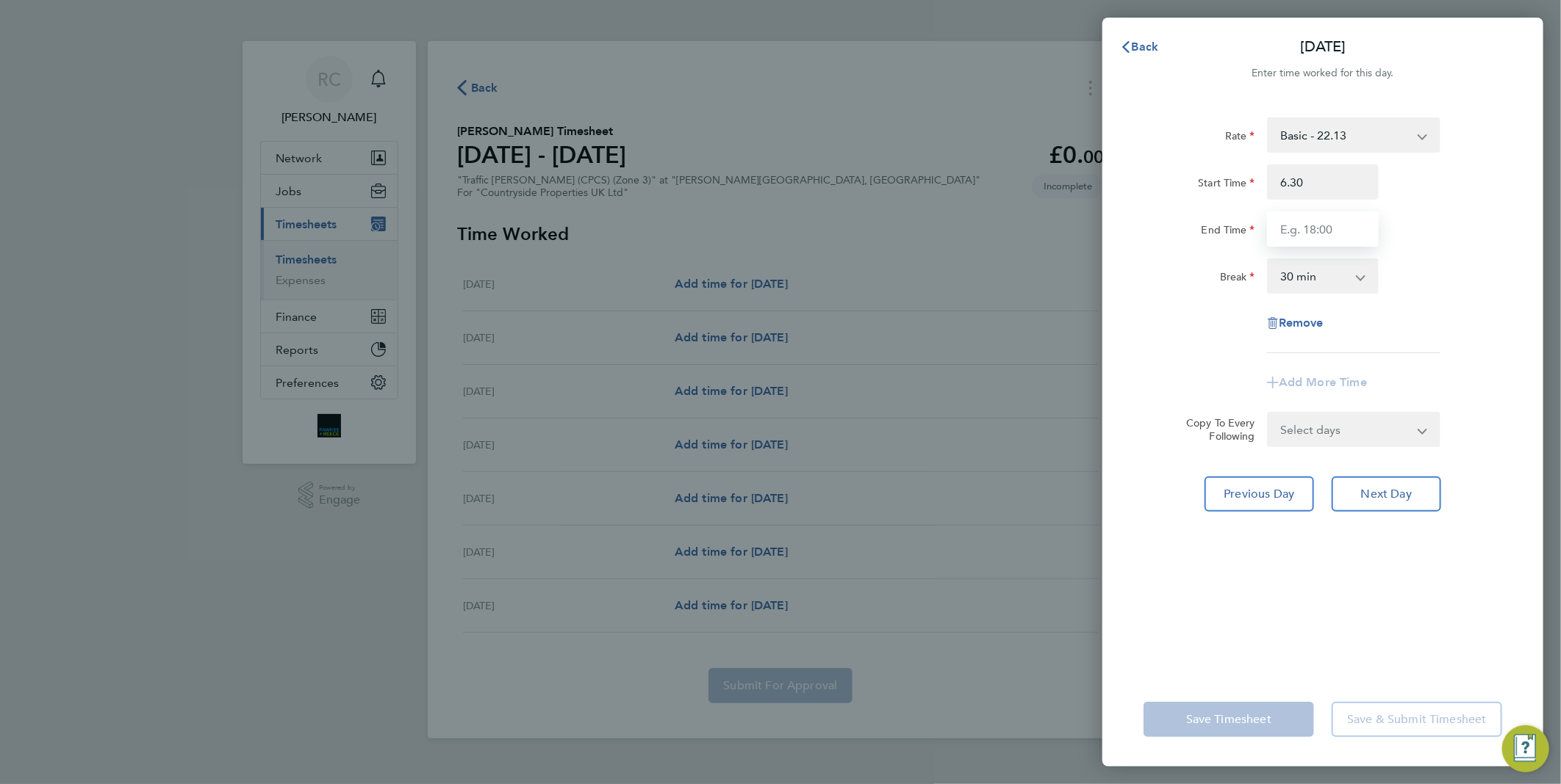
type input "06:30"
click at [1318, 225] on input "End Time" at bounding box center [1323, 228] width 112 height 35
type input "17:30"
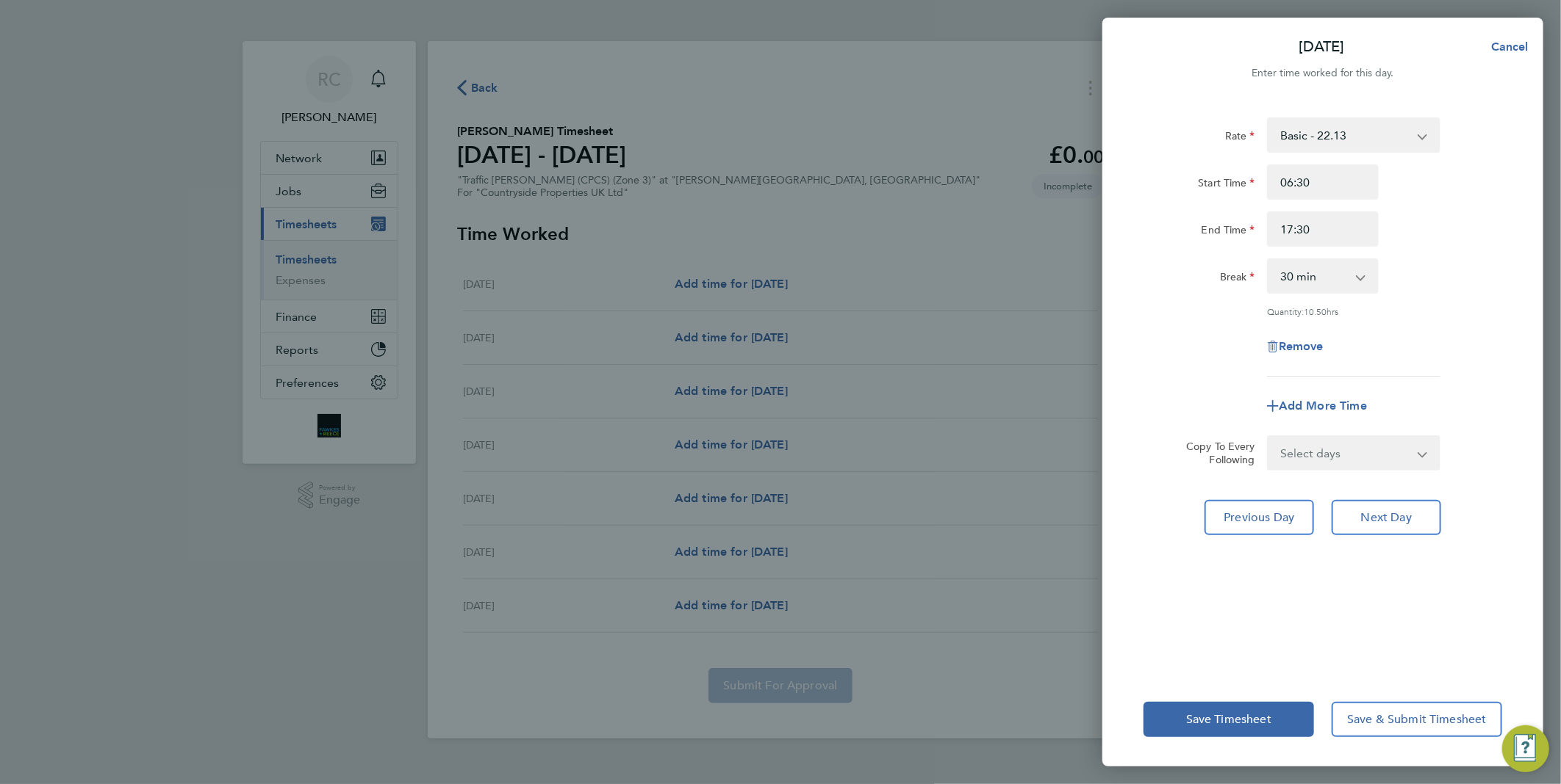
click at [1194, 351] on div "Rate Basic - 22.13 Start Time 06:30 End Time 17:30 Break 0 min 15 min 30 min 45…" at bounding box center [1323, 247] width 359 height 259
drag, startPoint x: 1338, startPoint y: 275, endPoint x: 1338, endPoint y: 290, distance: 15.0
click at [1338, 275] on select "0 min 15 min 30 min 45 min 60 min 75 min 90 min" at bounding box center [1313, 276] width 91 height 32
select select "0"
click at [1268, 260] on select "0 min 15 min 30 min 45 min 60 min 75 min 90 min" at bounding box center [1313, 276] width 91 height 32
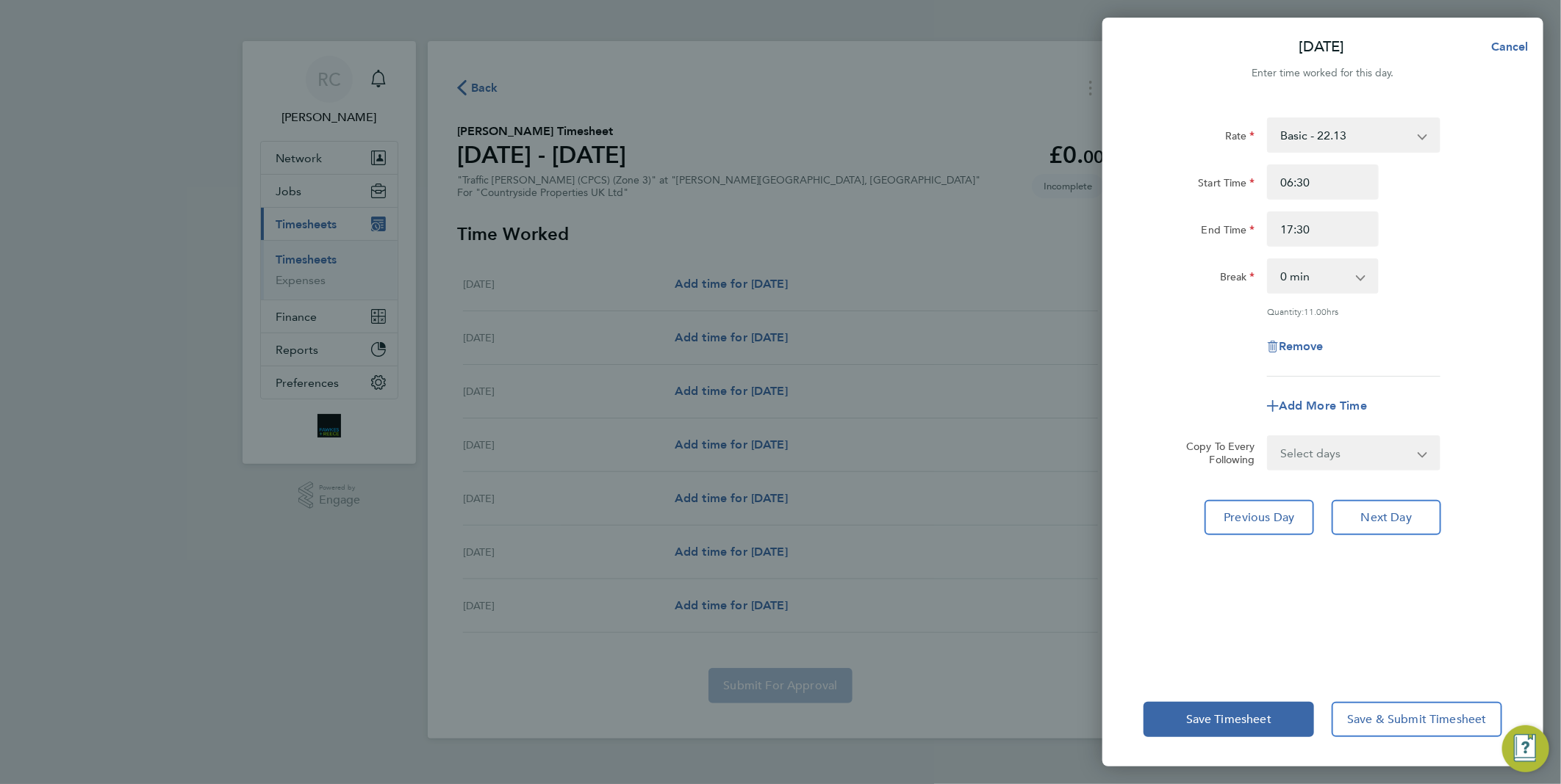
click at [1433, 354] on div "Remove" at bounding box center [1323, 346] width 371 height 35
click at [1392, 518] on span "Next Day" at bounding box center [1386, 517] width 51 height 15
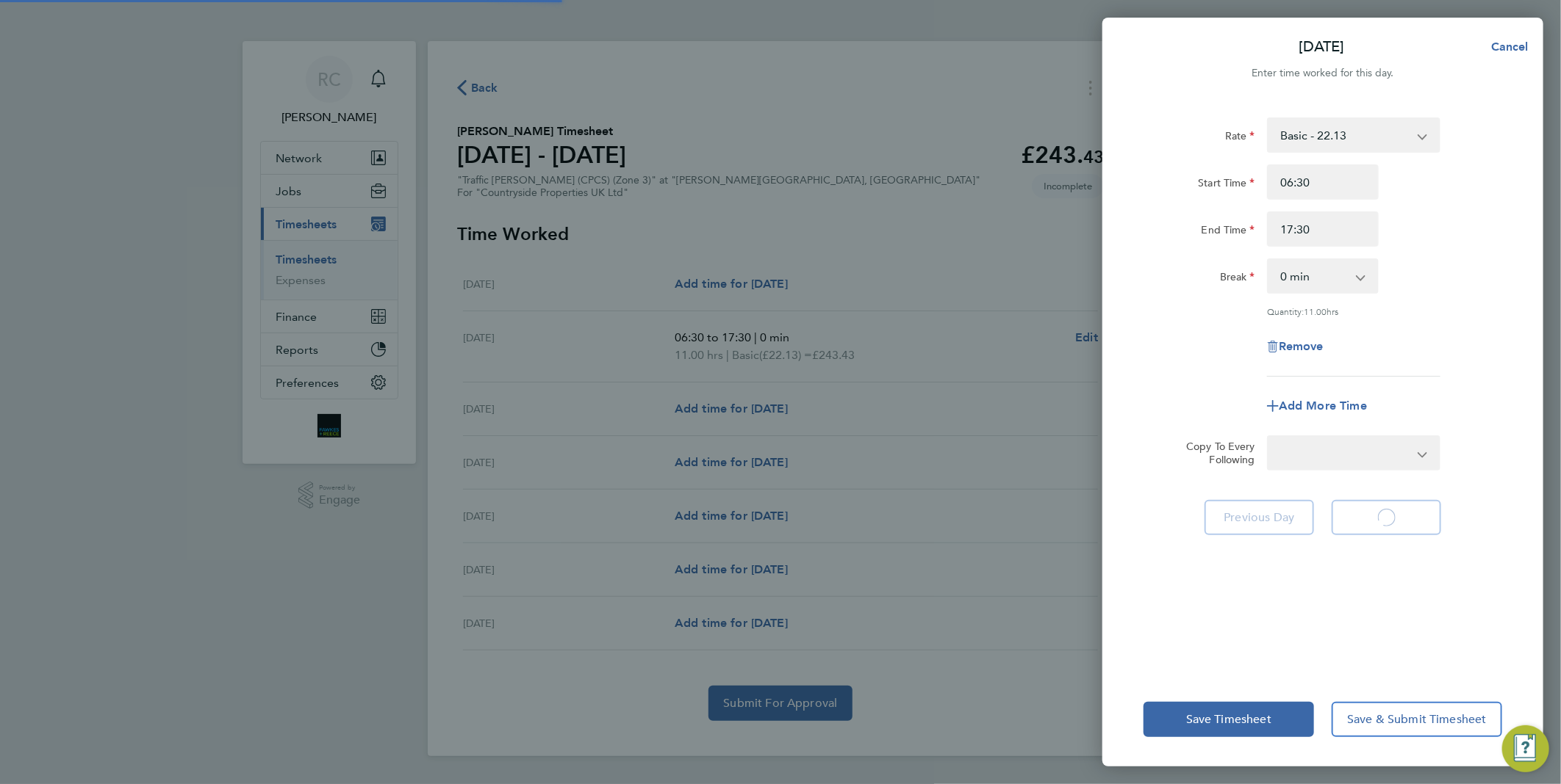
select select "30"
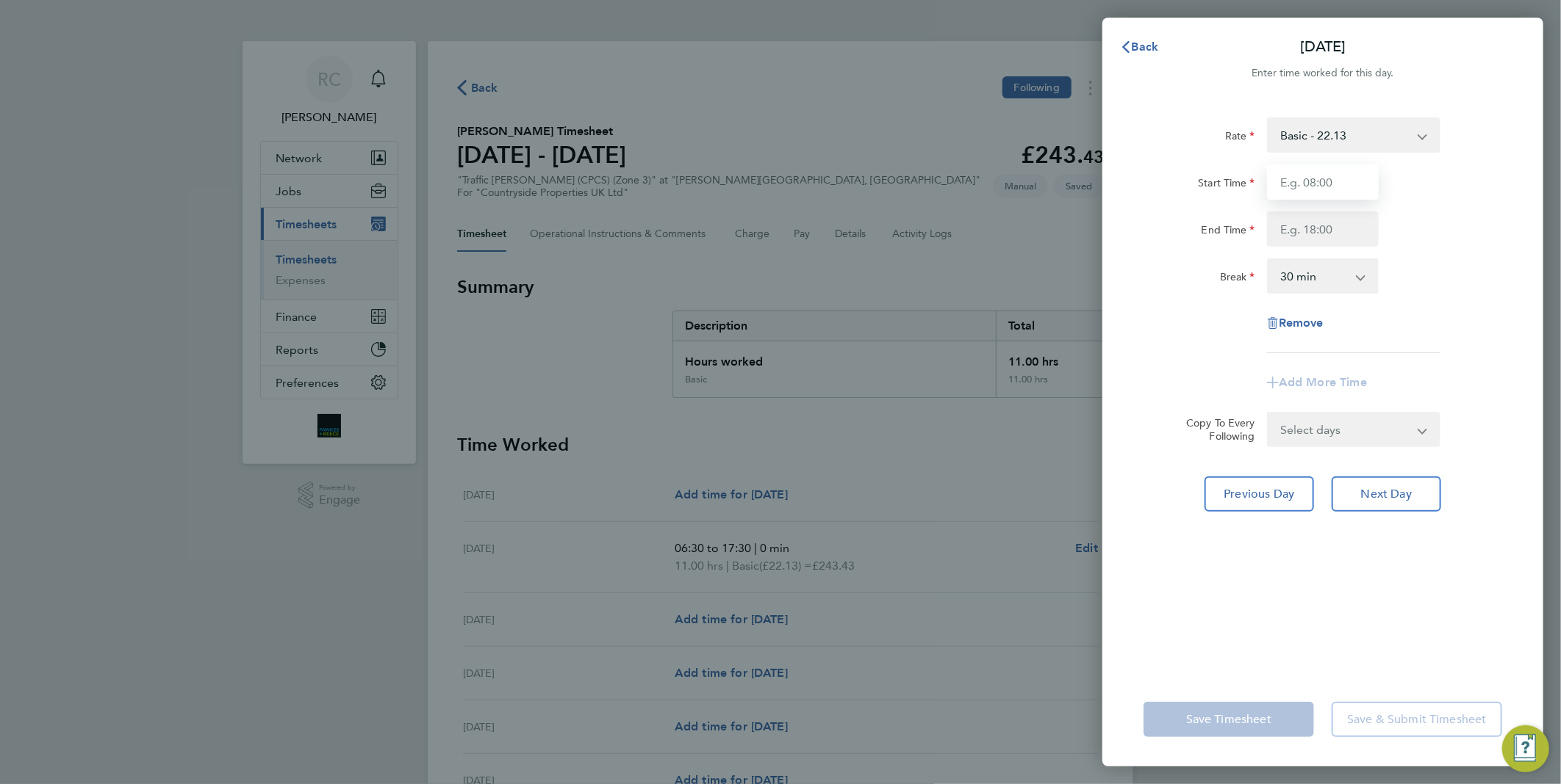
click at [1354, 183] on input "Start Time" at bounding box center [1323, 181] width 112 height 35
type input "06:30"
type input "17:30"
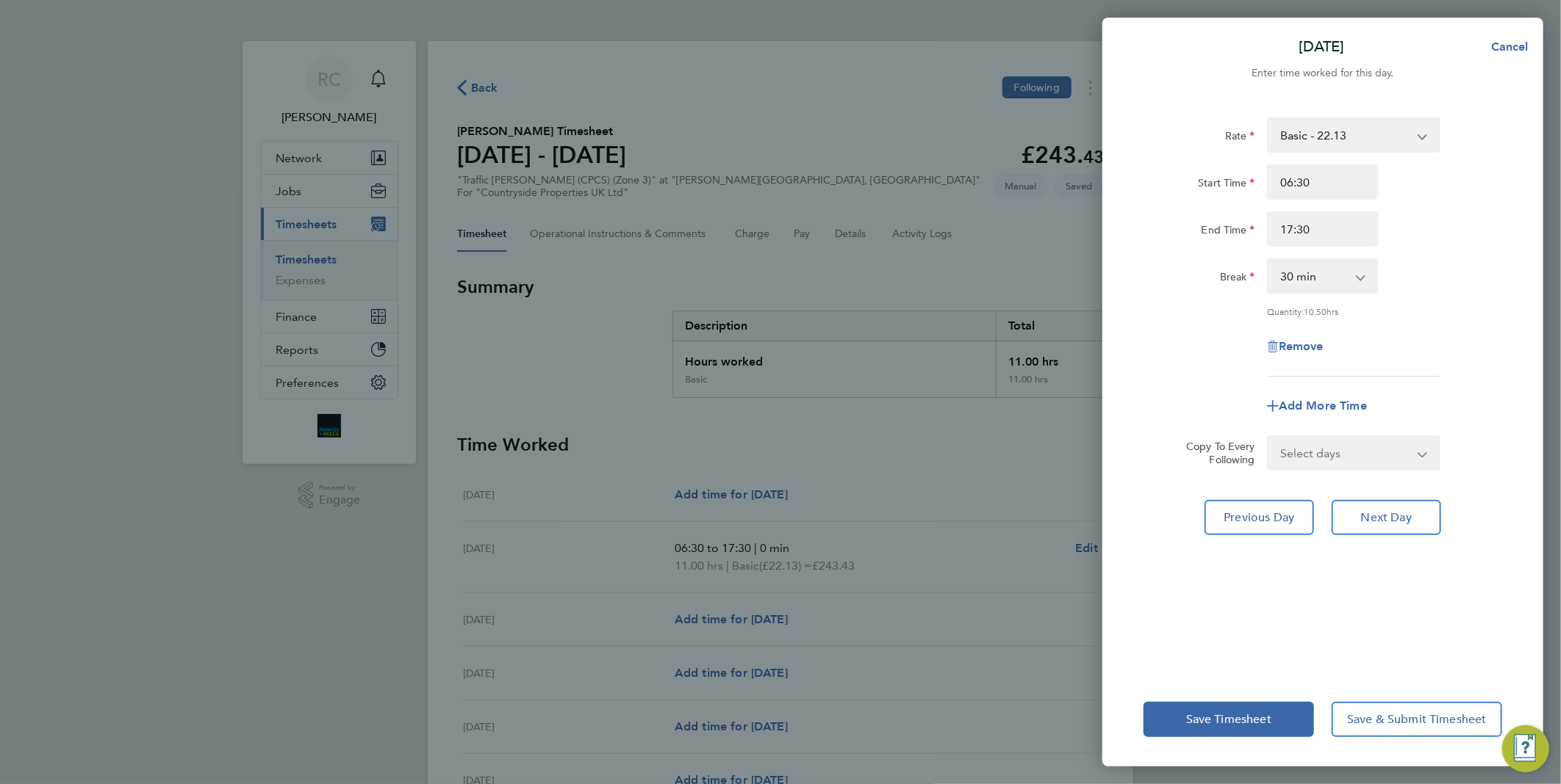
click at [1427, 252] on div "Rate Basic - 22.13 Start Time 06:30 End Time 17:30 Break 0 min 15 min 30 min 45…" at bounding box center [1323, 247] width 359 height 259
click at [1311, 290] on select "0 min 15 min 30 min 45 min 60 min 75 min 90 min" at bounding box center [1313, 276] width 91 height 32
select select "0"
click at [1268, 260] on select "0 min 15 min 30 min 45 min 60 min 75 min 90 min" at bounding box center [1313, 276] width 91 height 32
click at [1381, 510] on span "Next Day" at bounding box center [1386, 517] width 51 height 15
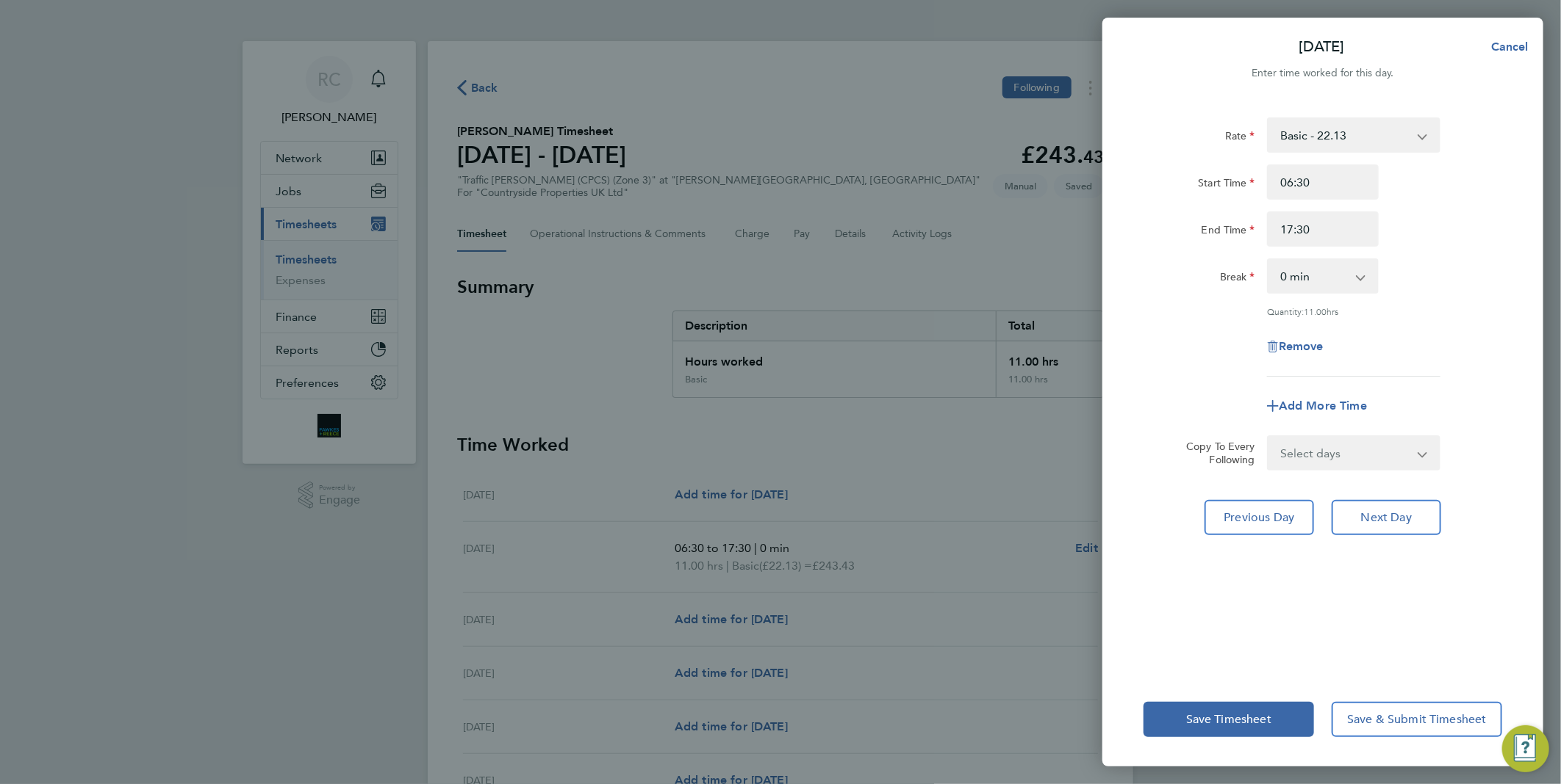
select select "30"
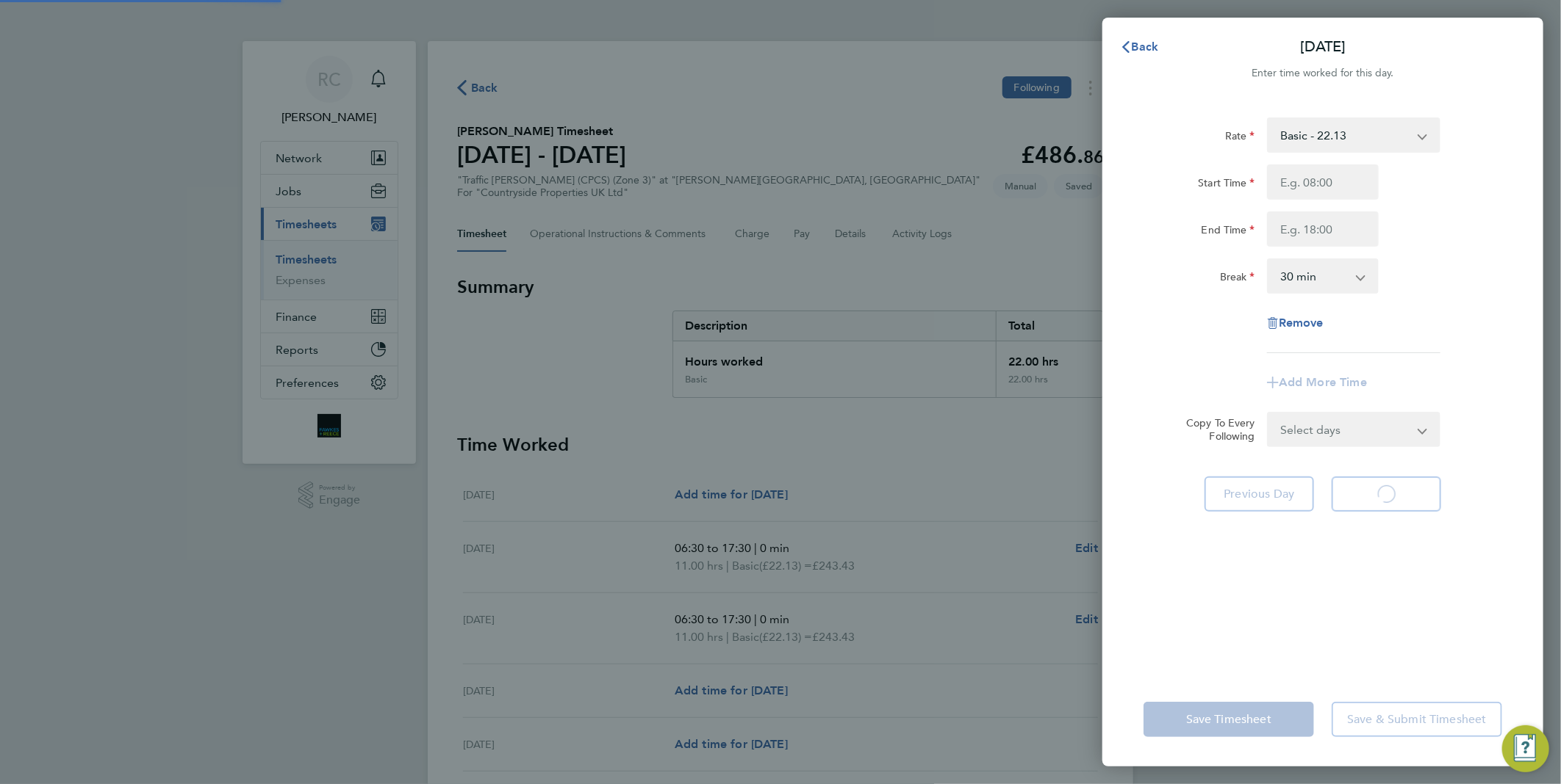
select select "30"
click at [1325, 186] on input "Start Time" at bounding box center [1323, 181] width 112 height 35
type input "06:30"
type input "17:30"
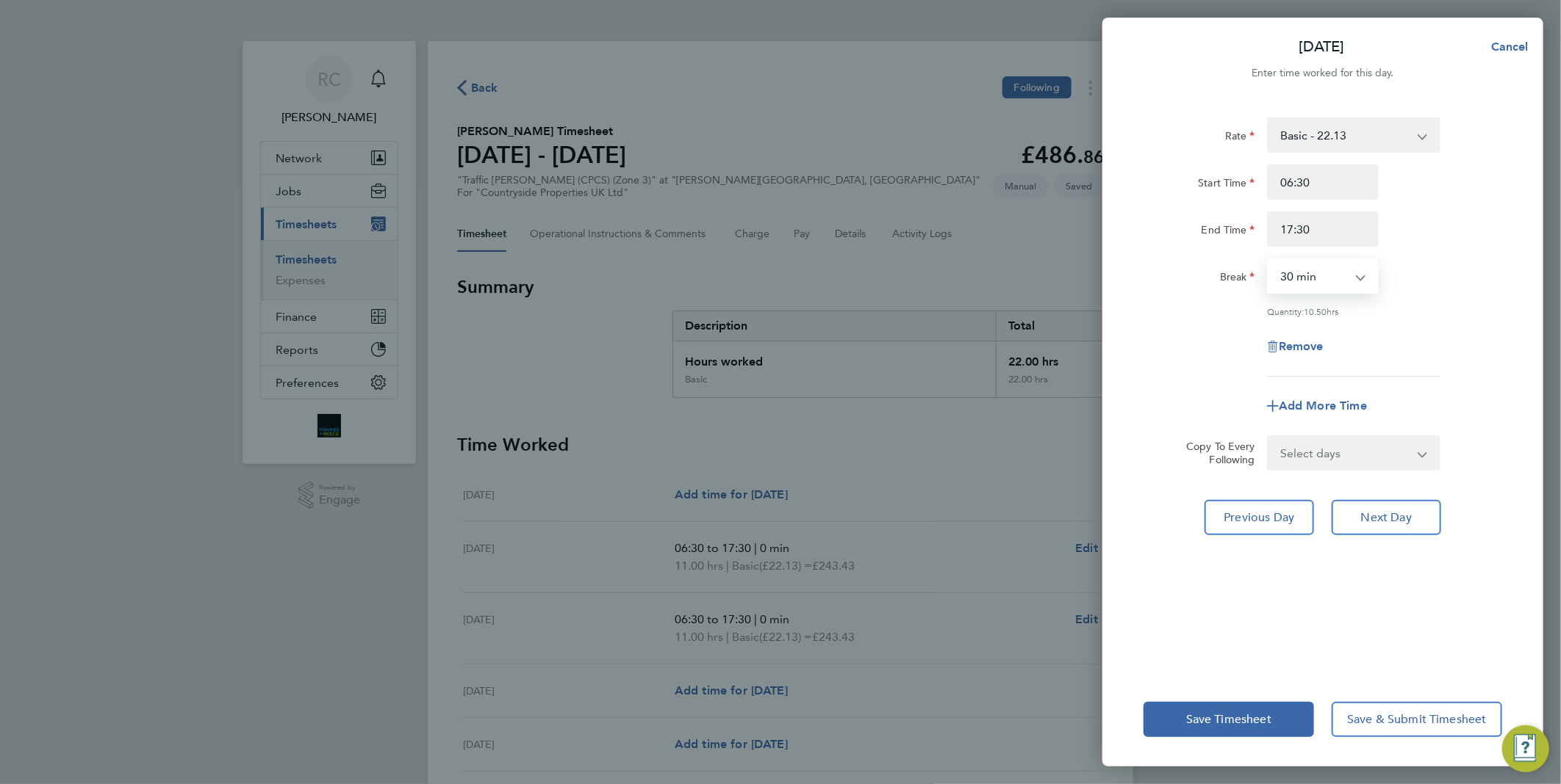
click at [1342, 282] on select "0 min 15 min 30 min 45 min 60 min 75 min 90 min" at bounding box center [1313, 276] width 91 height 32
select select "0"
click at [1268, 260] on select "0 min 15 min 30 min 45 min 60 min 75 min 90 min" at bounding box center [1313, 276] width 91 height 32
click at [1392, 514] on span "Next Day" at bounding box center [1386, 517] width 51 height 15
select select "30"
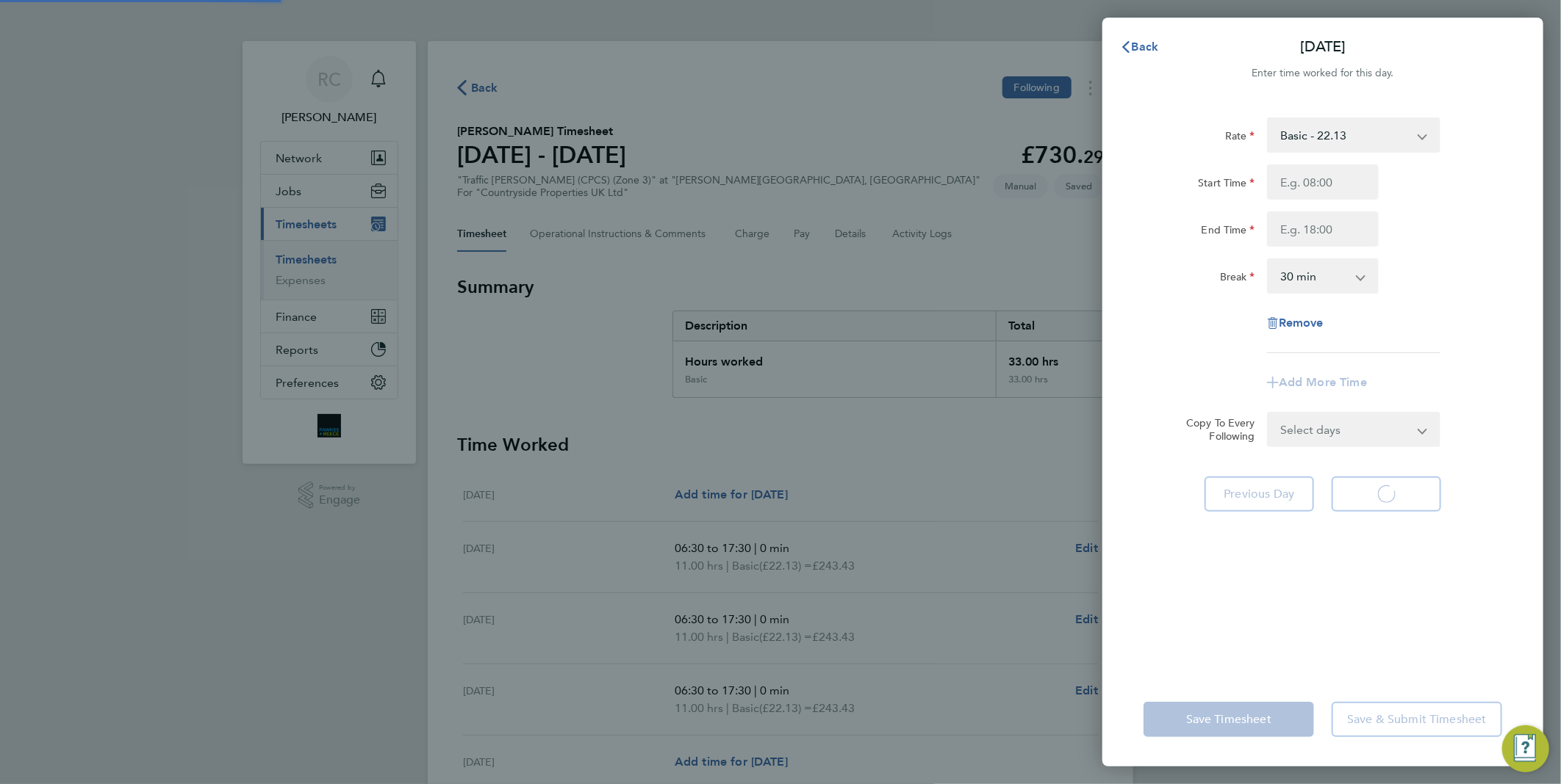
select select "30"
click at [1332, 187] on input "Start Time" at bounding box center [1323, 181] width 112 height 35
type input "06:30"
type input "17:30"
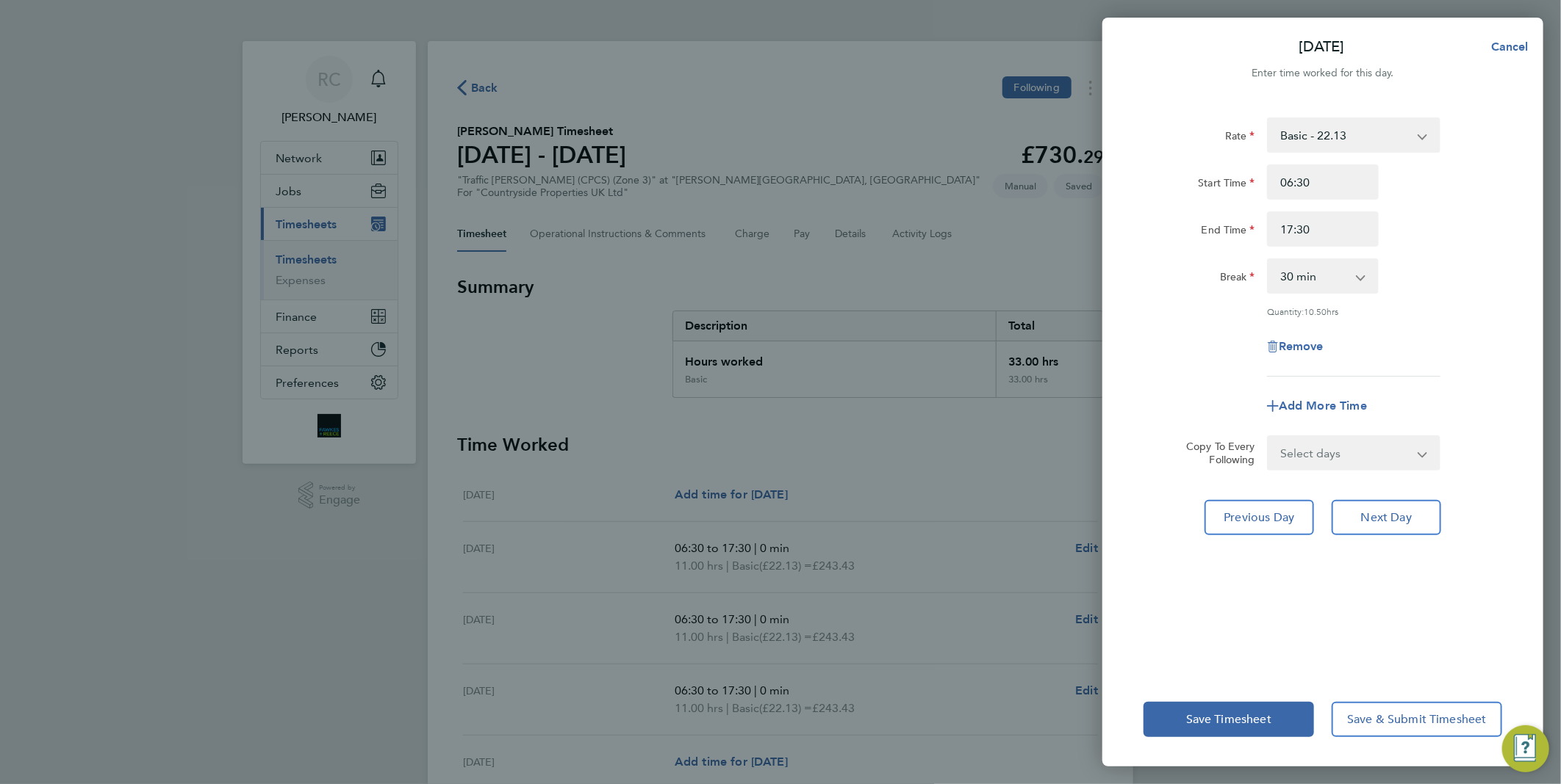
click at [1458, 244] on div "End Time 17:30" at bounding box center [1323, 228] width 371 height 35
click at [1330, 287] on select "0 min 15 min 30 min 45 min 60 min 75 min 90 min" at bounding box center [1313, 276] width 91 height 32
select select "0"
click at [1268, 260] on select "0 min 15 min 30 min 45 min 60 min 75 min 90 min" at bounding box center [1313, 276] width 91 height 32
drag, startPoint x: 1439, startPoint y: 362, endPoint x: 1425, endPoint y: 401, distance: 41.4
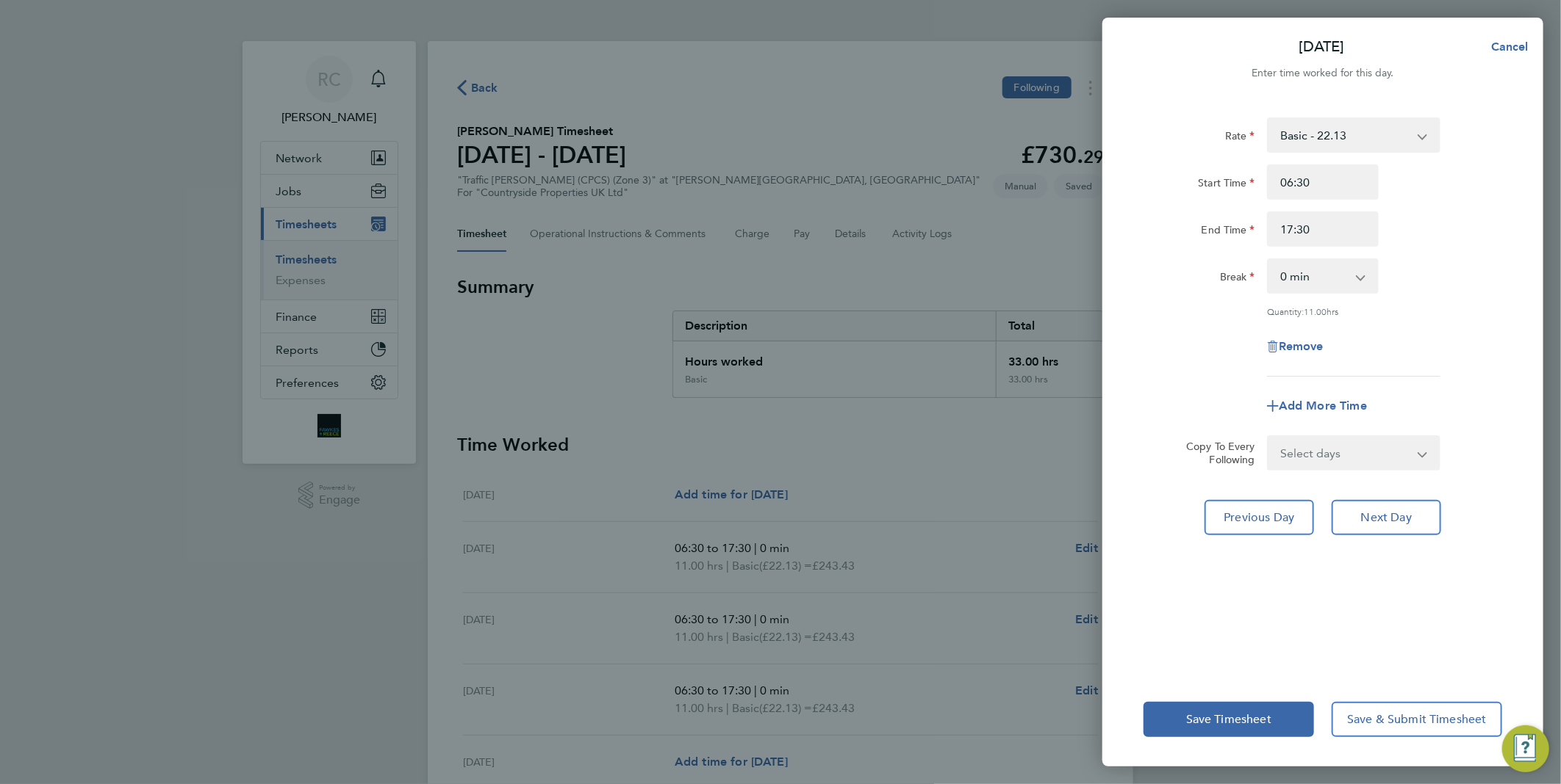
click at [1440, 361] on div "Remove" at bounding box center [1323, 346] width 371 height 35
click at [1409, 510] on span "Next Day" at bounding box center [1386, 517] width 51 height 15
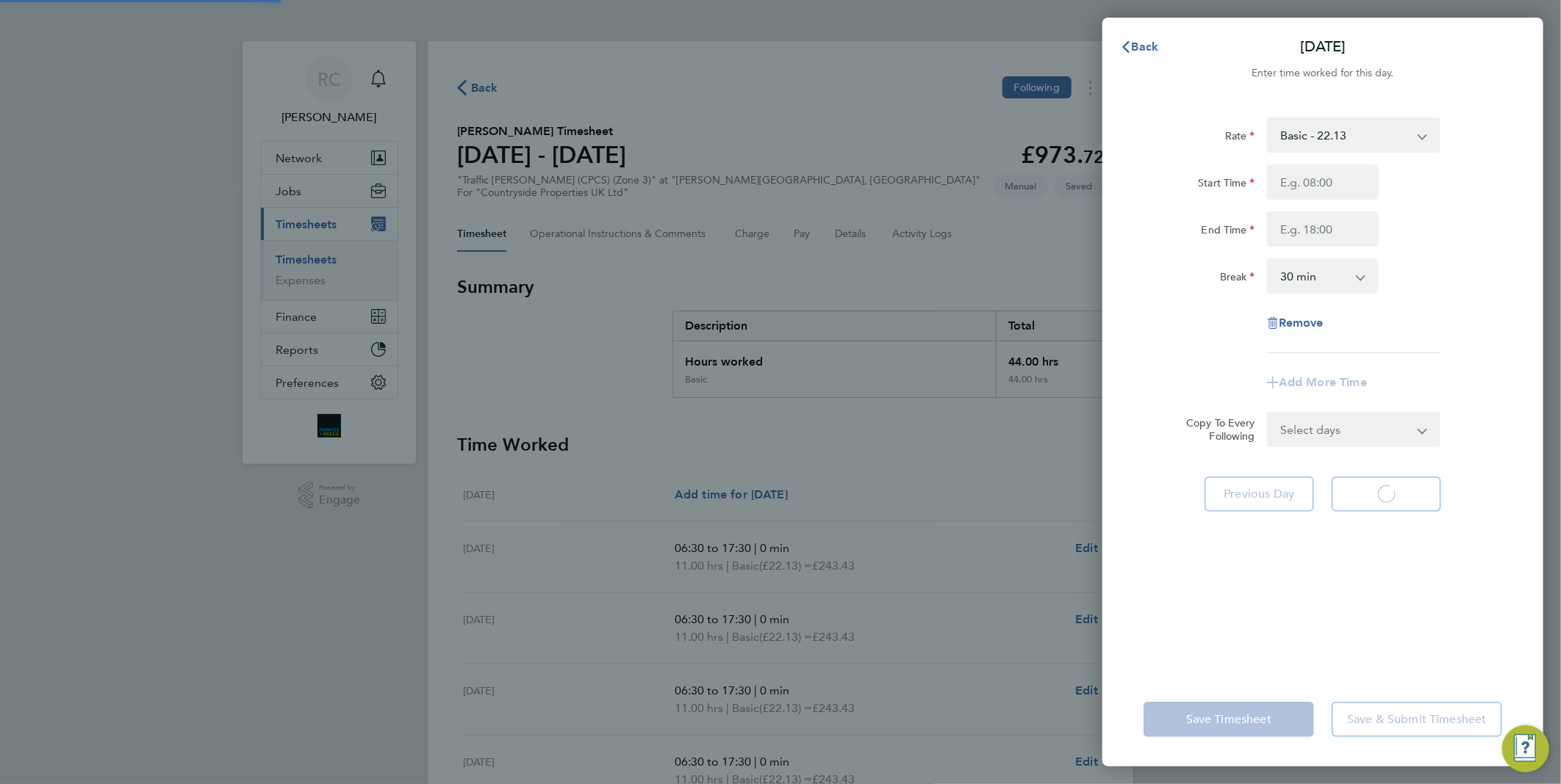
select select "30"
click at [1152, 53] on span "Back" at bounding box center [1144, 47] width 27 height 14
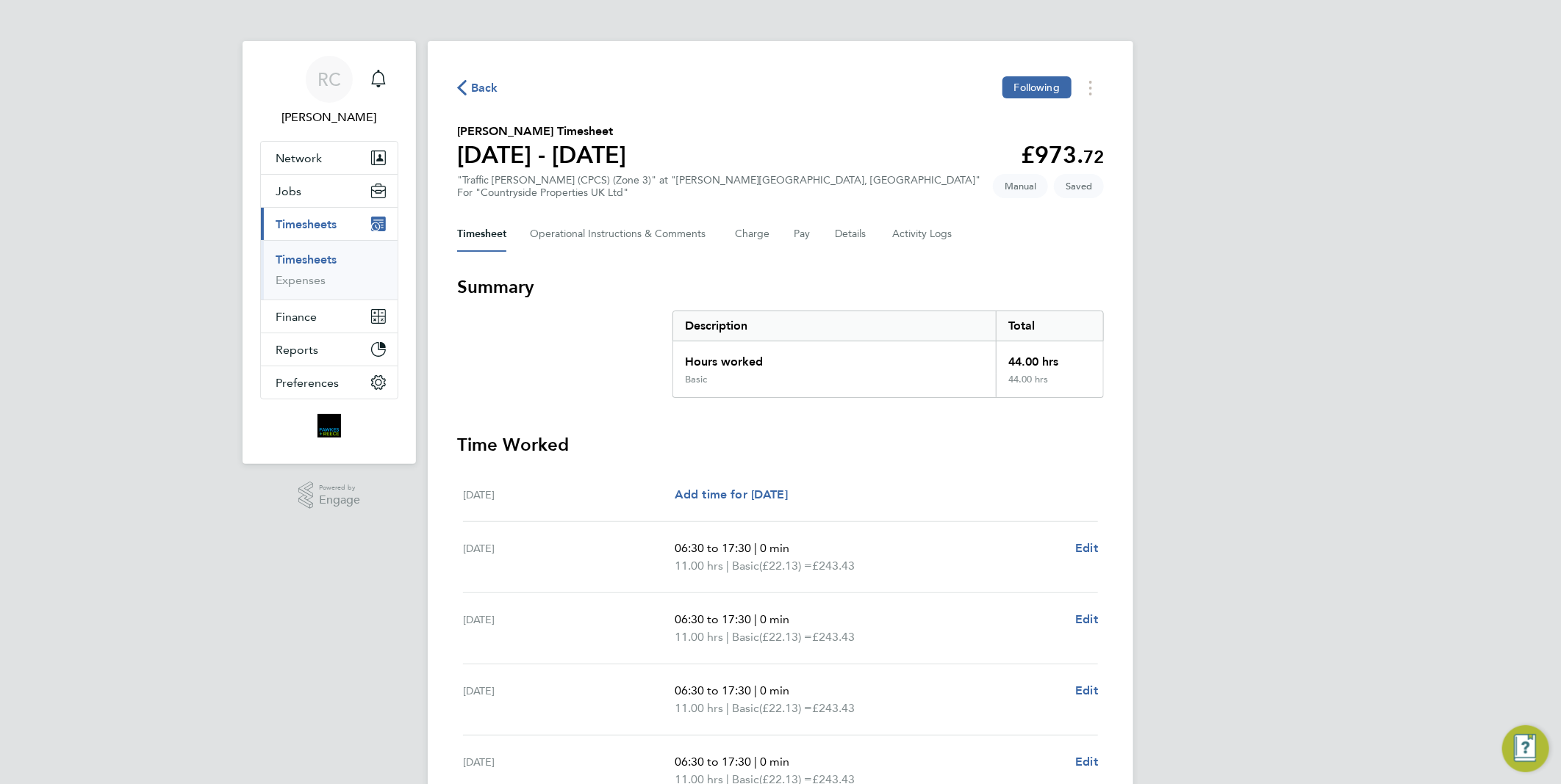
scroll to position [244, 0]
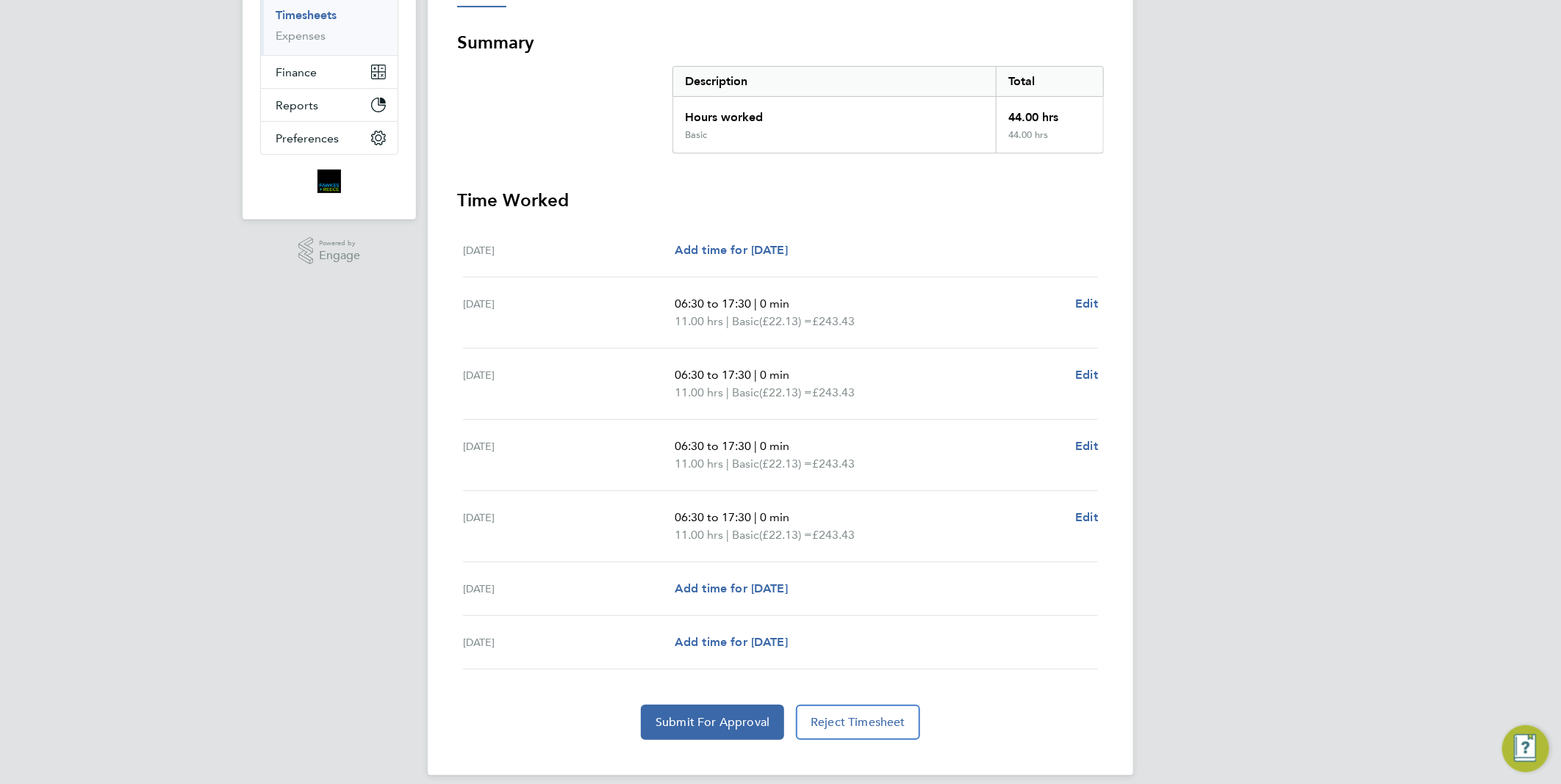
click at [207, 387] on div "RC [PERSON_NAME] Notifications Applications: Network Team Members Businesses Si…" at bounding box center [780, 278] width 1561 height 1044
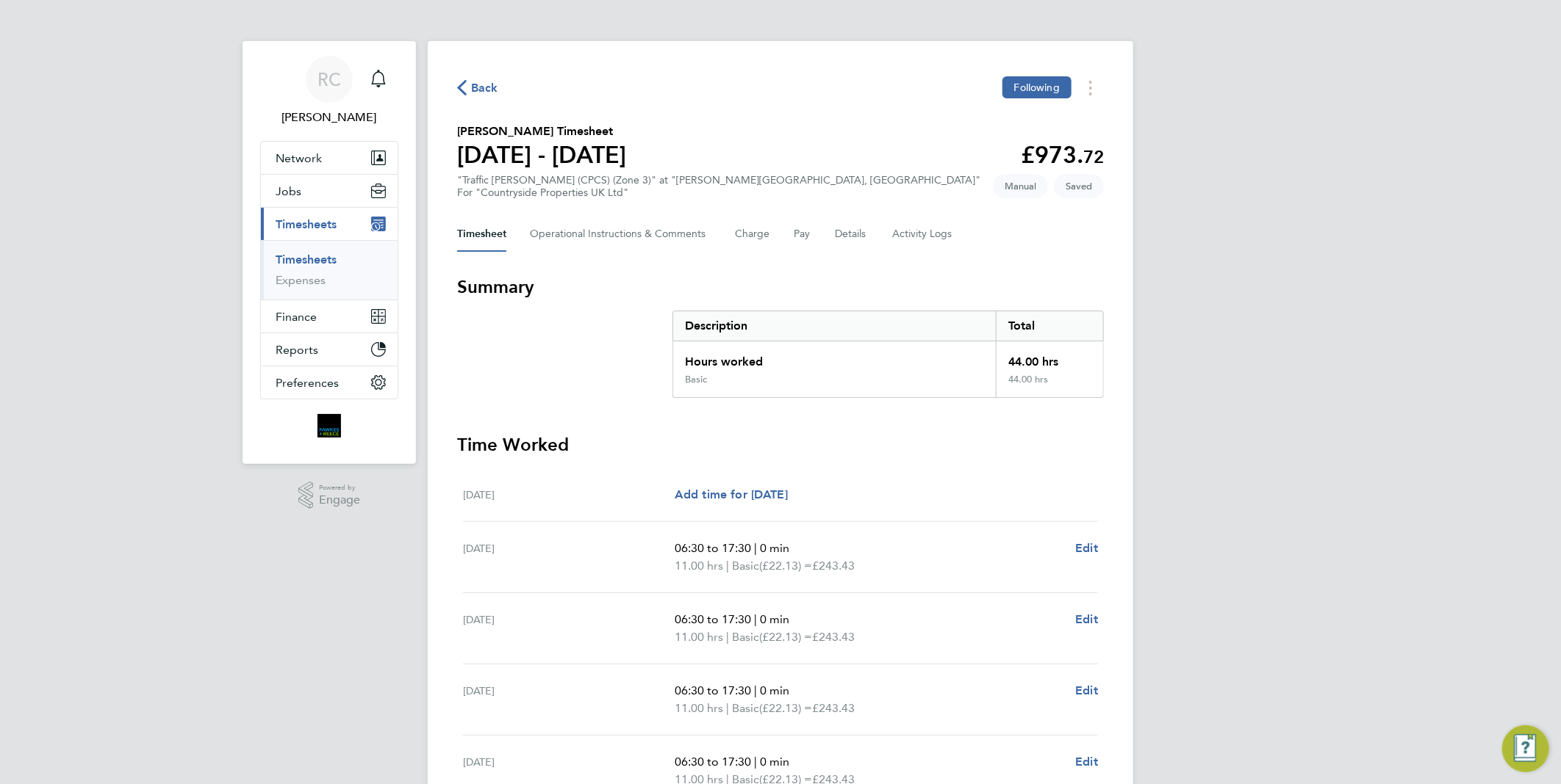
click at [487, 85] on span "Back" at bounding box center [484, 89] width 27 height 18
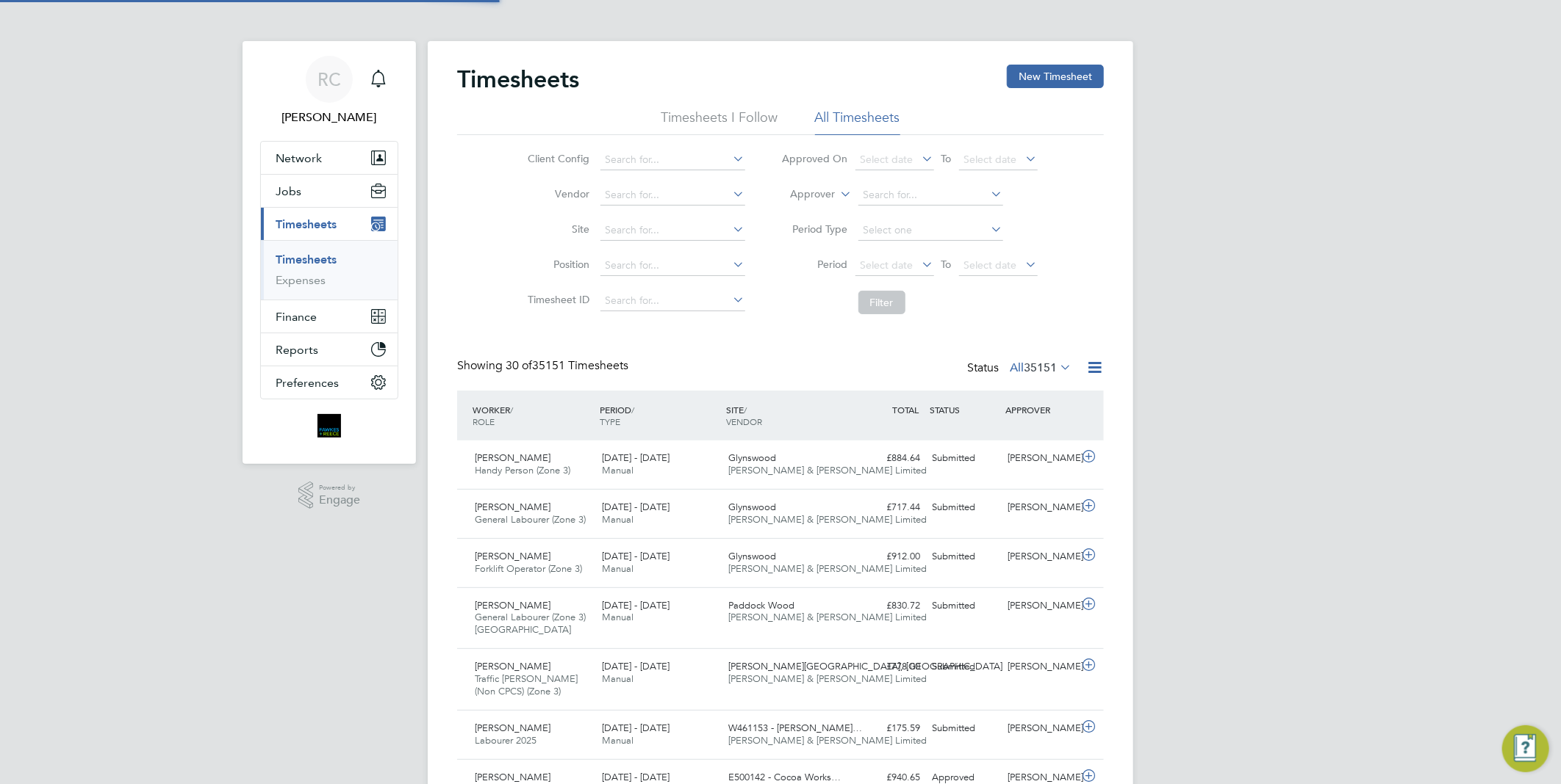
scroll to position [37, 128]
